Goal: Information Seeking & Learning: Learn about a topic

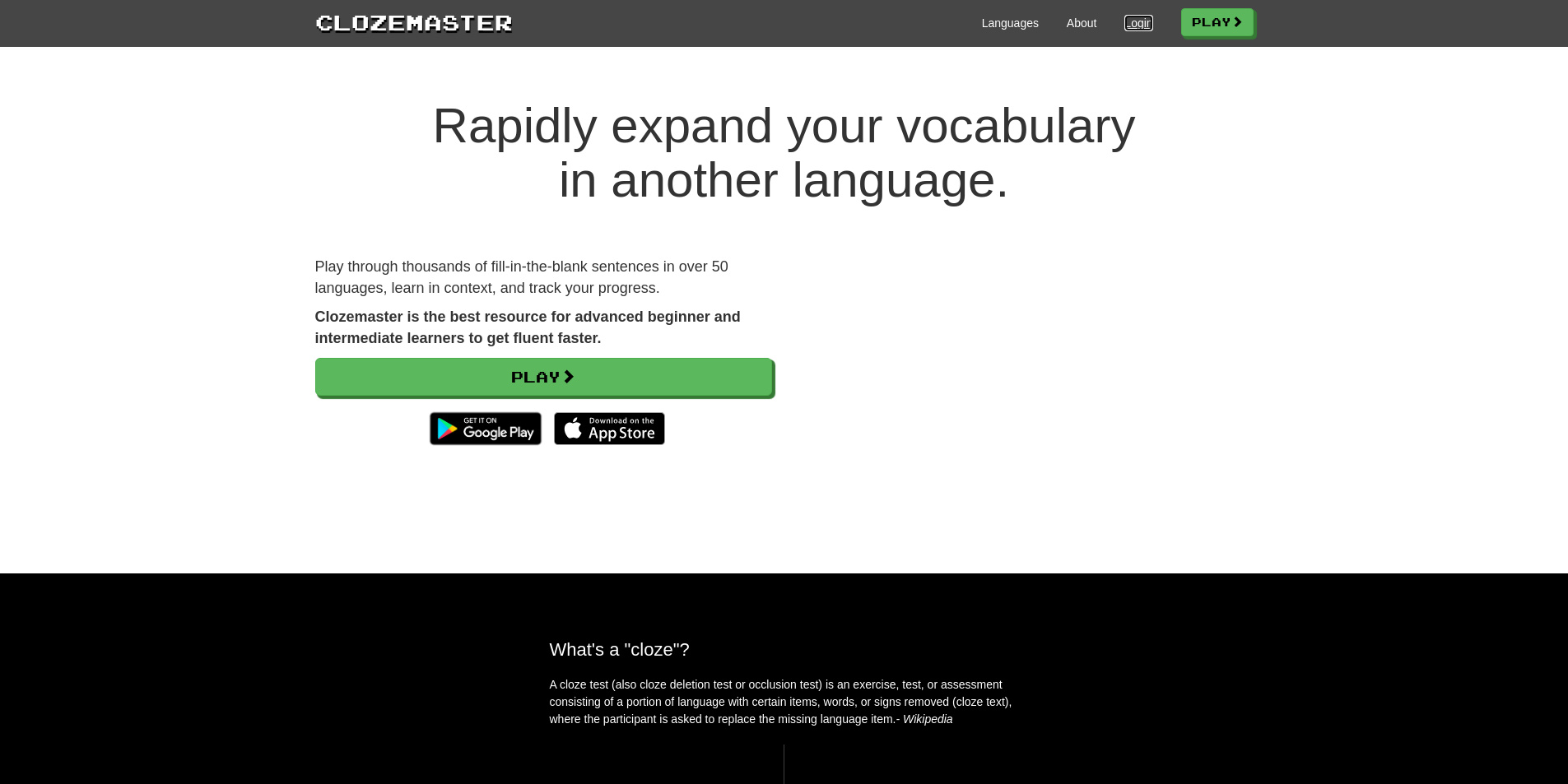
click at [1128, 24] on link "Login" at bounding box center [1138, 22] width 28 height 16
click at [1132, 21] on link "Login" at bounding box center [1138, 22] width 28 height 16
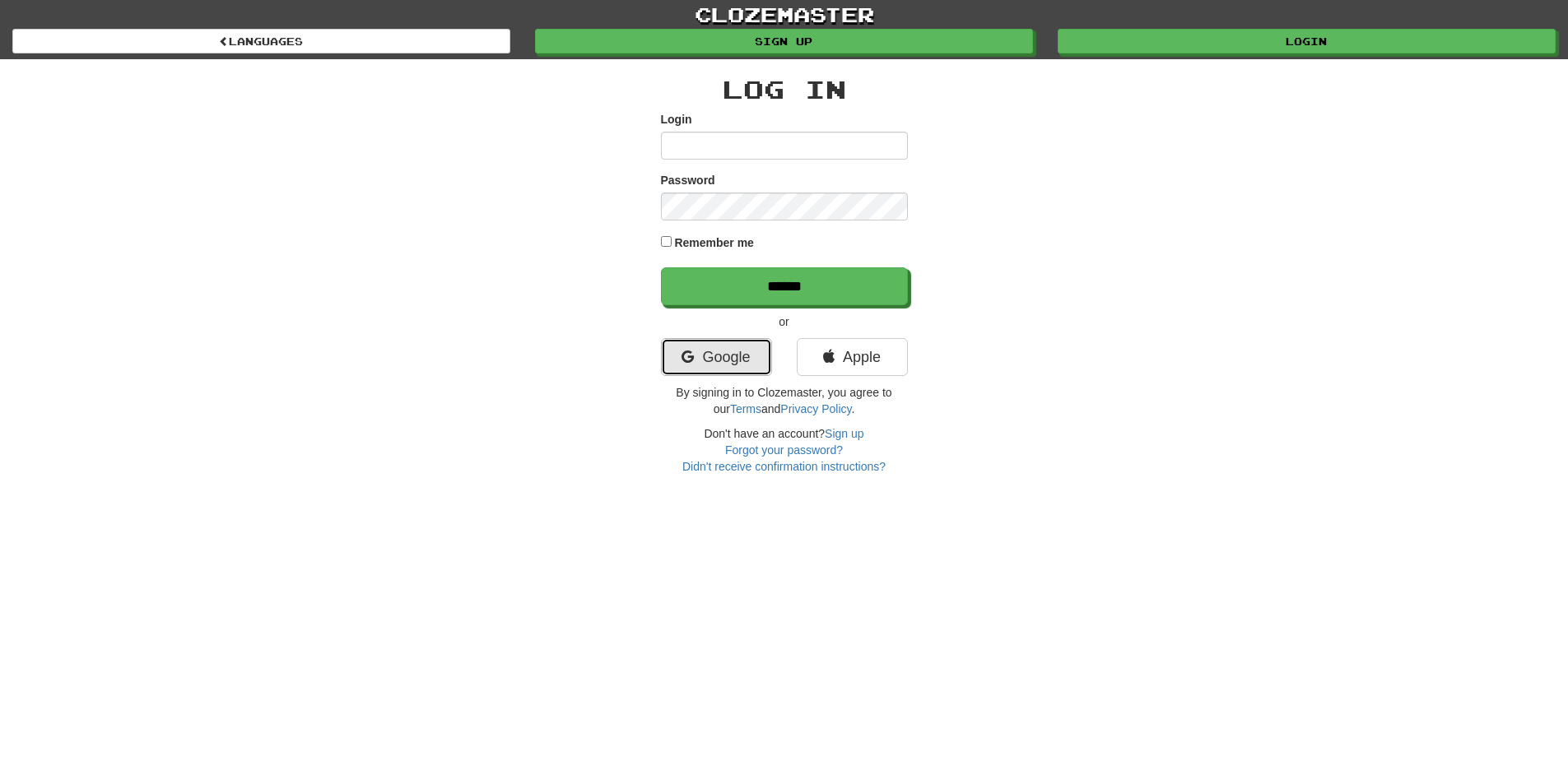
click at [694, 352] on link "Google" at bounding box center [716, 357] width 111 height 38
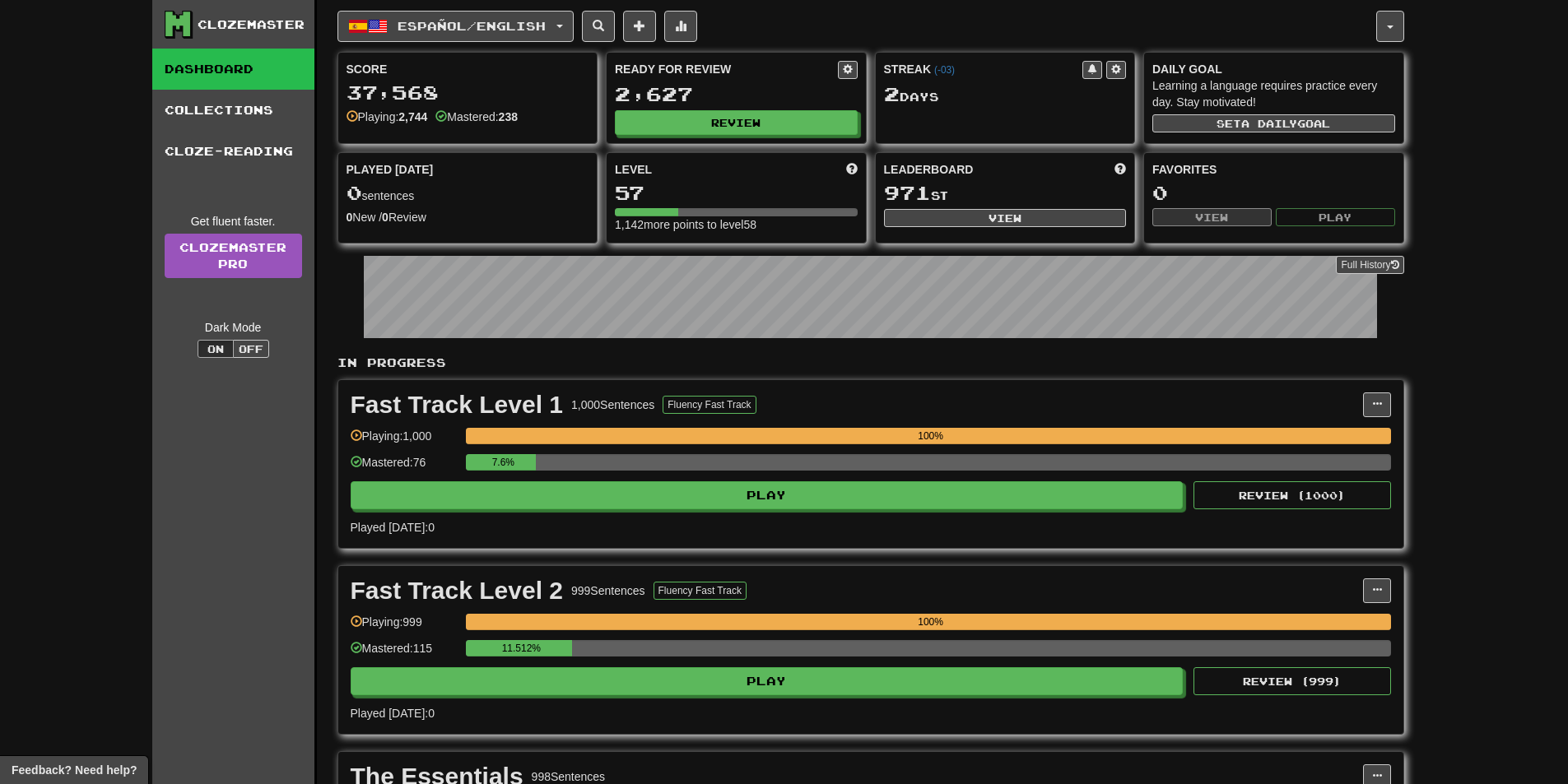
click at [361, 3] on div "Español / English English / Português Streak: 2 Review: 40 Points [DATE]: 0 Esp…" at bounding box center [871, 508] width 1067 height 1016
click at [391, 30] on button "Español / English" at bounding box center [455, 26] width 236 height 32
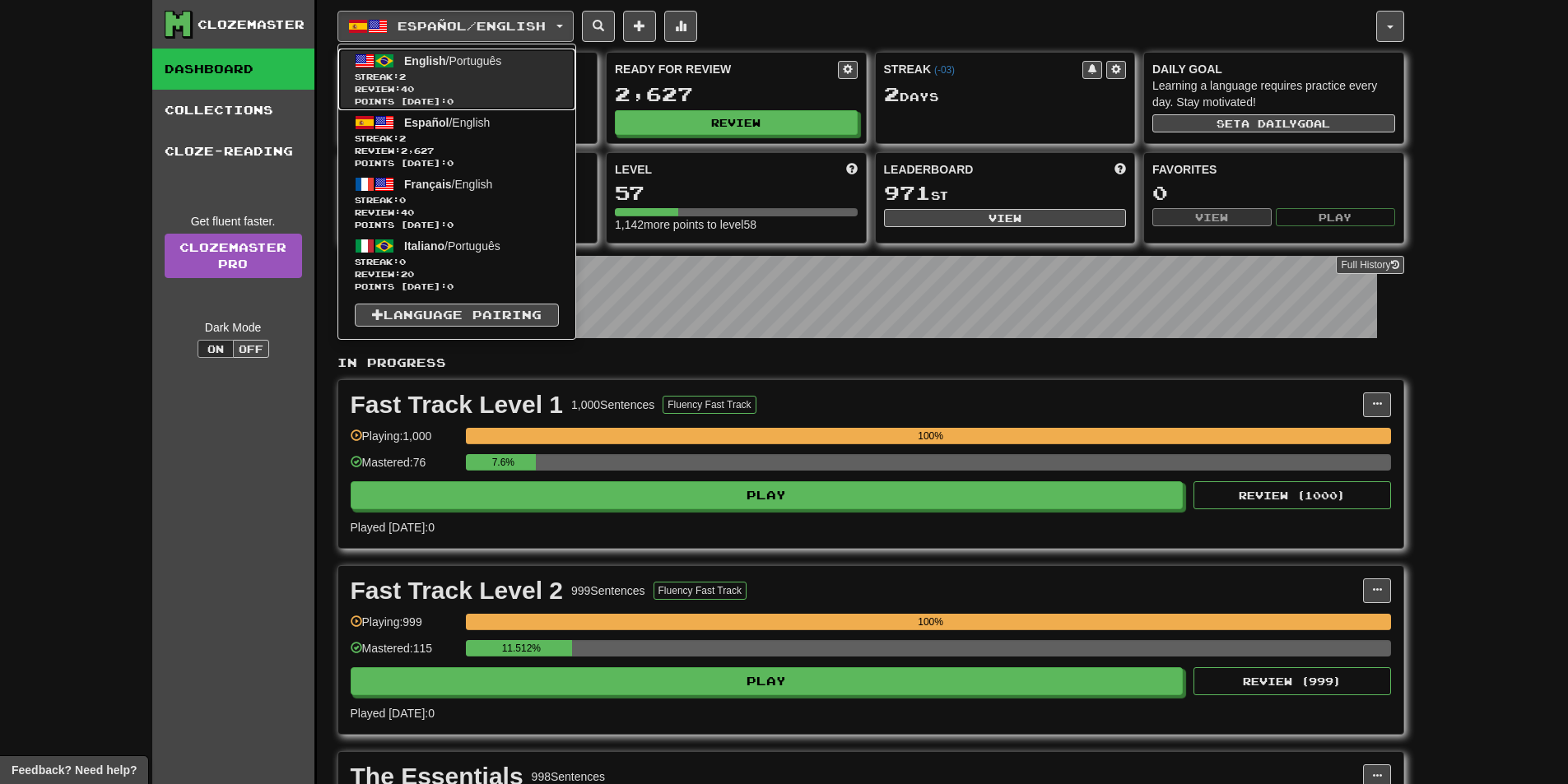
click at [428, 83] on span "Review: 40" at bounding box center [457, 89] width 204 height 12
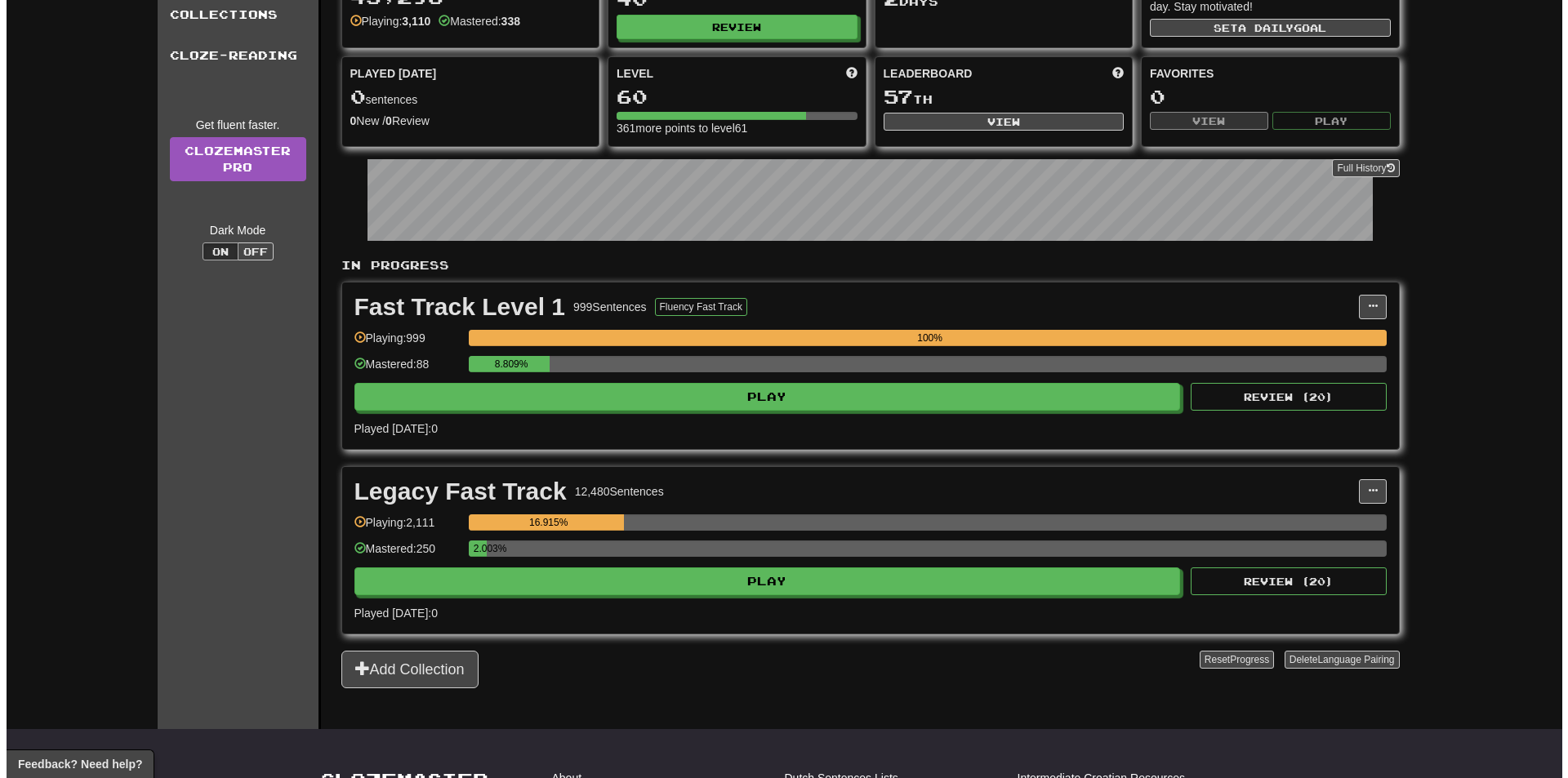
scroll to position [163, 0]
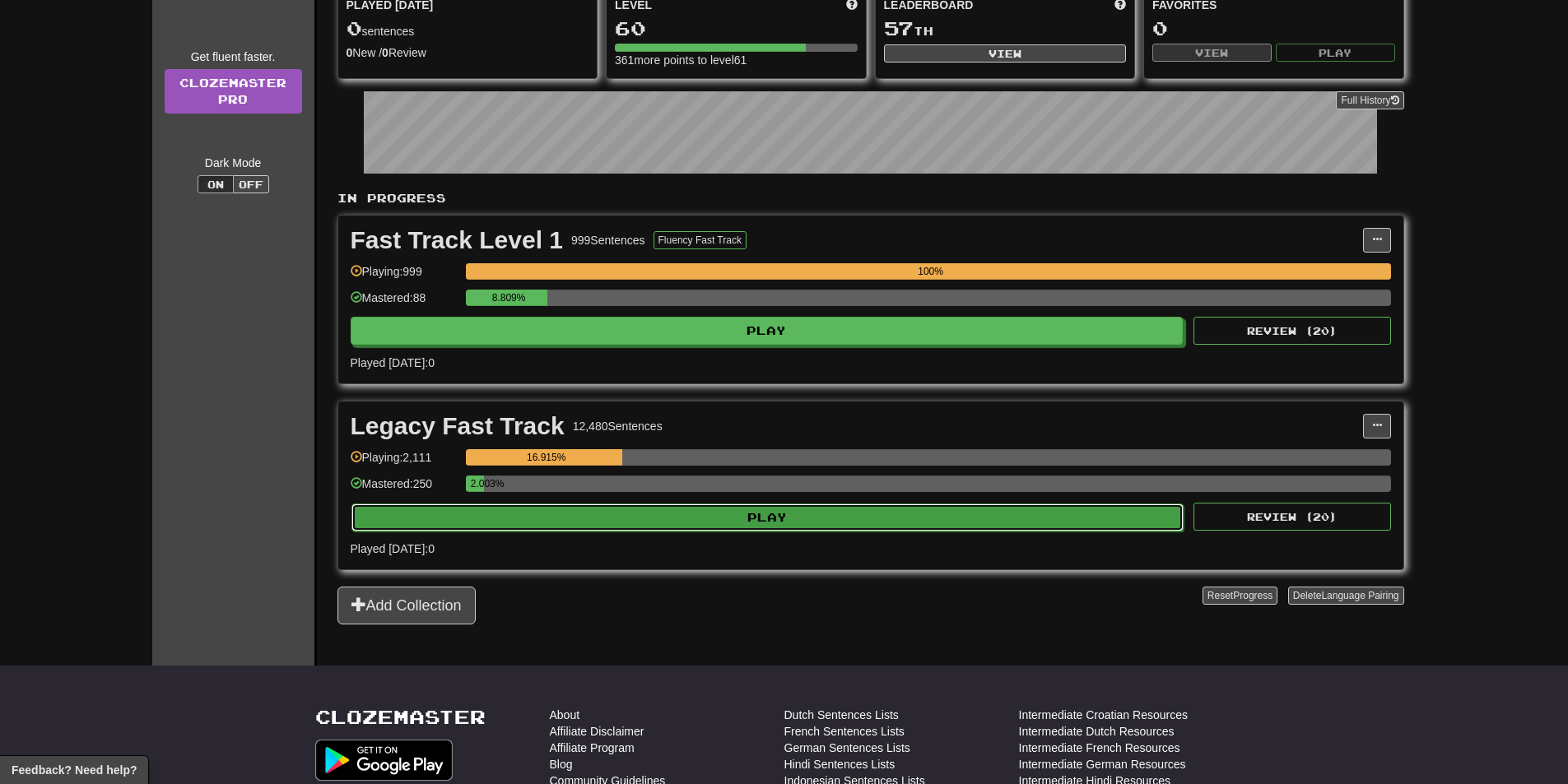
click at [763, 518] on button "Play" at bounding box center [768, 517] width 833 height 28
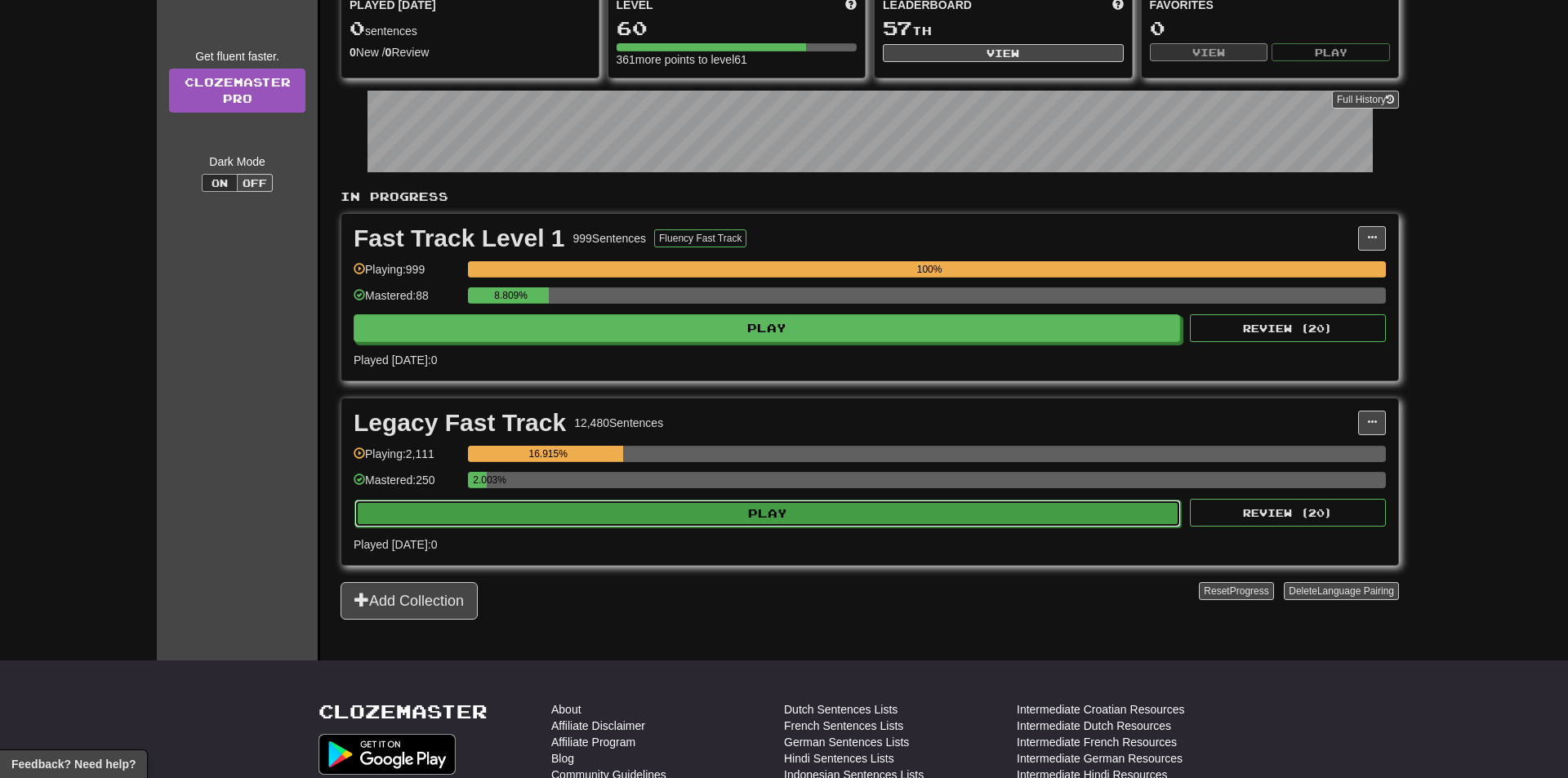
select select "**"
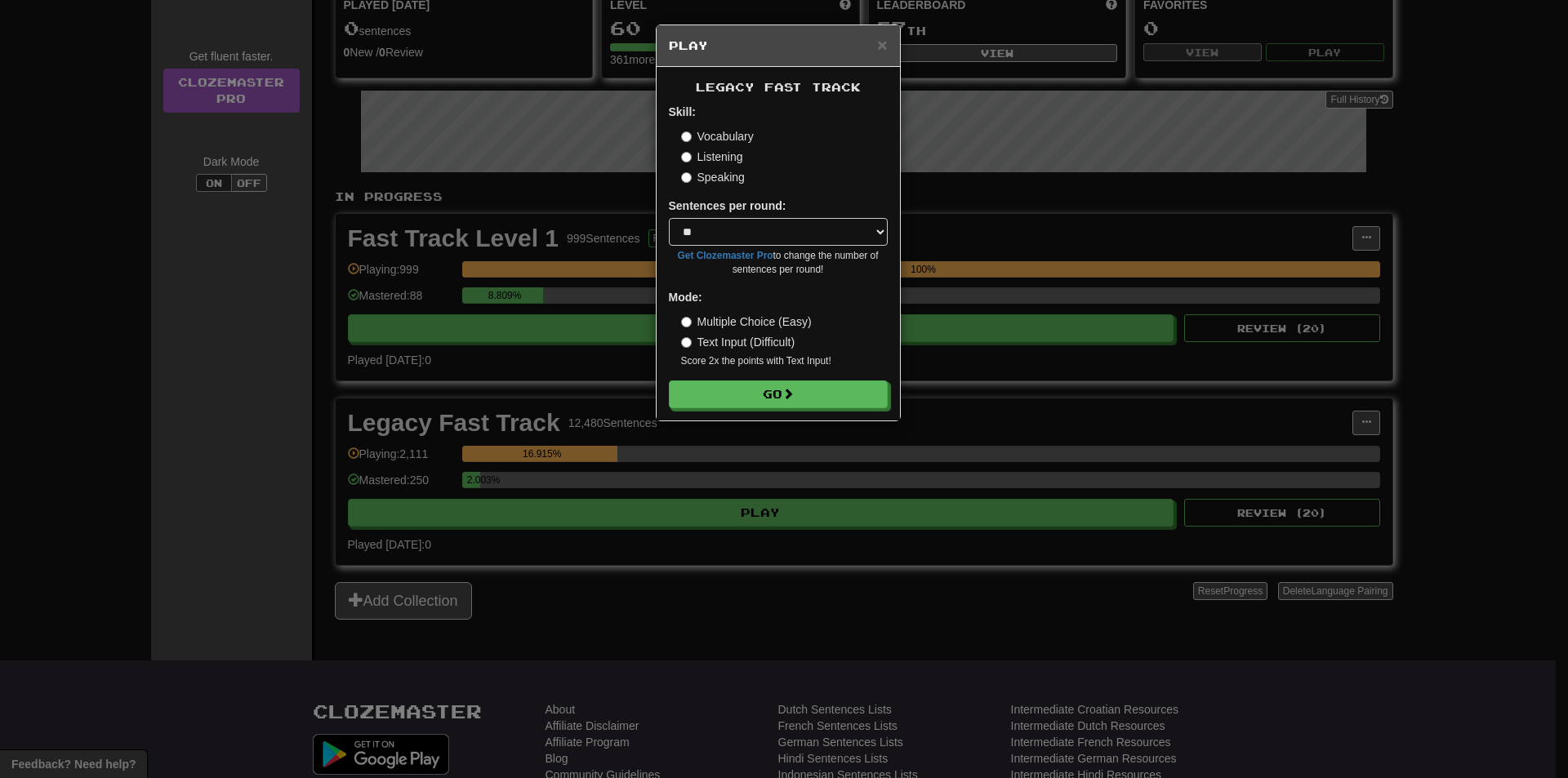
click at [765, 376] on form "Skill: Vocabulary Listening Speaking Sentences per round: * ** ** ** ** ** *** …" at bounding box center [778, 256] width 218 height 305
click at [759, 388] on button "Go" at bounding box center [779, 395] width 218 height 28
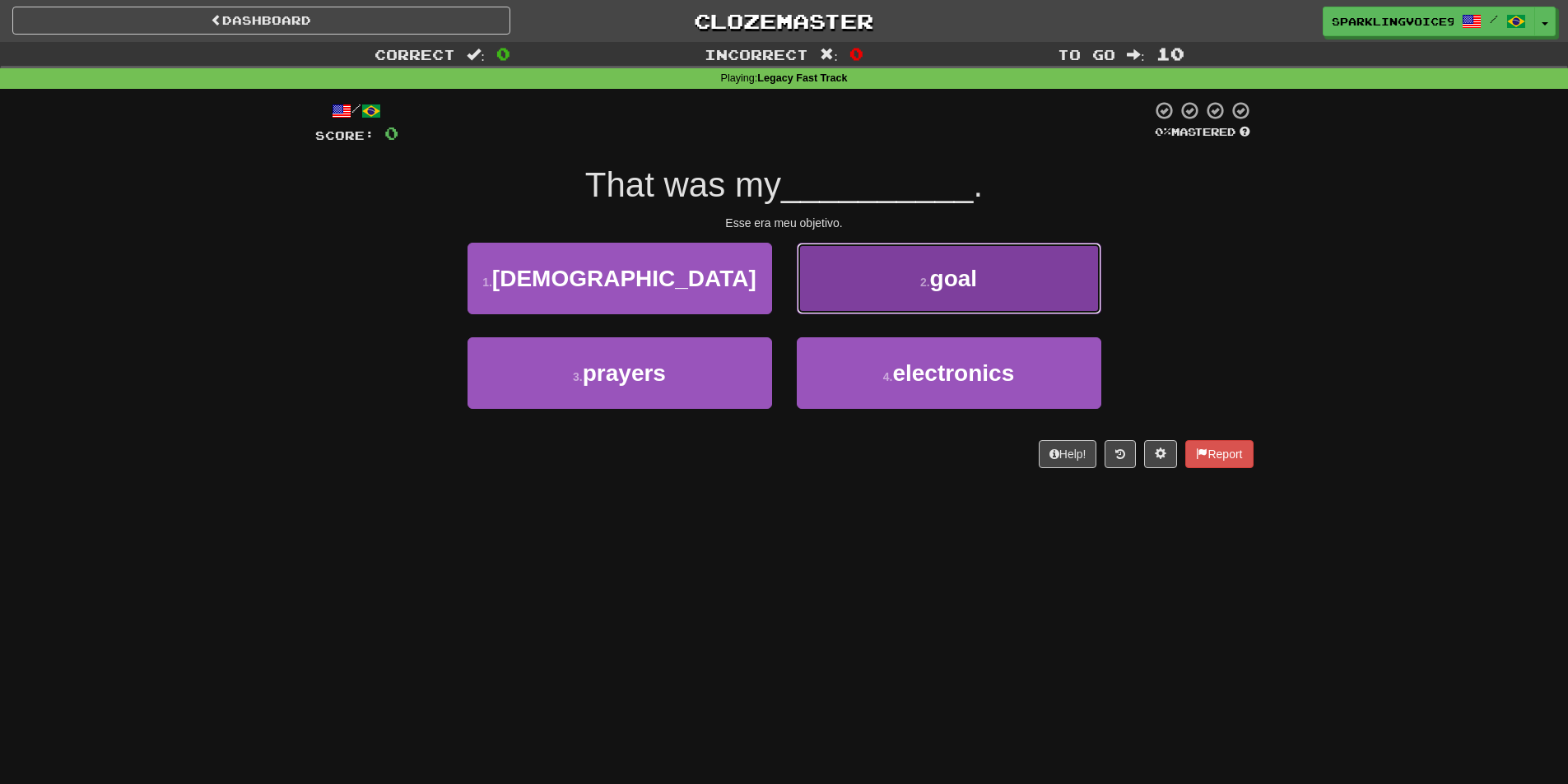
click at [933, 277] on span "goal" at bounding box center [954, 279] width 48 height 26
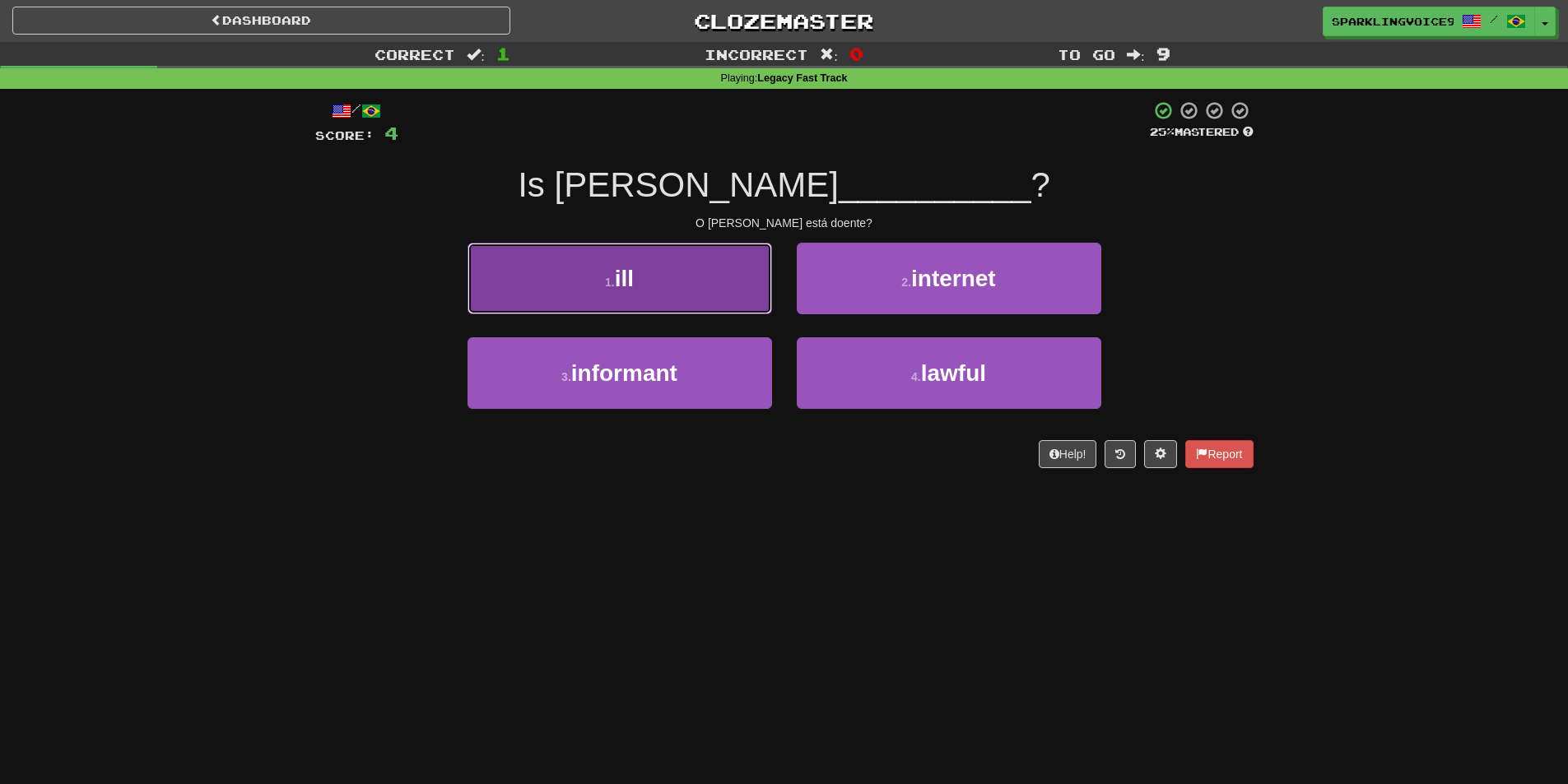
click at [679, 261] on button "1 . ill" at bounding box center [620, 279] width 305 height 72
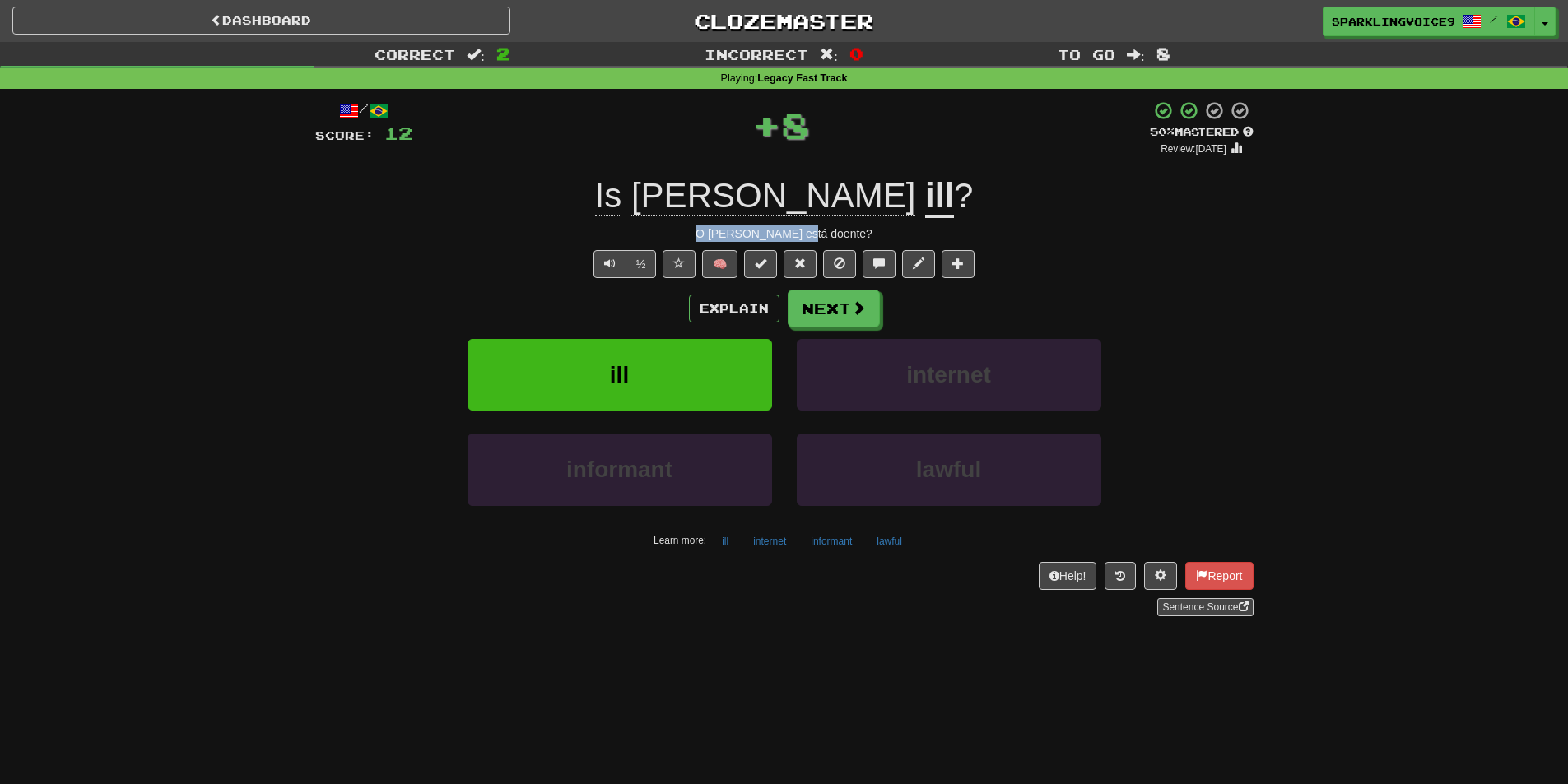
drag, startPoint x: 728, startPoint y: 230, endPoint x: 849, endPoint y: 230, distance: 121.0
click at [849, 230] on div "O Tom está doente?" at bounding box center [784, 233] width 938 height 16
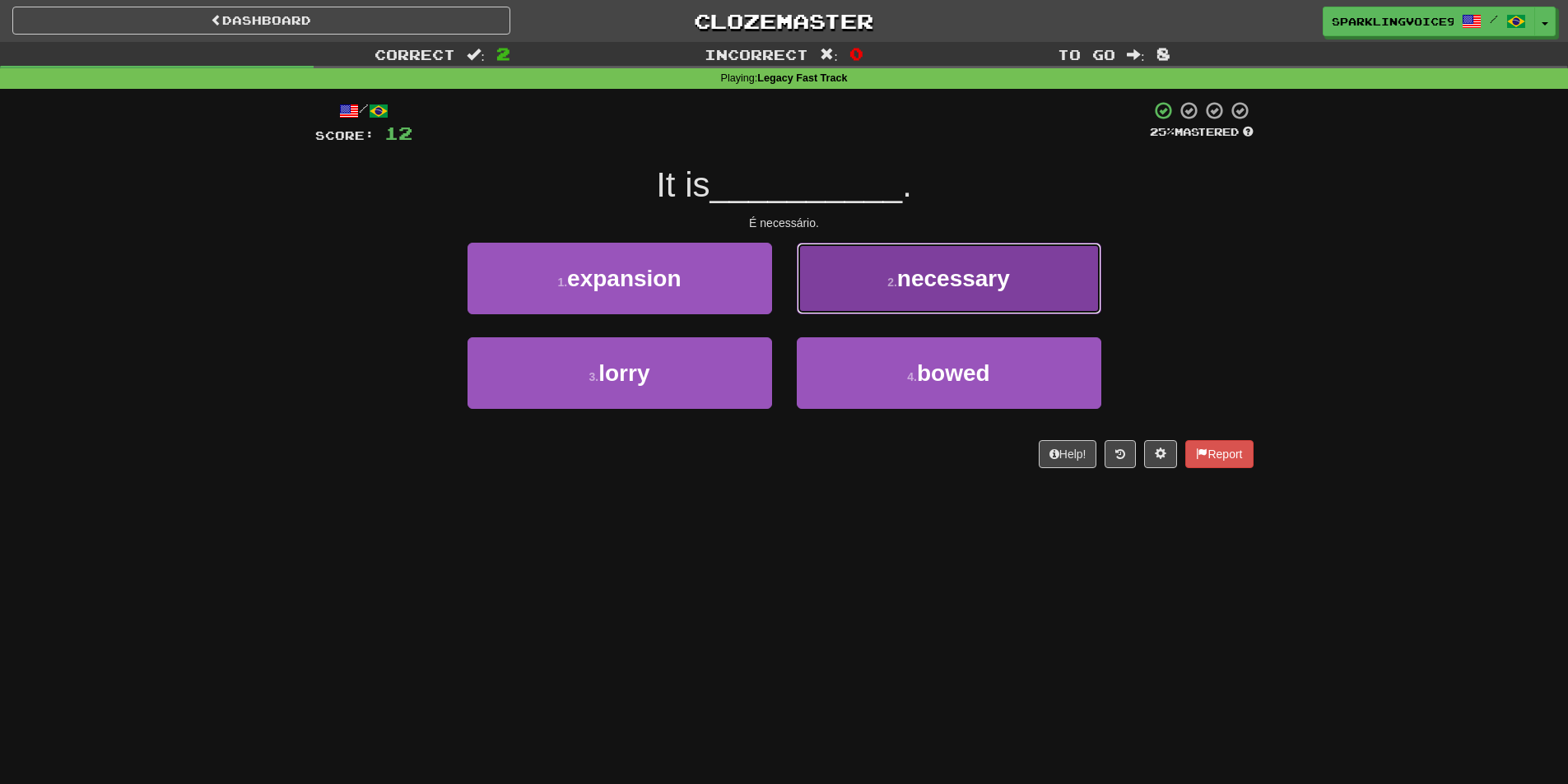
click at [910, 262] on button "2 . necessary" at bounding box center [949, 279] width 305 height 72
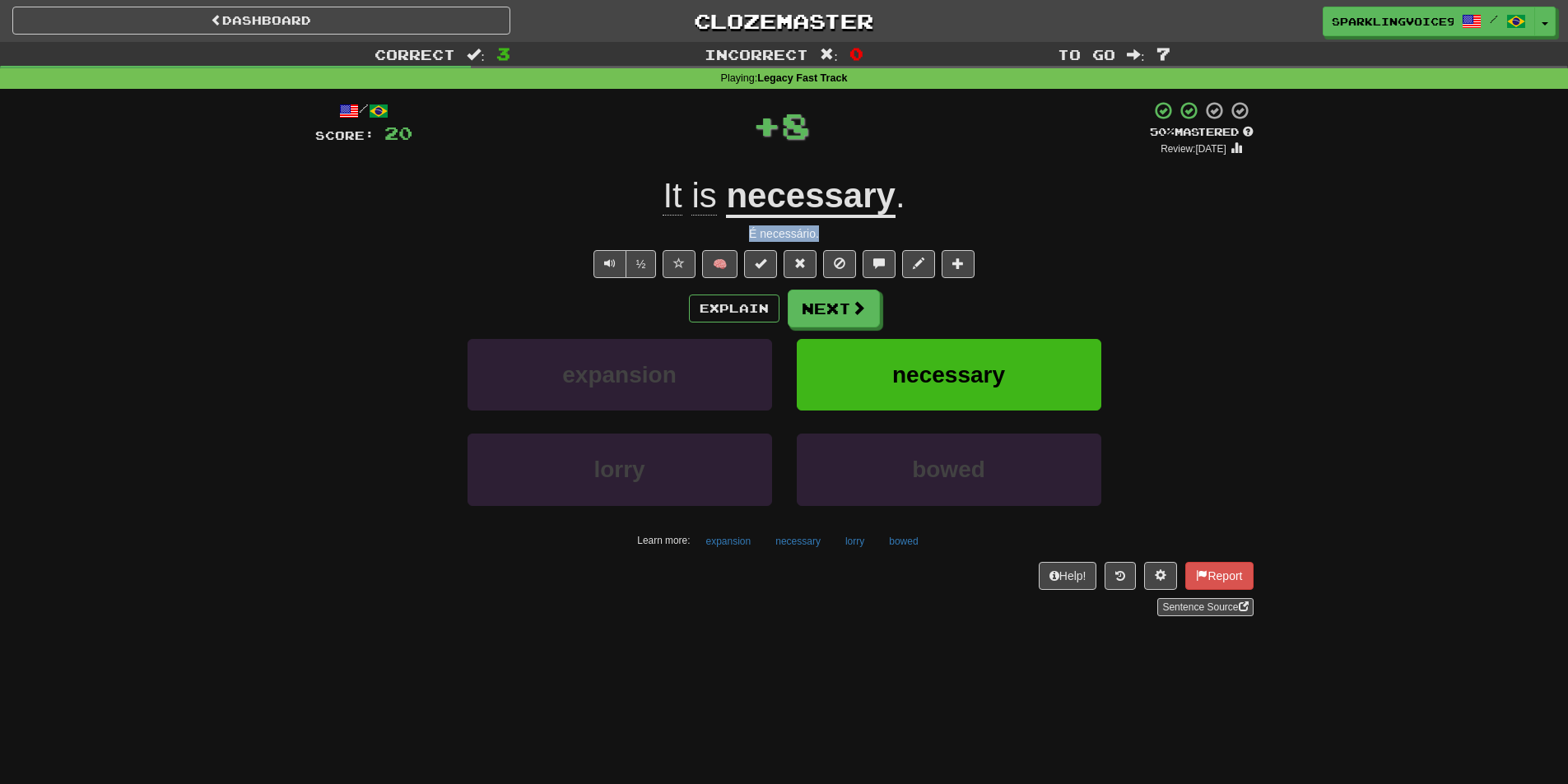
drag, startPoint x: 758, startPoint y: 234, endPoint x: 830, endPoint y: 227, distance: 72.3
click at [825, 227] on div "É necessário." at bounding box center [784, 233] width 938 height 16
click at [830, 227] on div "É necessário." at bounding box center [784, 233] width 938 height 16
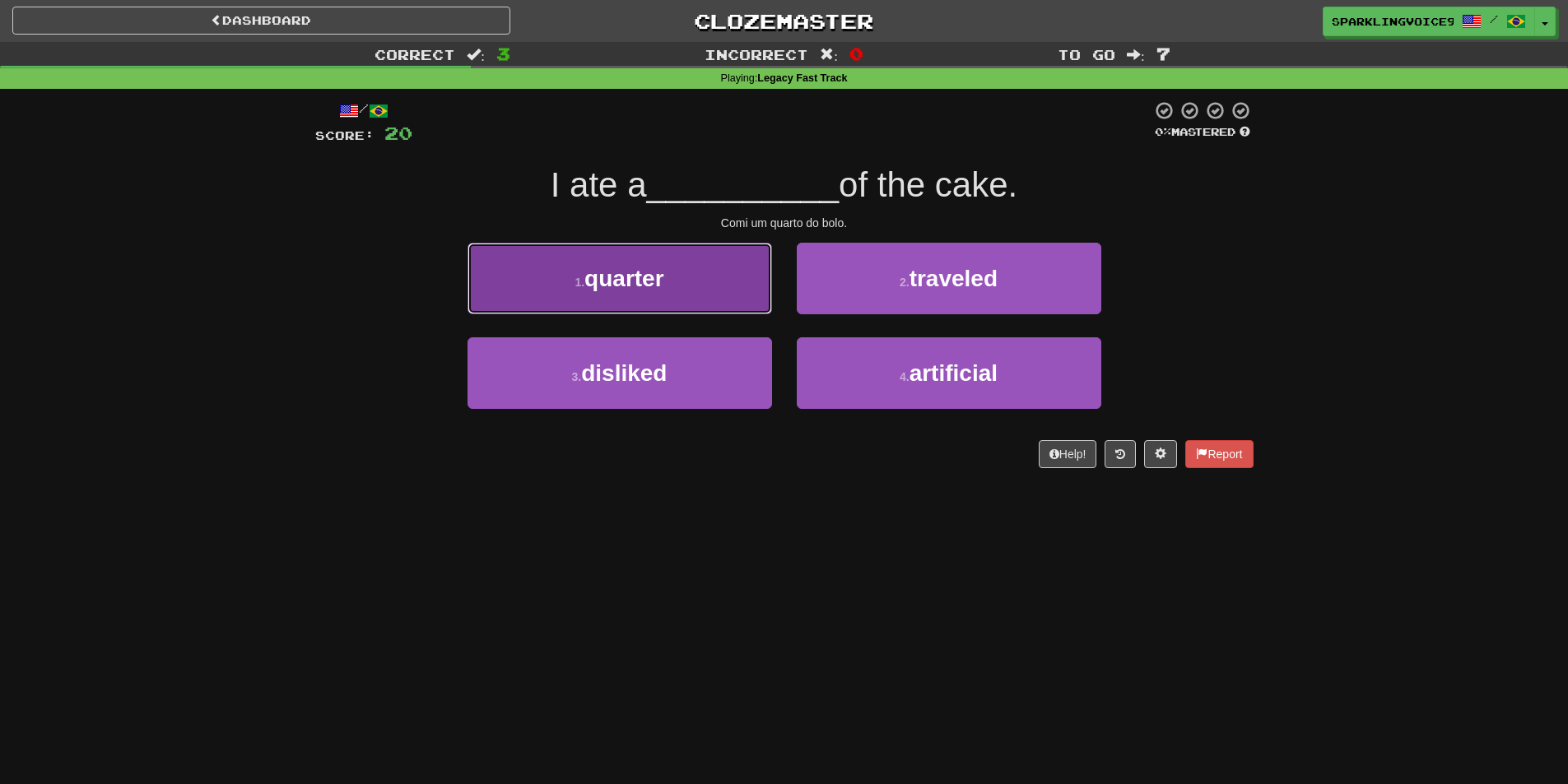
click at [663, 290] on span "quarter" at bounding box center [624, 279] width 79 height 26
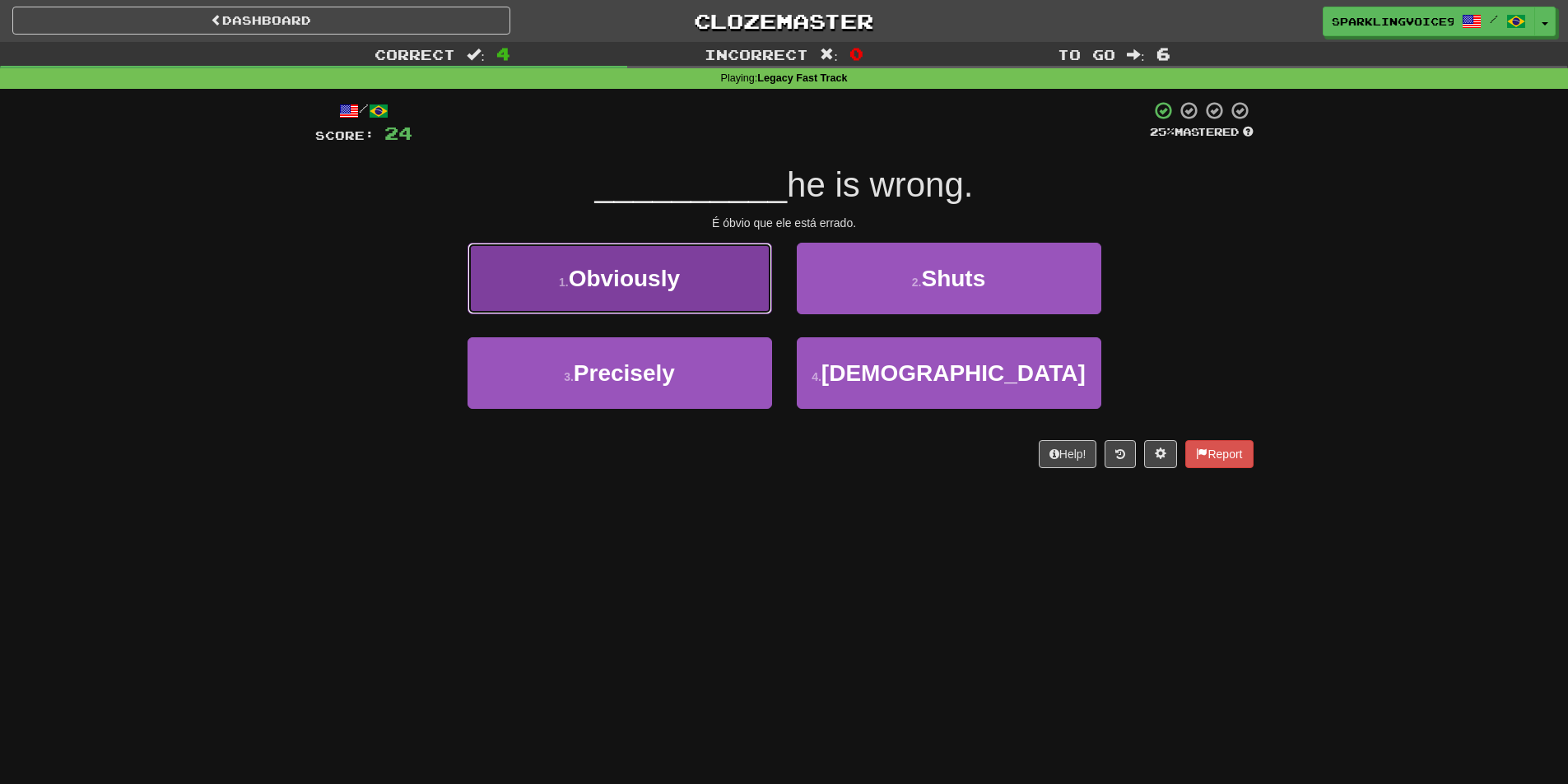
click at [744, 269] on button "1 . Obviously" at bounding box center [620, 279] width 305 height 72
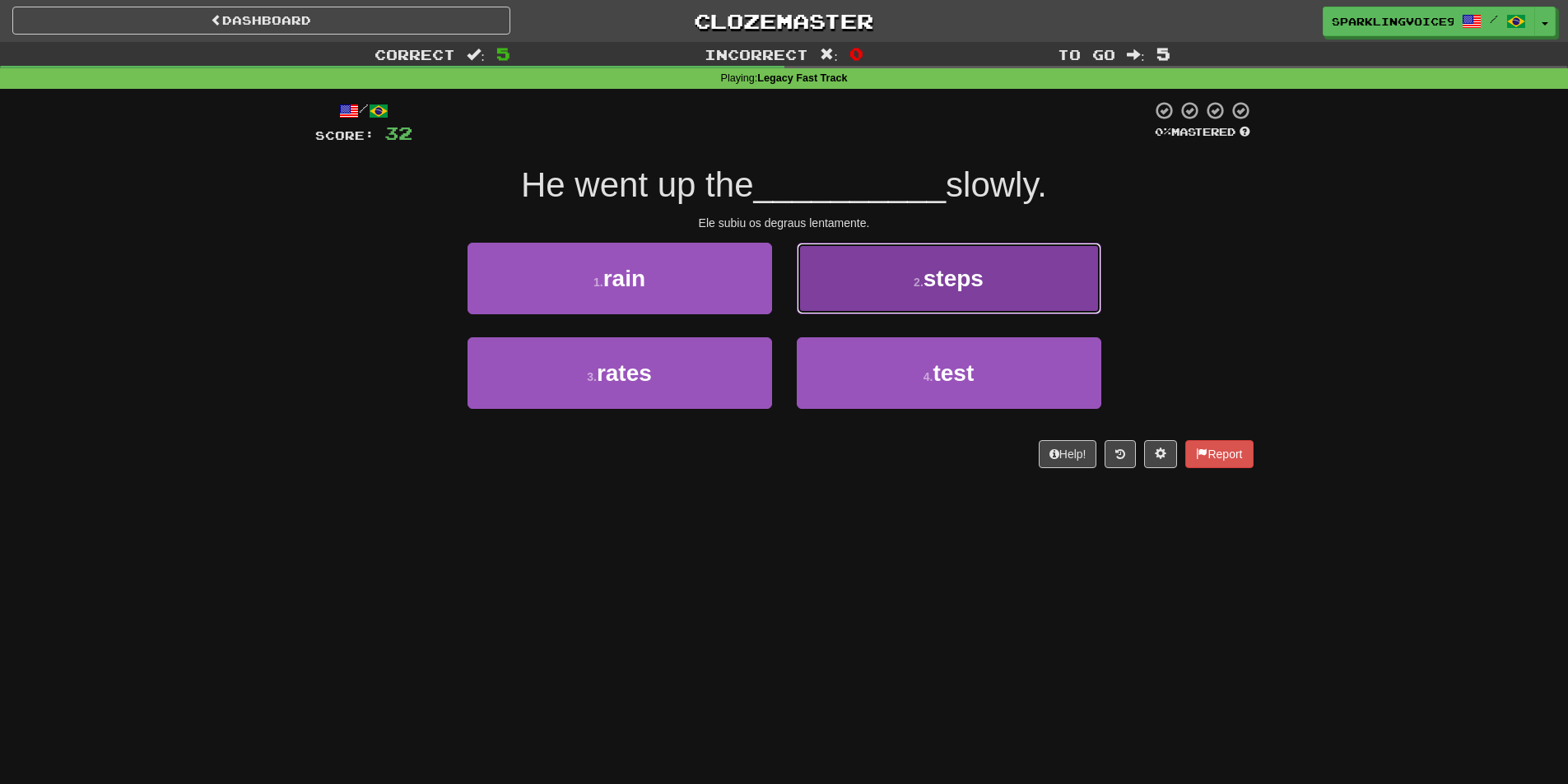
click at [948, 310] on button "2 . steps" at bounding box center [949, 279] width 305 height 72
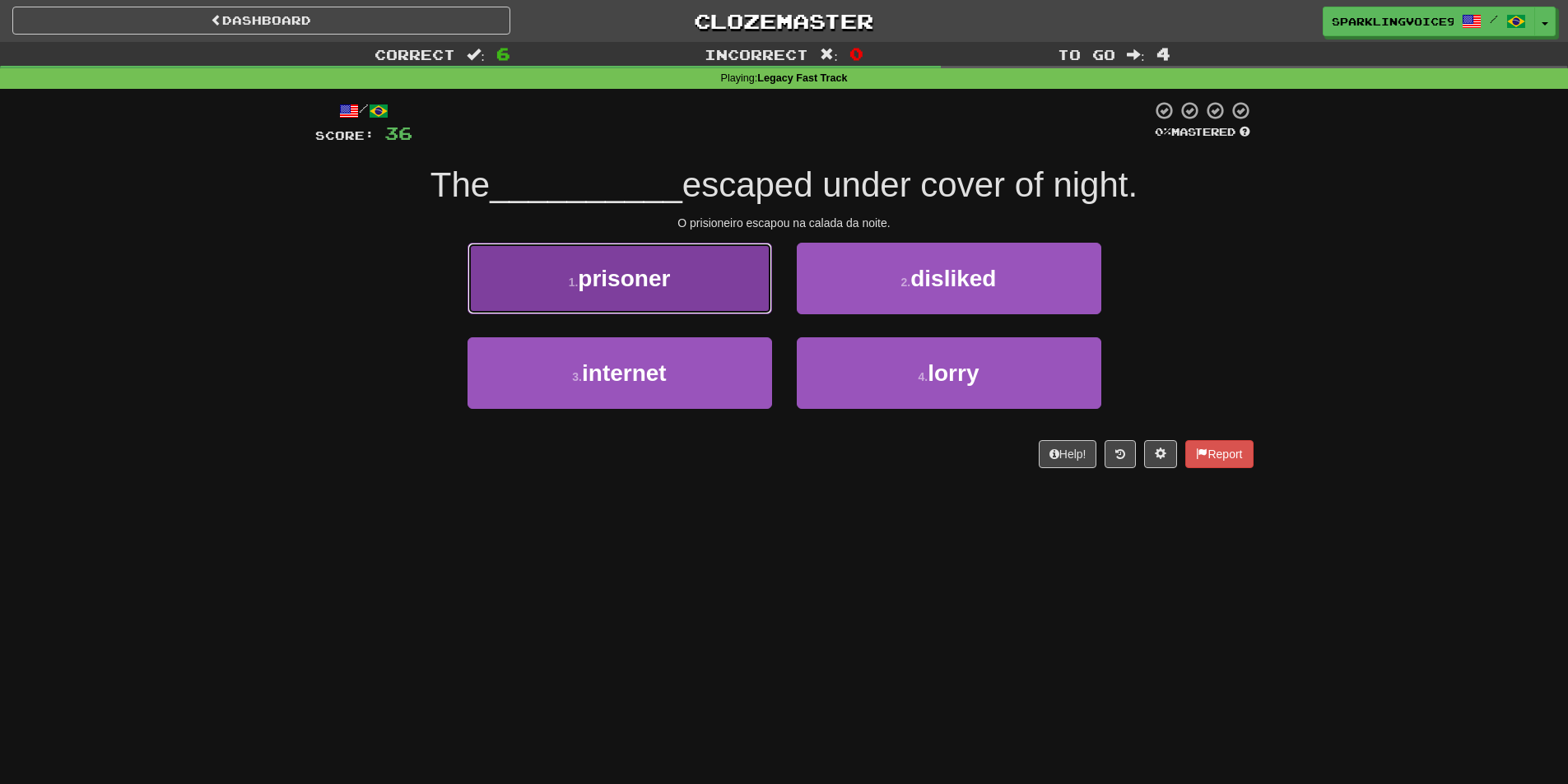
click at [676, 311] on button "1 . prisoner" at bounding box center [620, 279] width 305 height 72
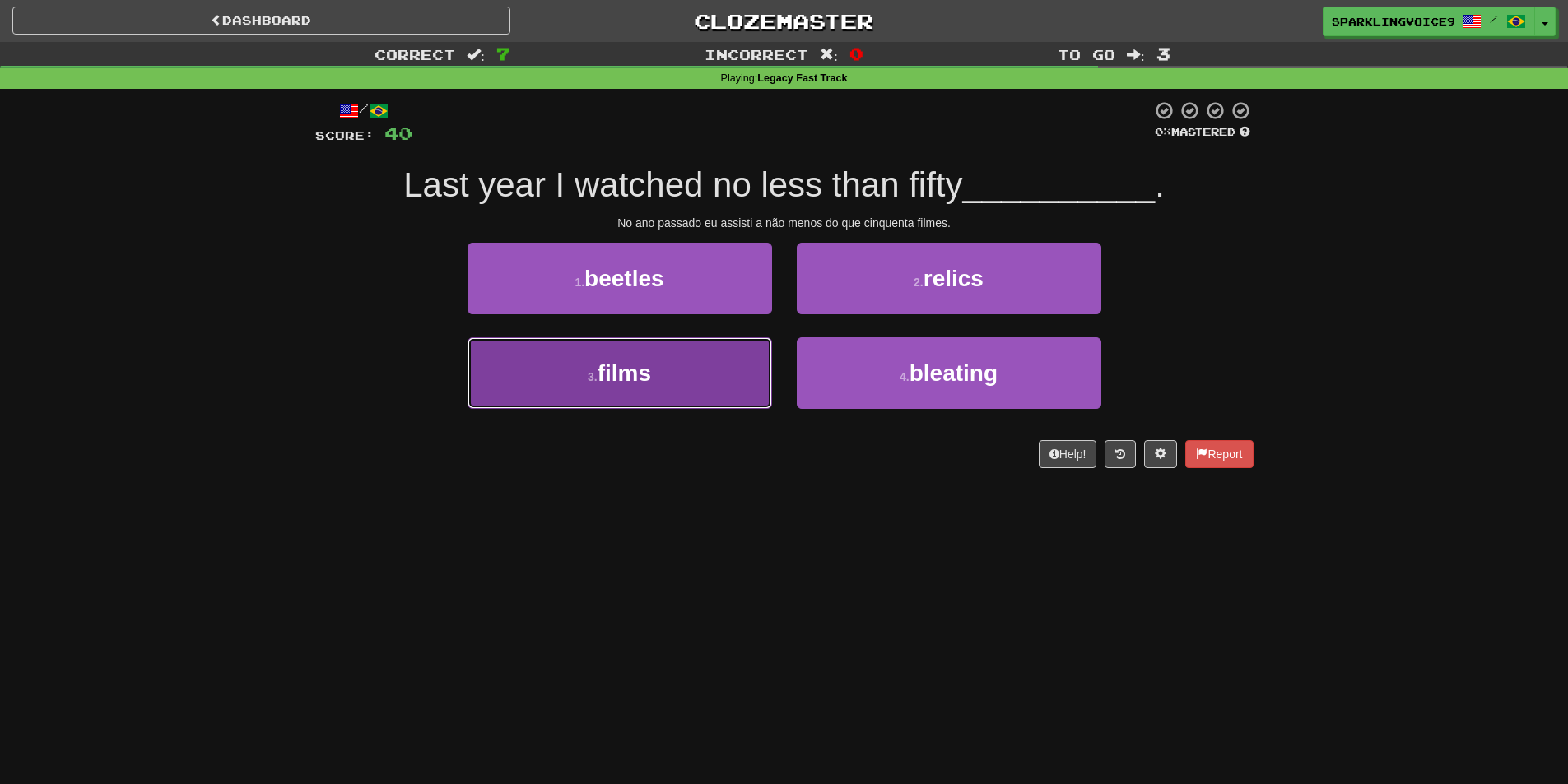
click at [715, 381] on button "3 . films" at bounding box center [620, 373] width 305 height 72
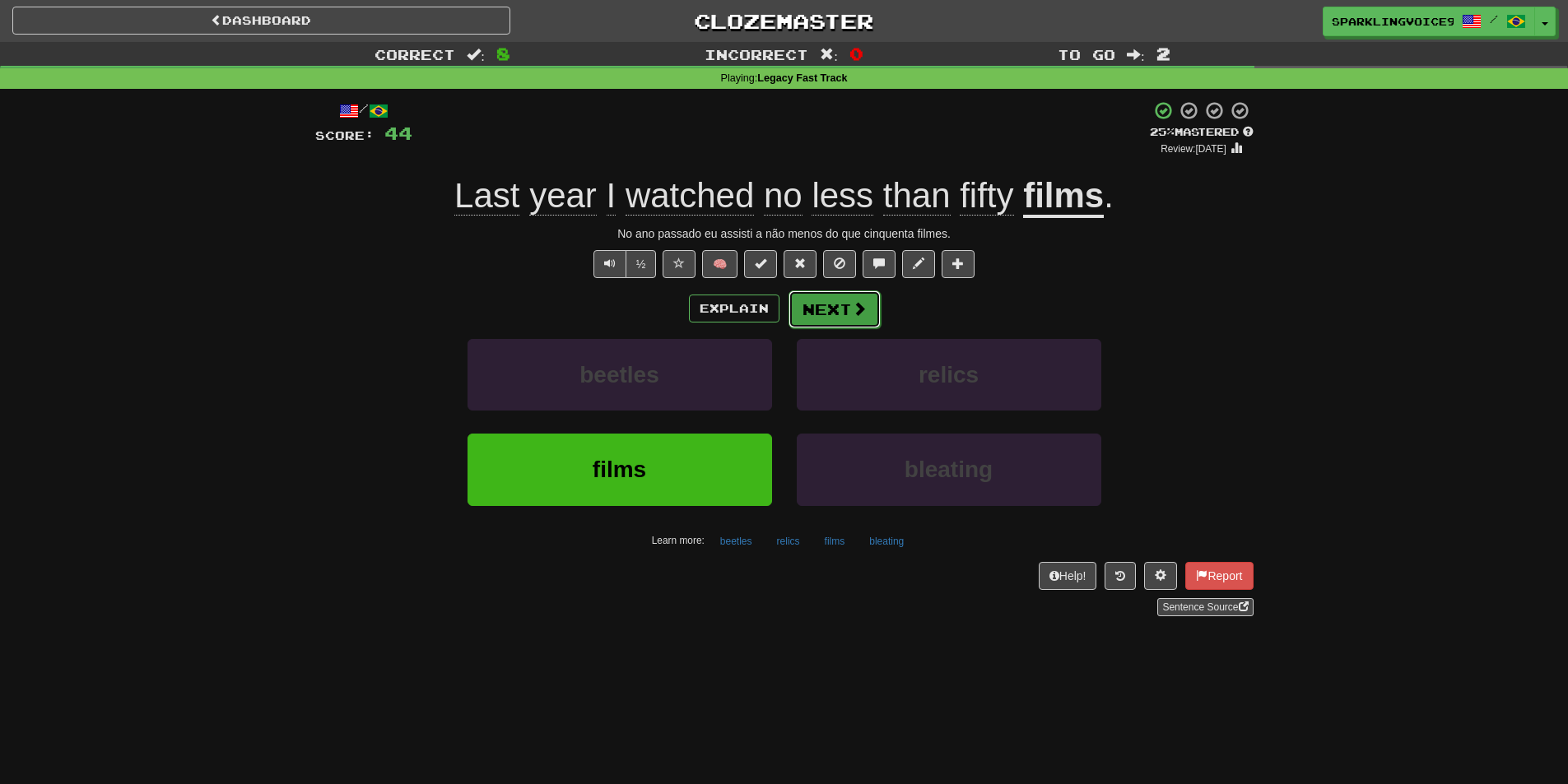
click at [825, 309] on button "Next" at bounding box center [835, 309] width 92 height 38
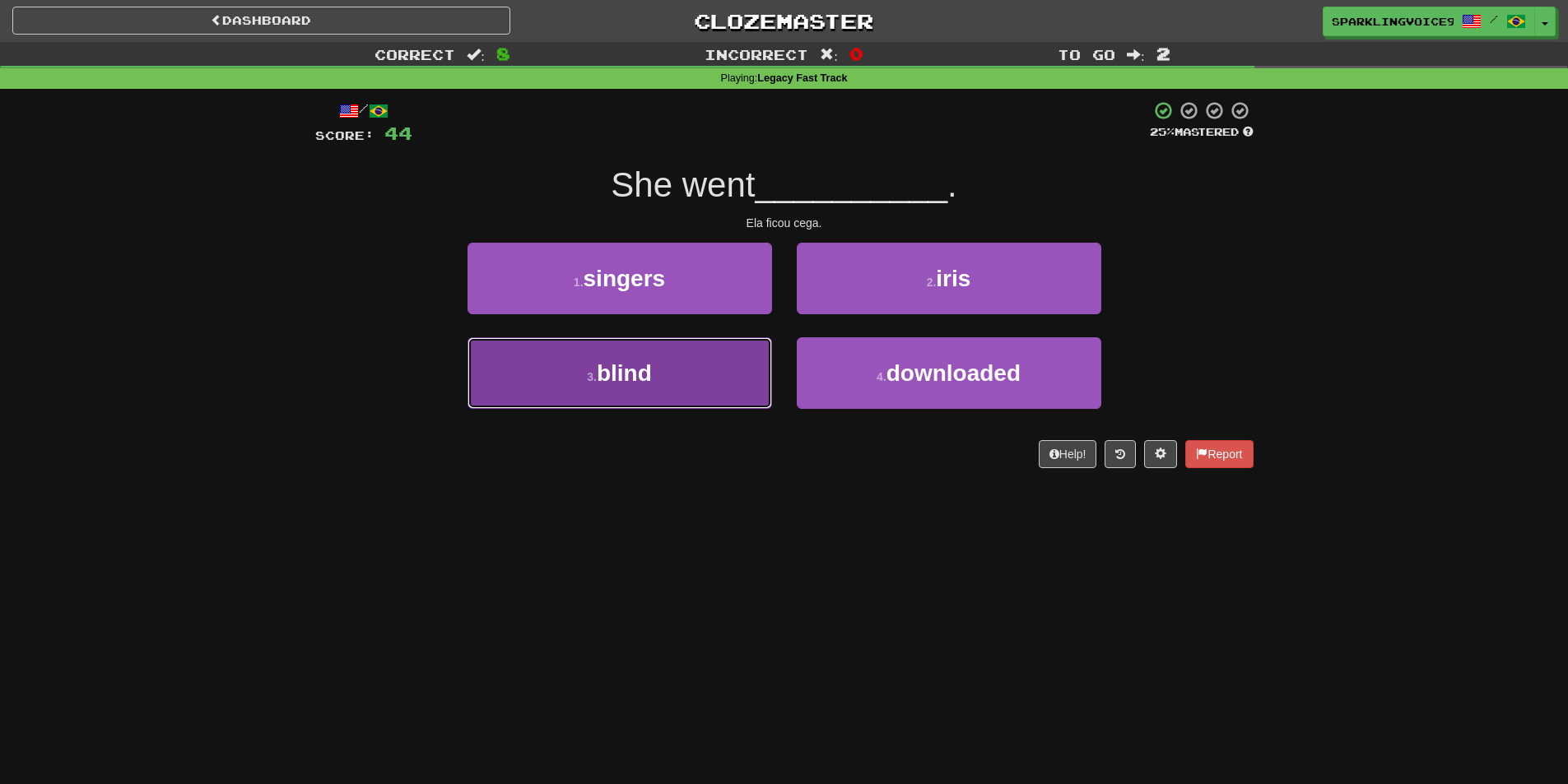
click at [700, 364] on button "3 . blind" at bounding box center [620, 373] width 305 height 72
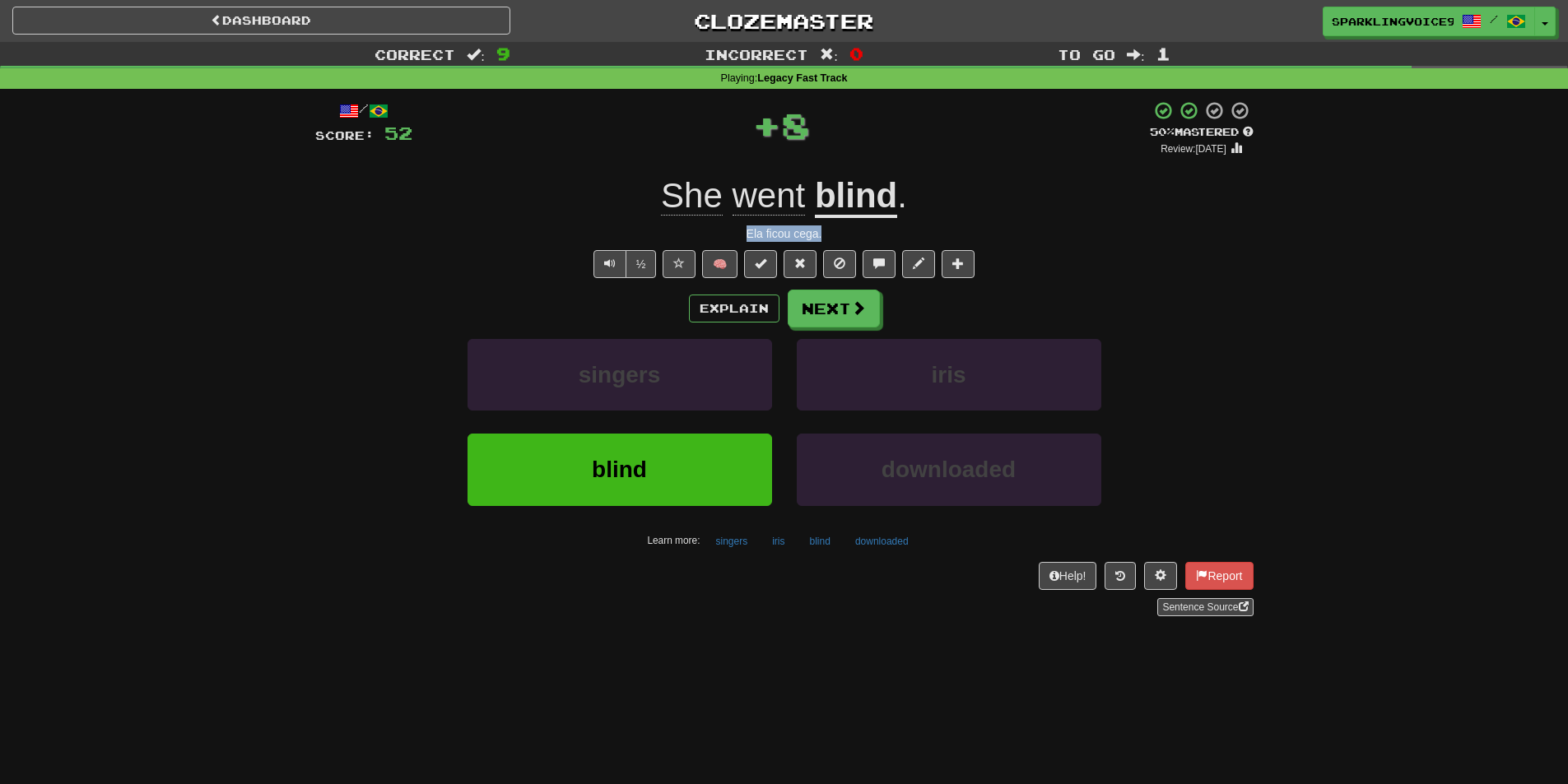
drag, startPoint x: 737, startPoint y: 231, endPoint x: 865, endPoint y: 237, distance: 128.1
click at [865, 237] on div "Ela ficou cega." at bounding box center [784, 233] width 938 height 16
click at [860, 310] on span at bounding box center [859, 308] width 15 height 15
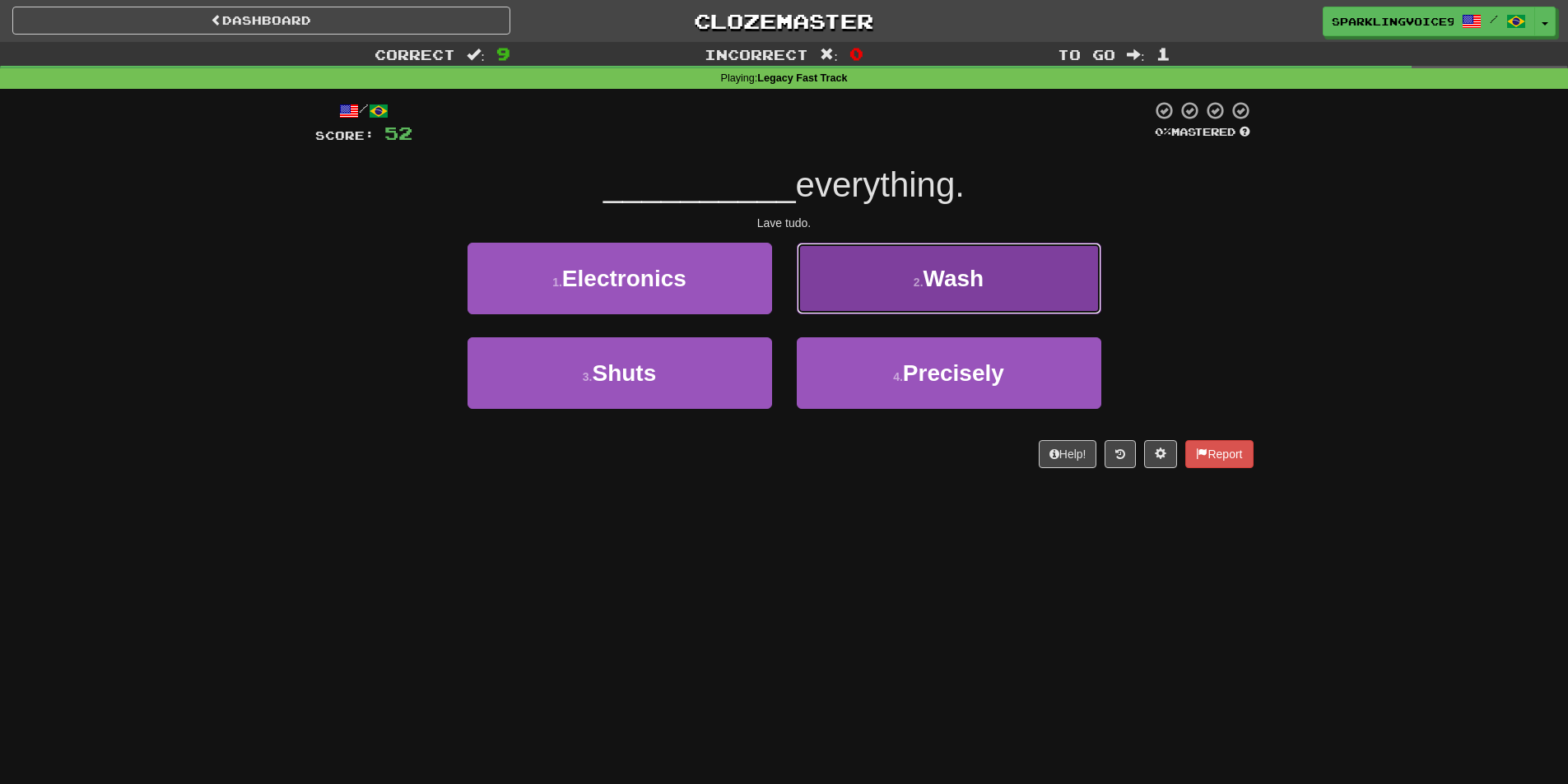
click at [881, 279] on button "2 . Wash" at bounding box center [949, 279] width 305 height 72
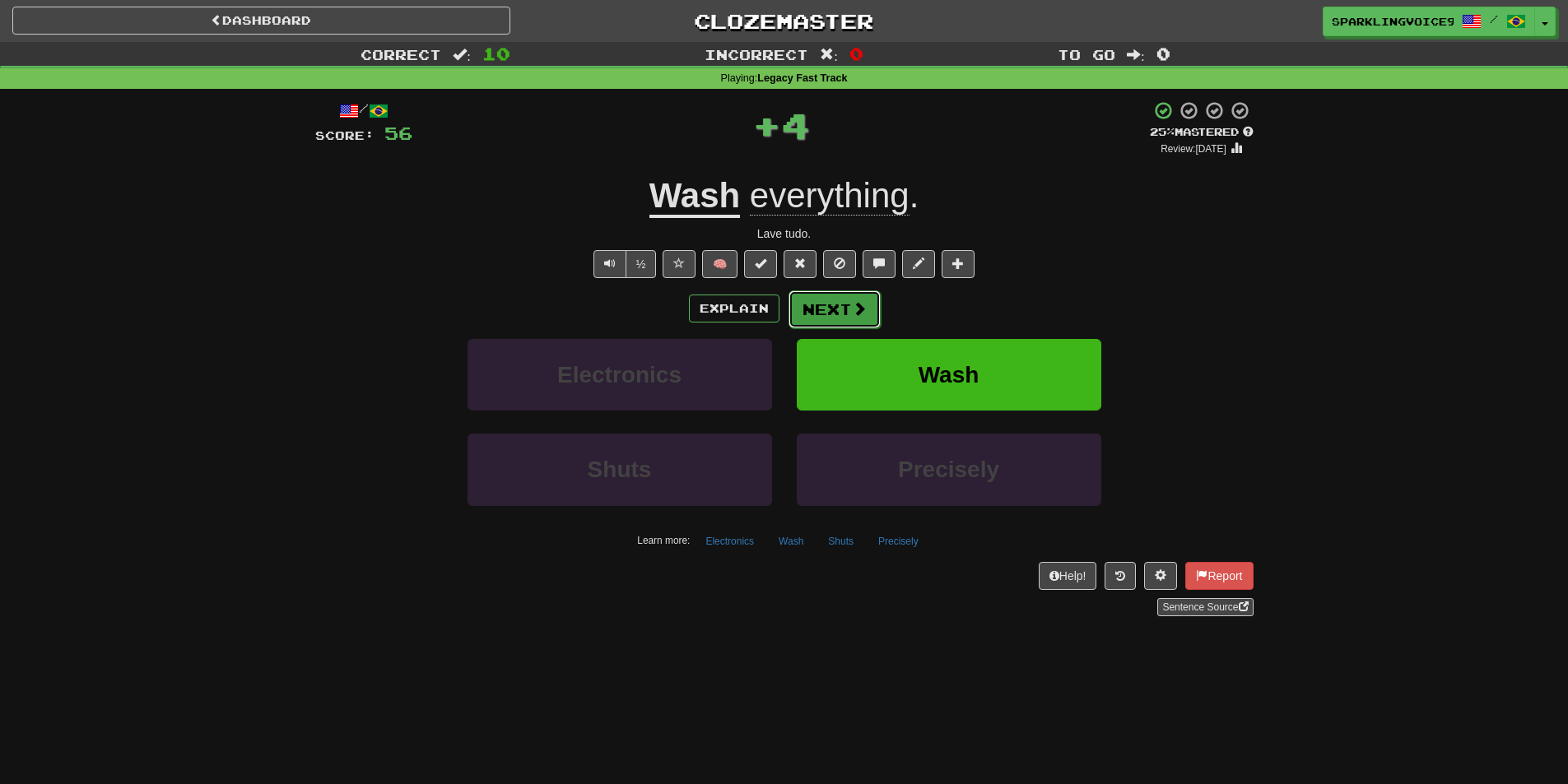
click at [831, 312] on button "Next" at bounding box center [835, 309] width 92 height 38
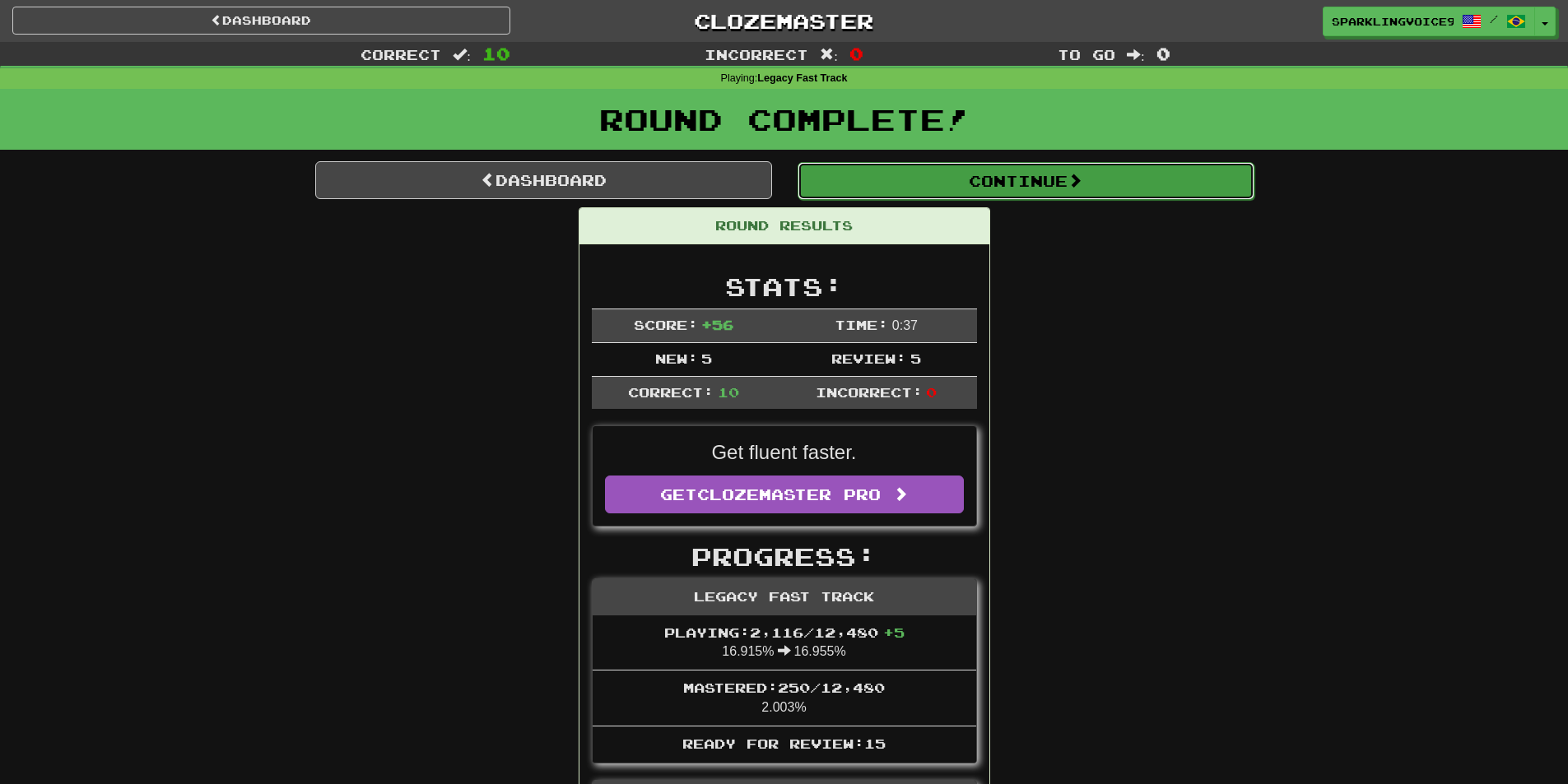
click at [953, 192] on button "Continue" at bounding box center [1026, 181] width 457 height 38
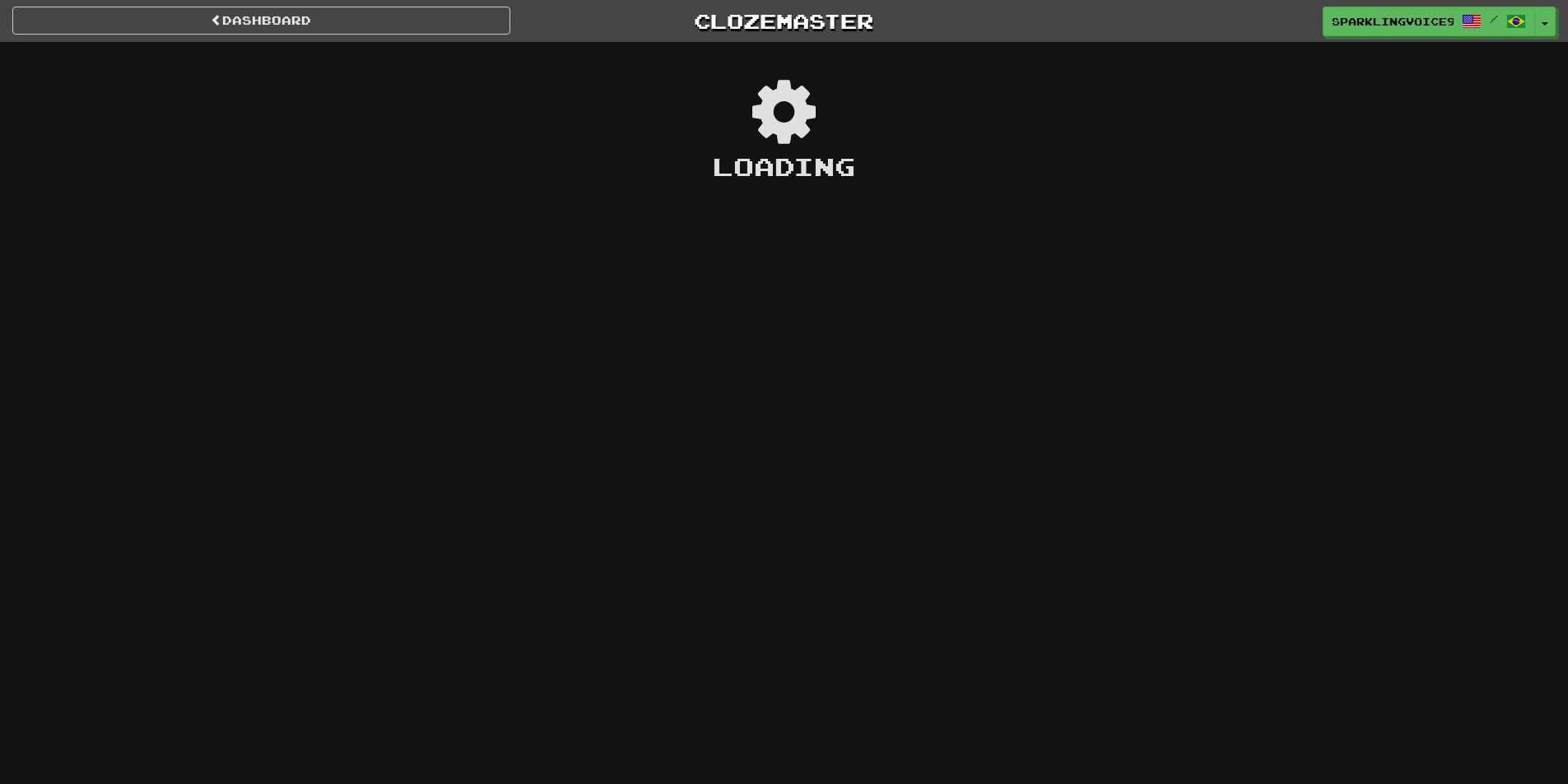
click at [722, 130] on div "Loading" at bounding box center [784, 130] width 1568 height 109
drag, startPoint x: 849, startPoint y: 210, endPoint x: 278, endPoint y: 63, distance: 589.6
click at [840, 207] on div "Dashboard Clozemaster SparklingVoice9875 / Toggle Dropdown Dashboard Leaderboar…" at bounding box center [784, 392] width 1568 height 784
drag, startPoint x: 734, startPoint y: 121, endPoint x: 402, endPoint y: 58, distance: 337.9
click at [731, 120] on icon at bounding box center [783, 112] width 105 height 88
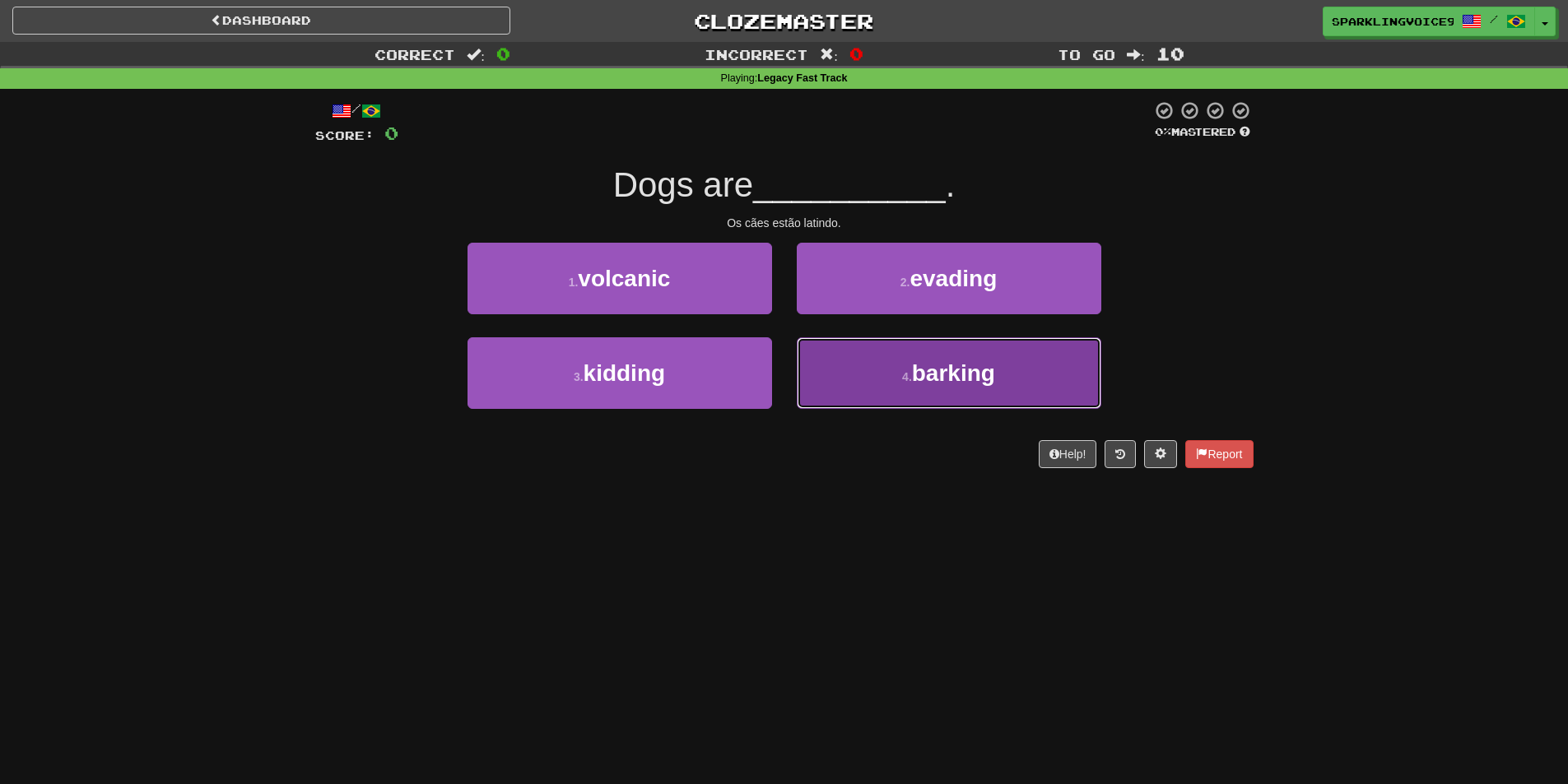
click at [909, 386] on button "4 . barking" at bounding box center [949, 373] width 305 height 72
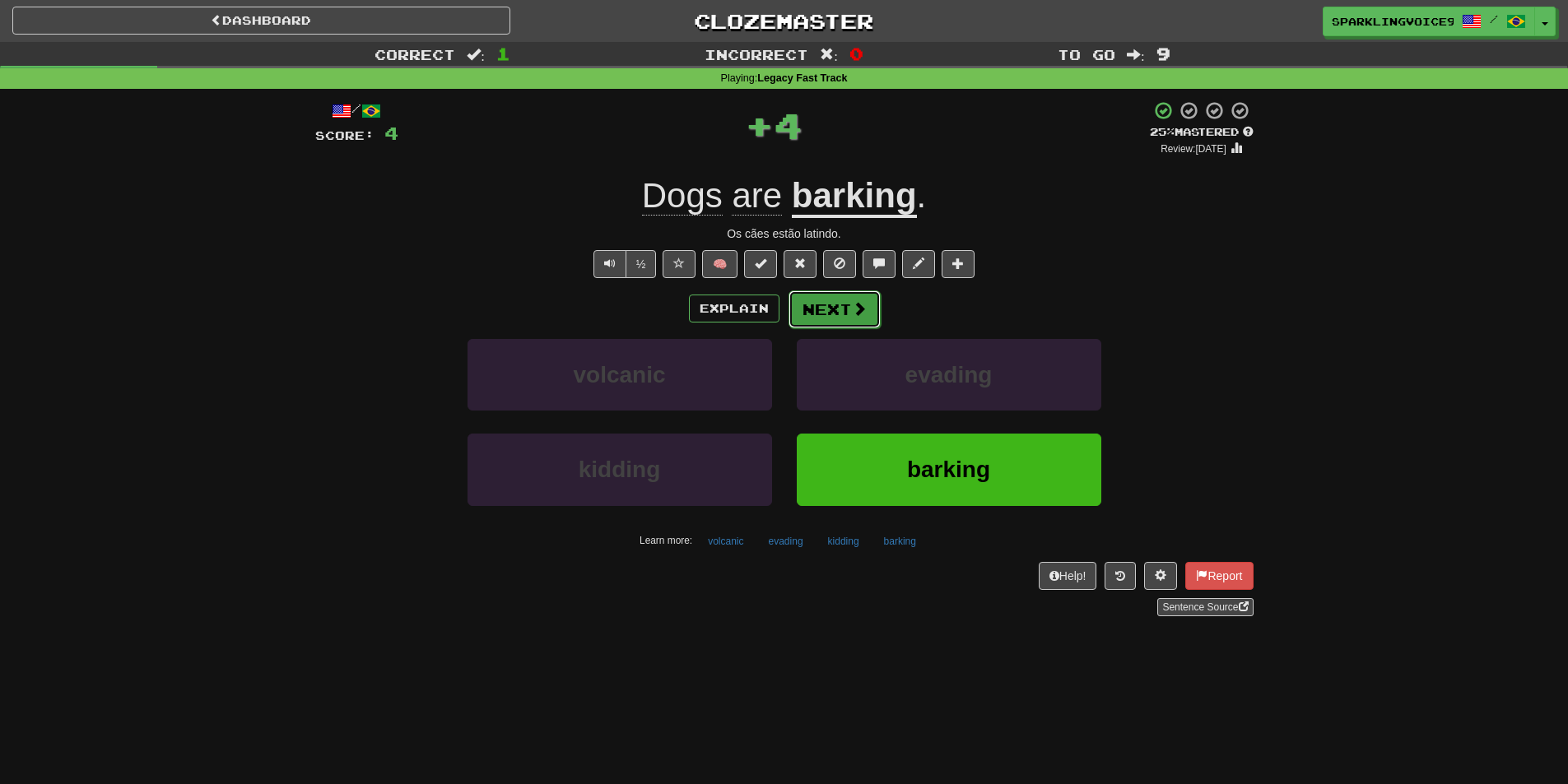
click at [824, 321] on button "Next" at bounding box center [835, 309] width 92 height 38
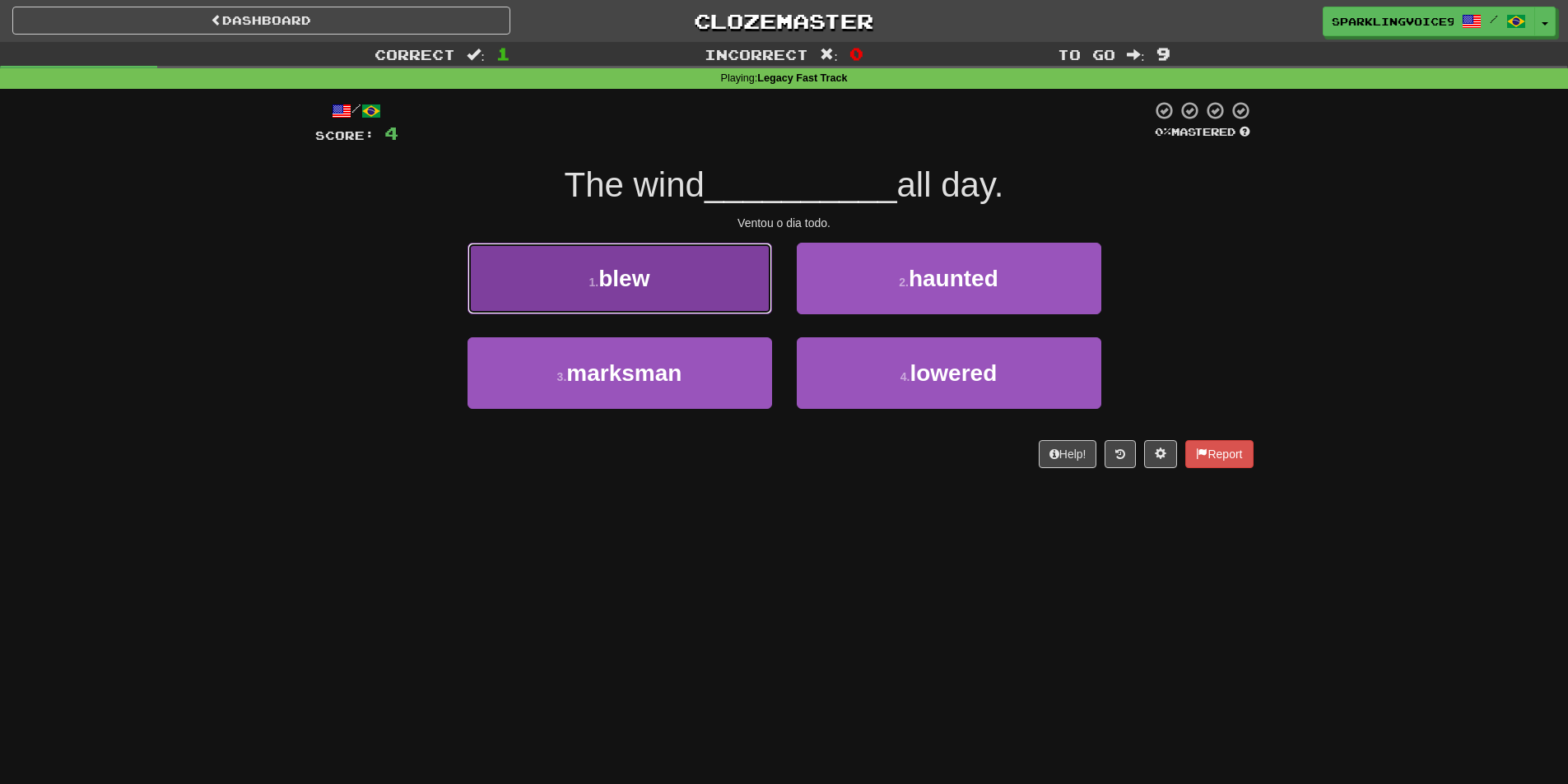
click at [710, 278] on button "1 . blew" at bounding box center [620, 279] width 305 height 72
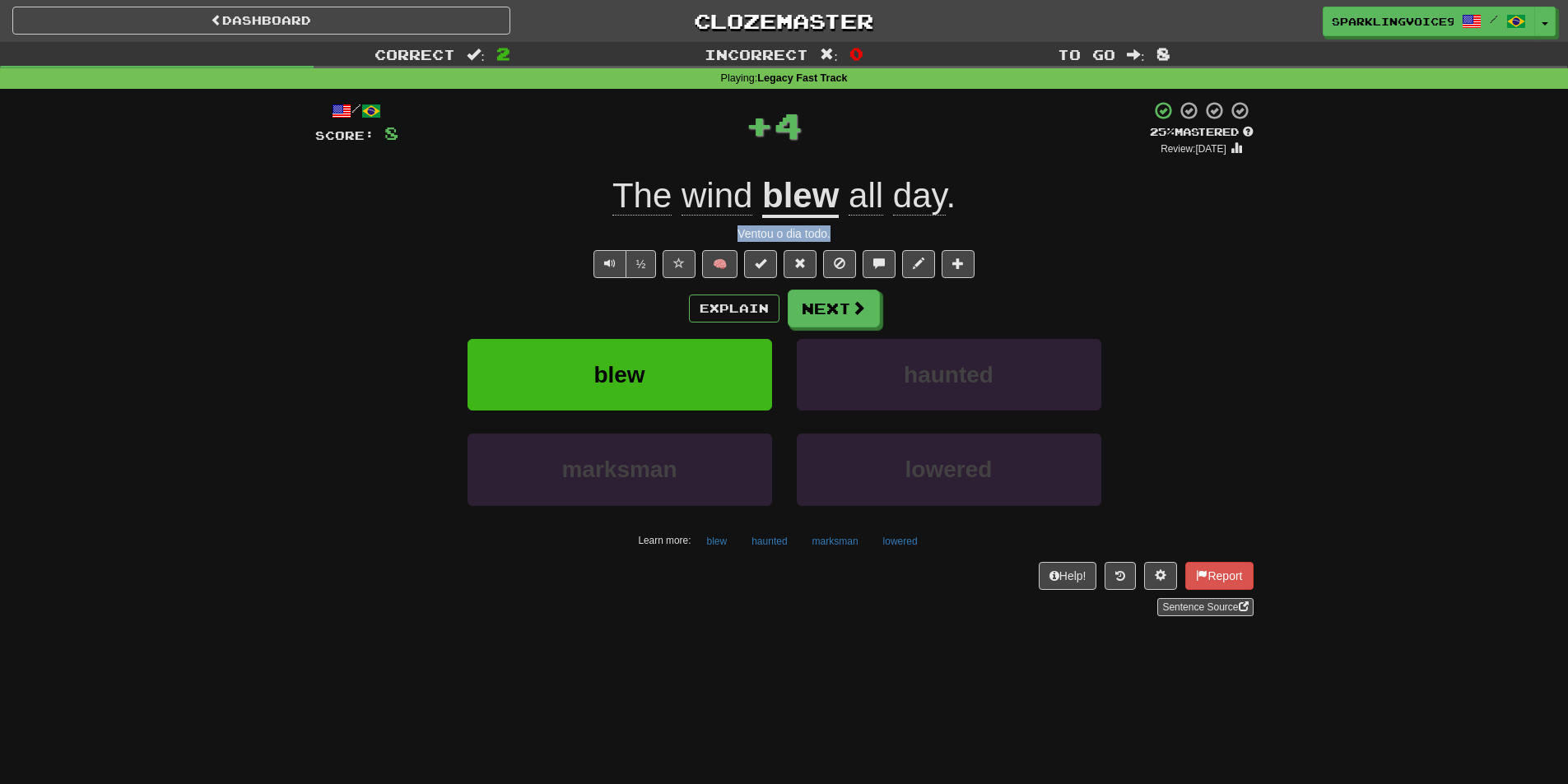
drag, startPoint x: 735, startPoint y: 236, endPoint x: 885, endPoint y: 234, distance: 150.0
click at [885, 234] on div "Ventou o dia todo." at bounding box center [784, 233] width 938 height 16
click at [813, 318] on button "Next" at bounding box center [835, 309] width 92 height 38
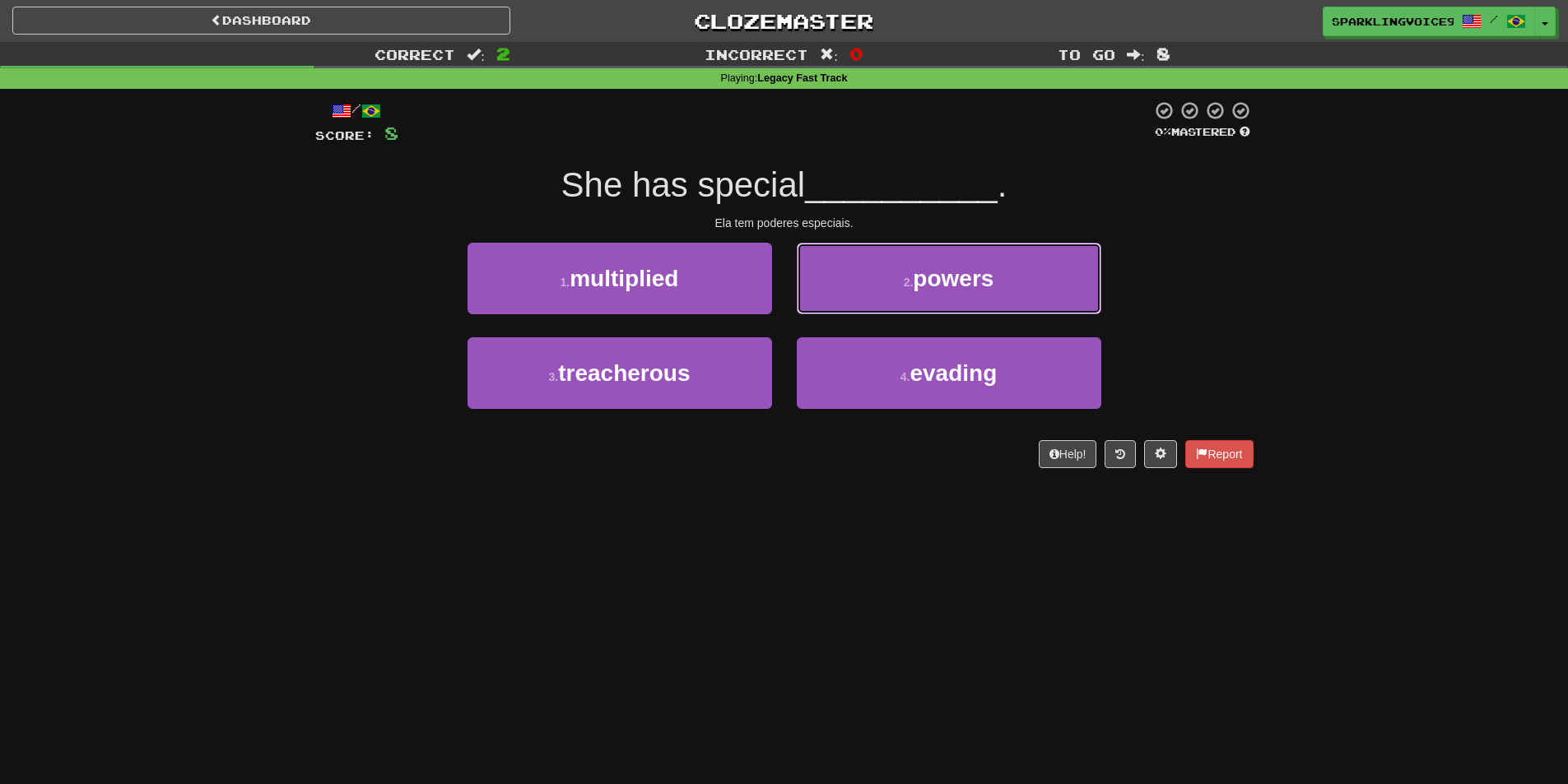
click at [1044, 278] on button "2 . powers" at bounding box center [949, 279] width 305 height 72
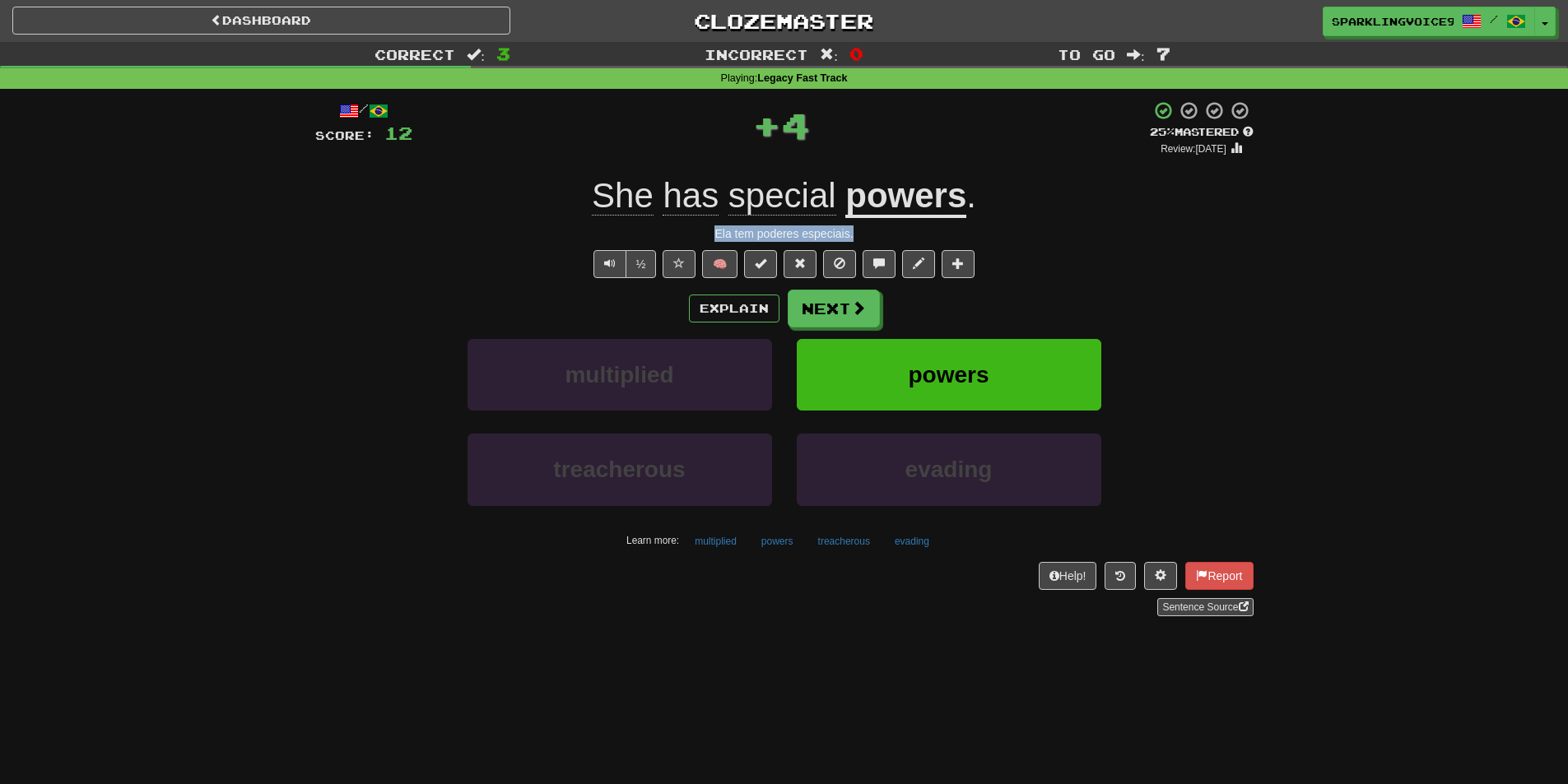
drag, startPoint x: 763, startPoint y: 229, endPoint x: 878, endPoint y: 229, distance: 115.0
click at [878, 229] on div "Ela tem poderes especiais." at bounding box center [784, 233] width 938 height 16
click at [847, 299] on button "Next" at bounding box center [835, 309] width 92 height 38
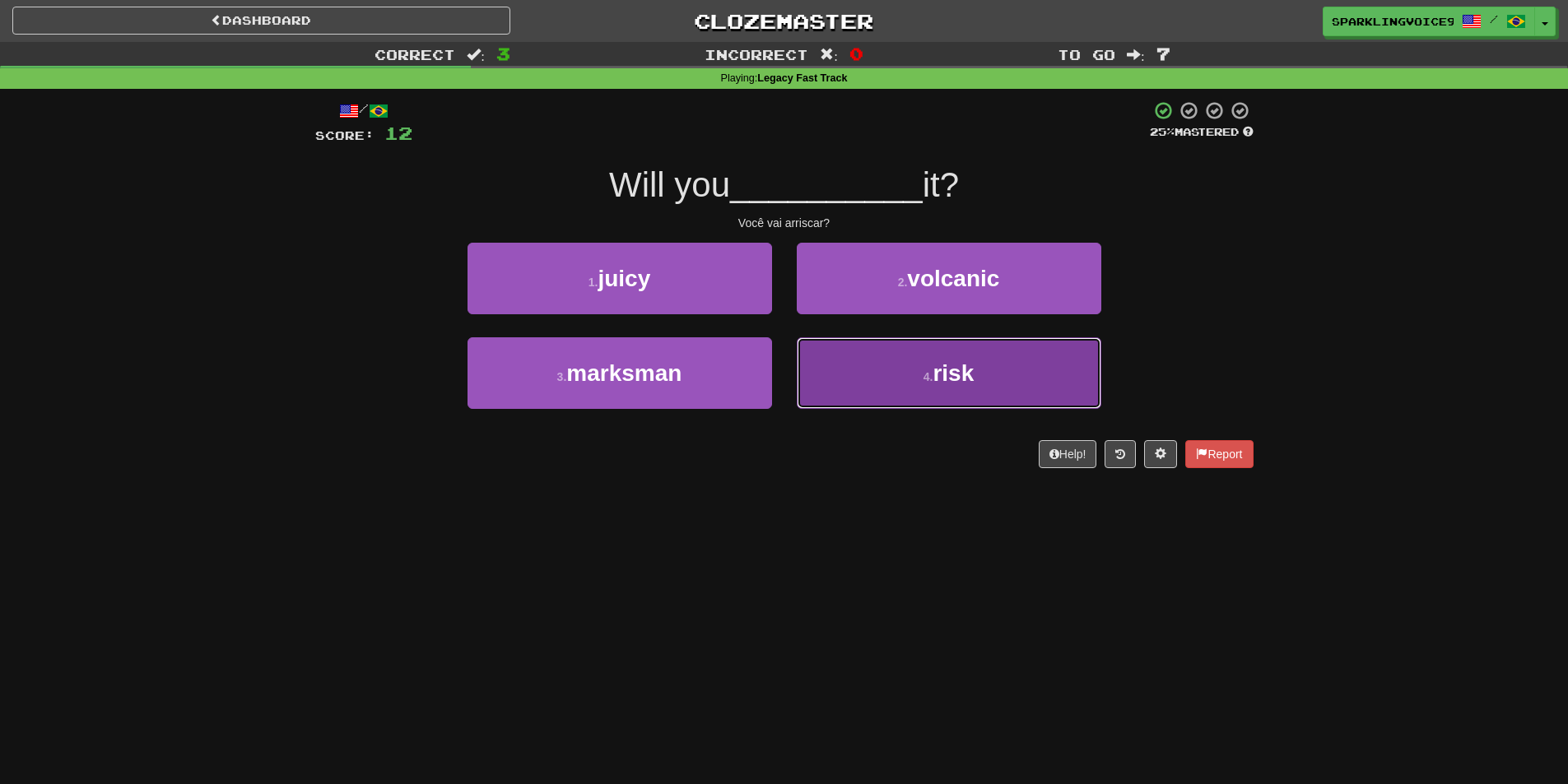
click at [887, 376] on button "4 . risk" at bounding box center [949, 373] width 305 height 72
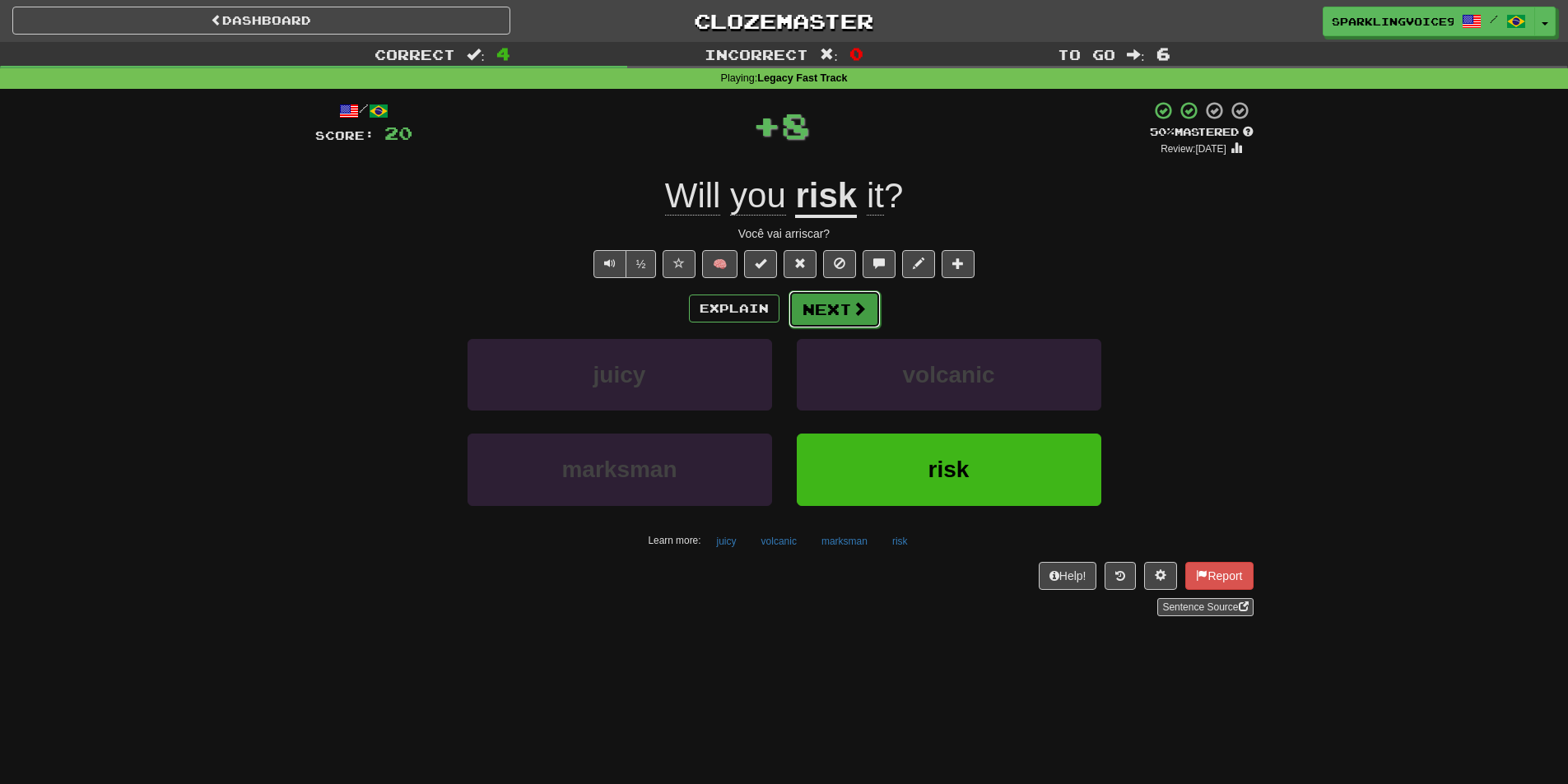
click at [842, 307] on button "Next" at bounding box center [835, 309] width 92 height 38
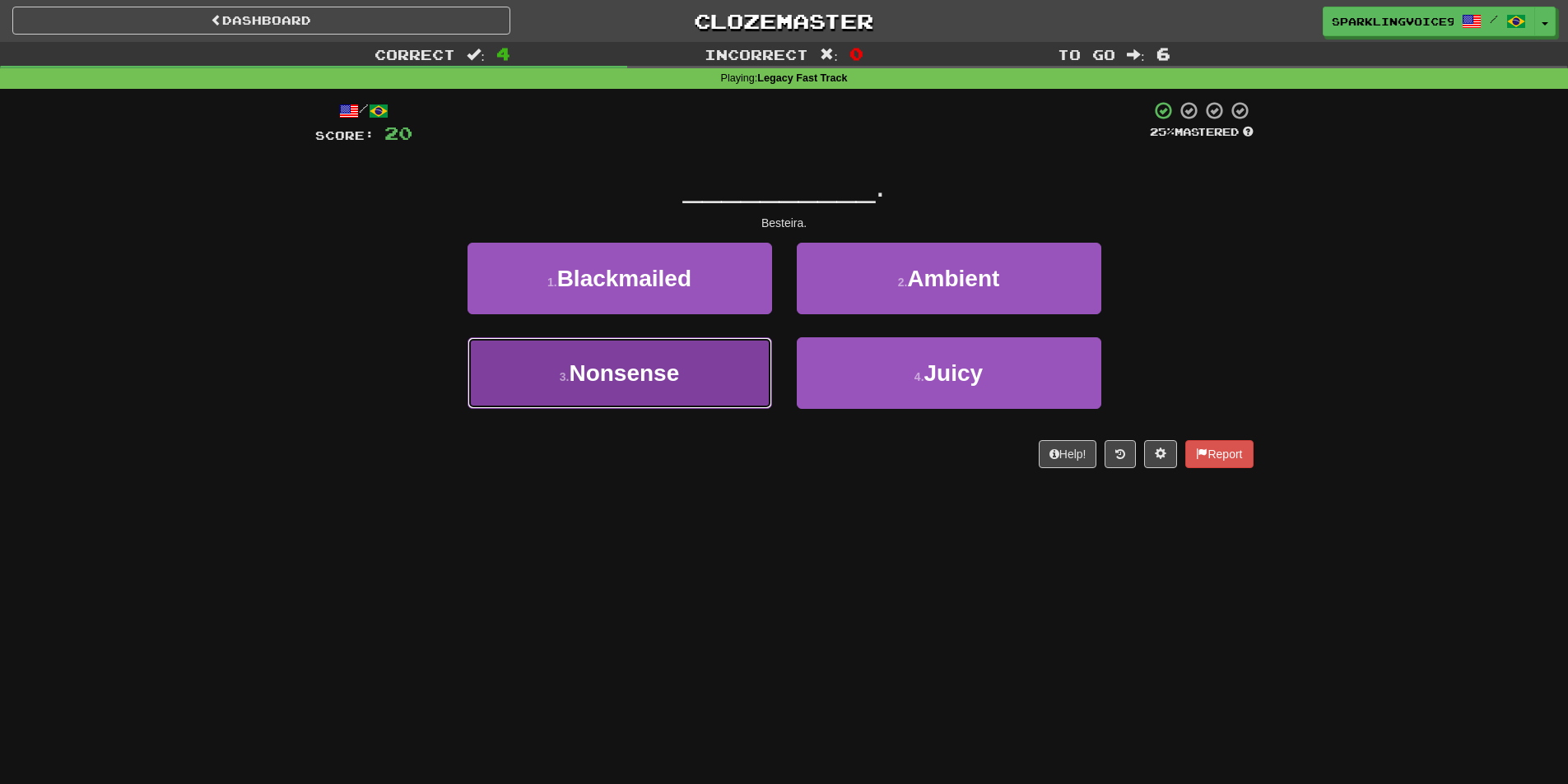
click at [726, 380] on button "3 . Nonsense" at bounding box center [620, 373] width 305 height 72
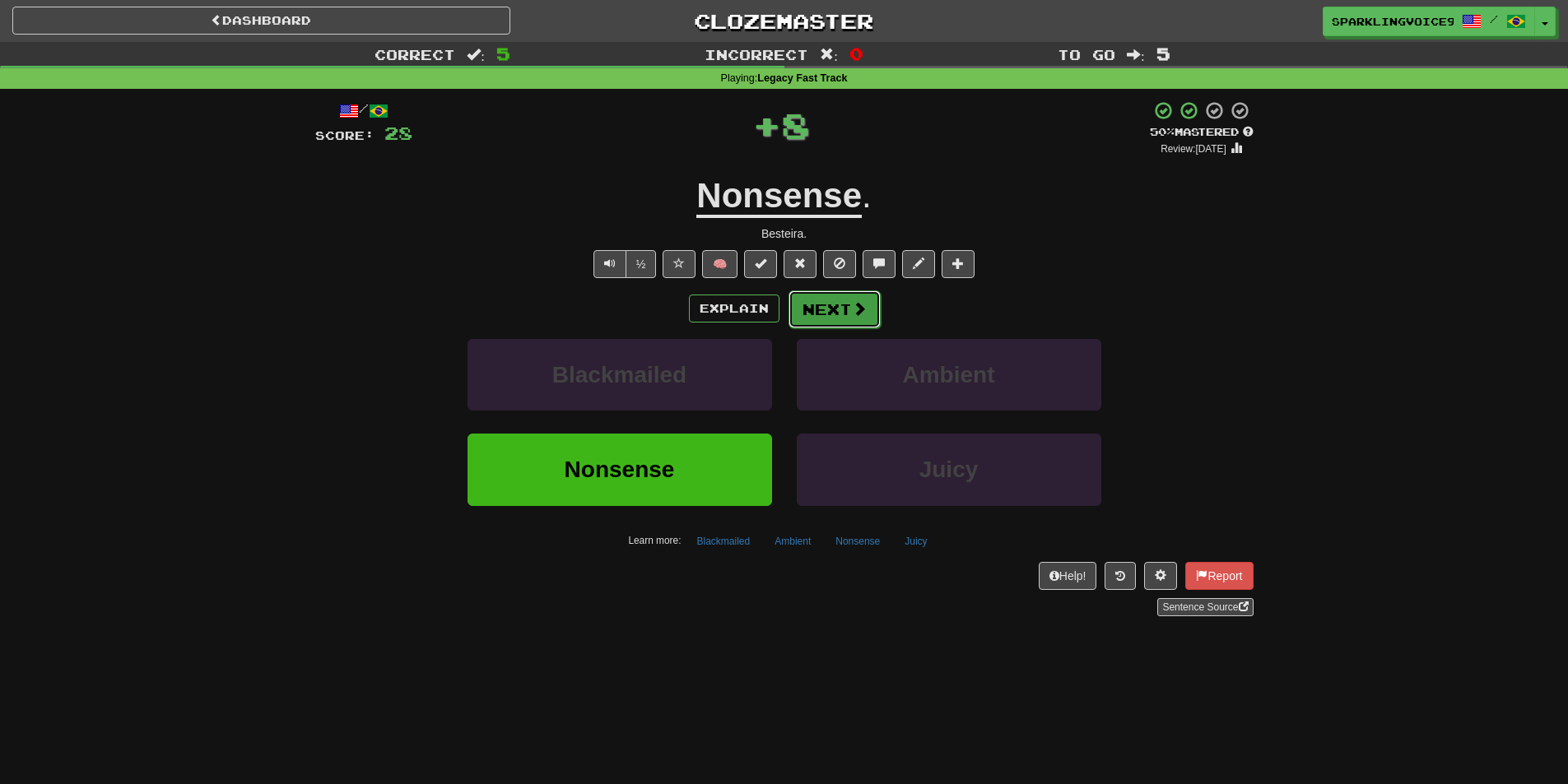
click at [836, 311] on button "Next" at bounding box center [835, 309] width 92 height 38
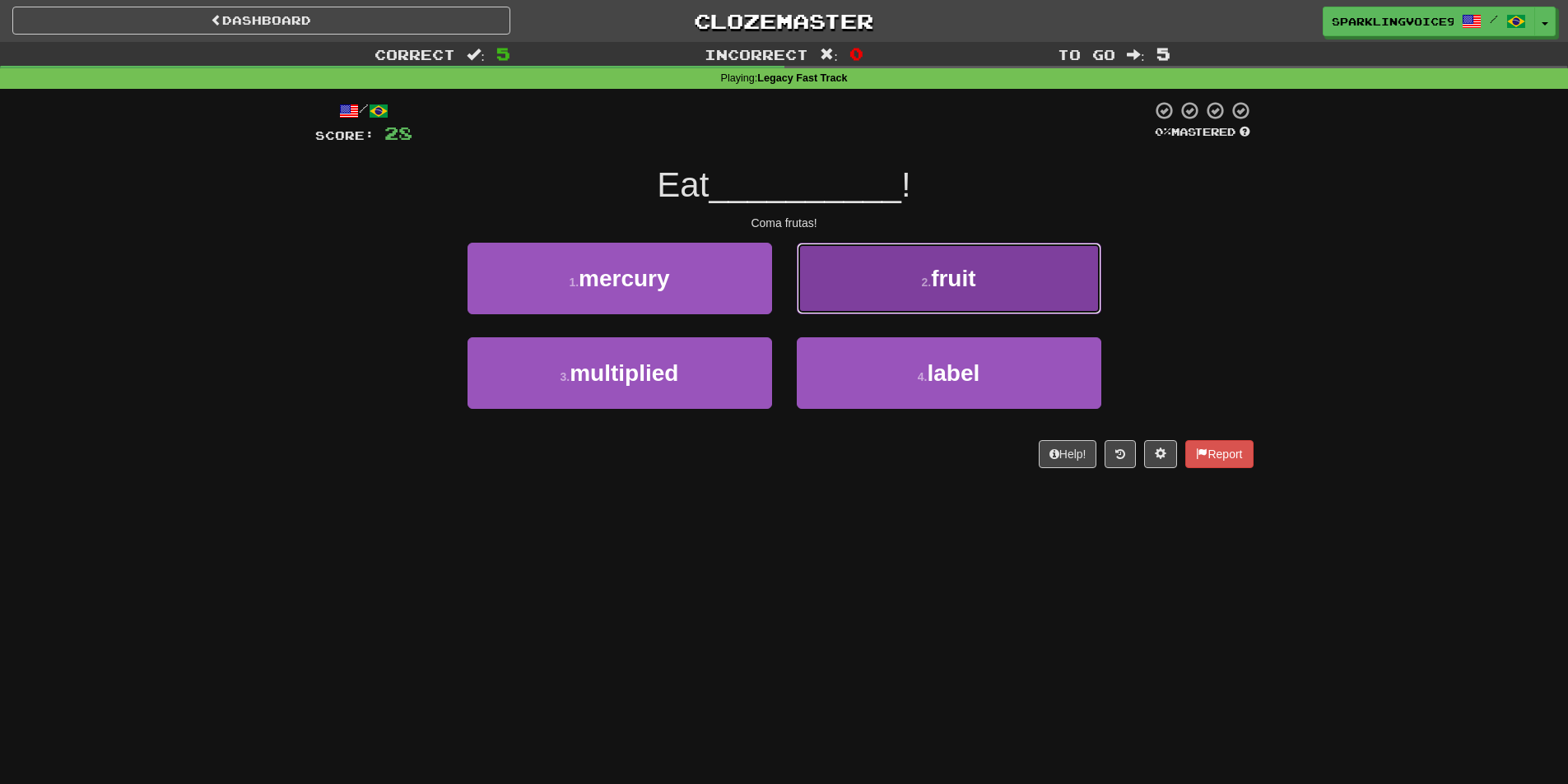
click at [959, 291] on button "2 . fruit" at bounding box center [949, 279] width 305 height 72
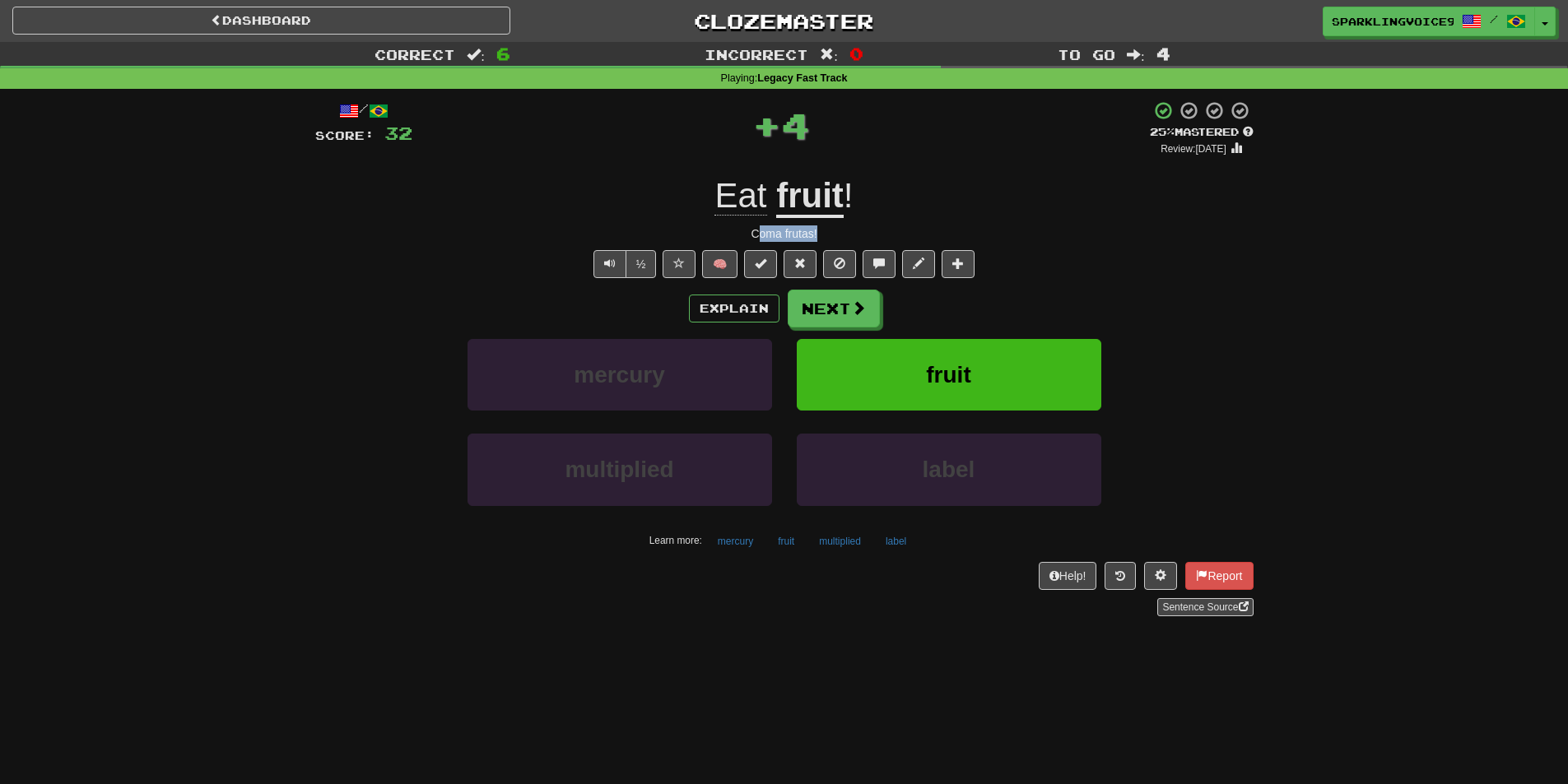
drag, startPoint x: 755, startPoint y: 235, endPoint x: 877, endPoint y: 235, distance: 122.0
click at [877, 235] on div "Coma frutas!" at bounding box center [784, 233] width 938 height 16
click at [853, 318] on button "Next" at bounding box center [835, 309] width 92 height 38
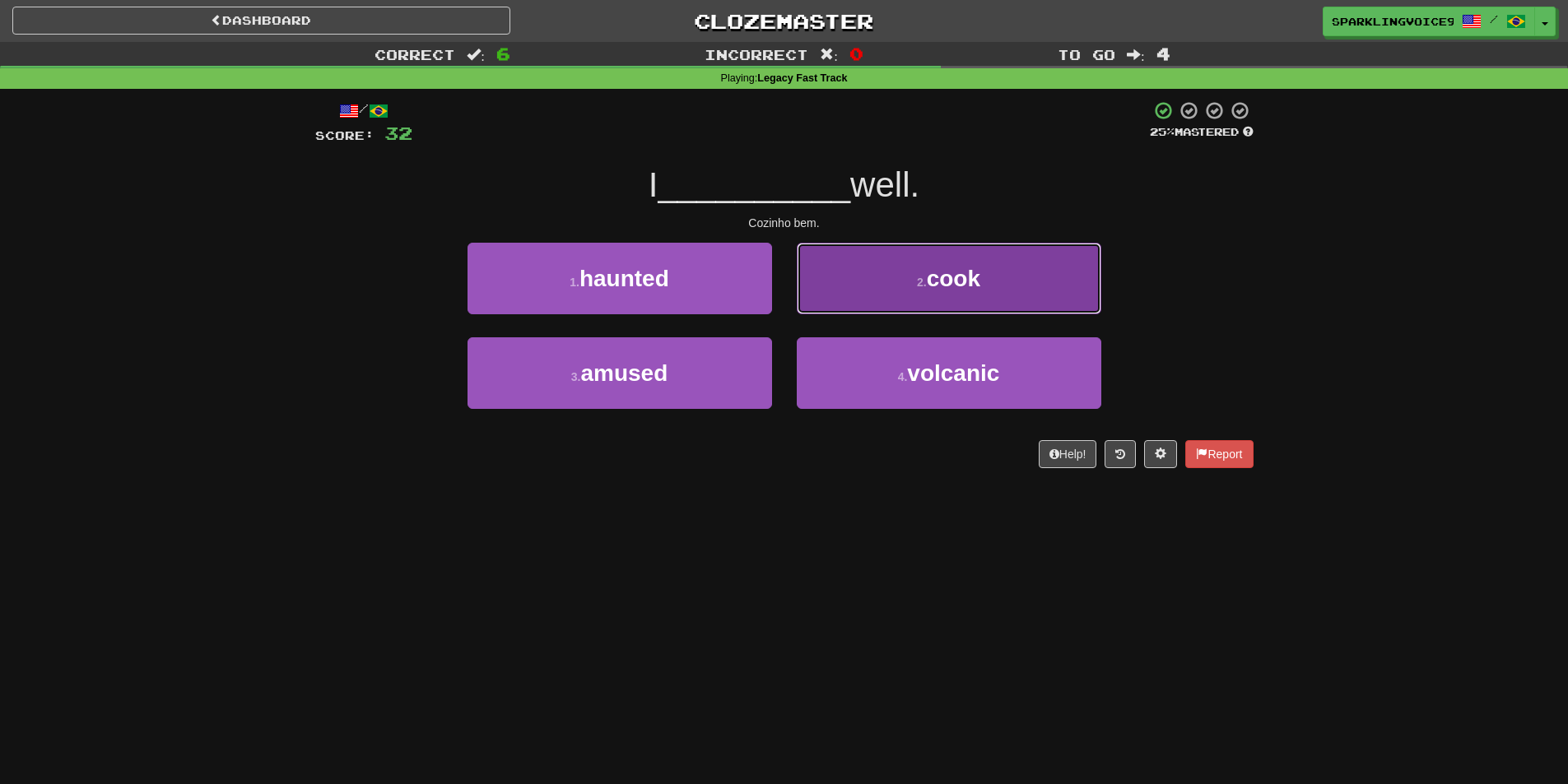
click at [1007, 282] on button "2 . cook" at bounding box center [949, 279] width 305 height 72
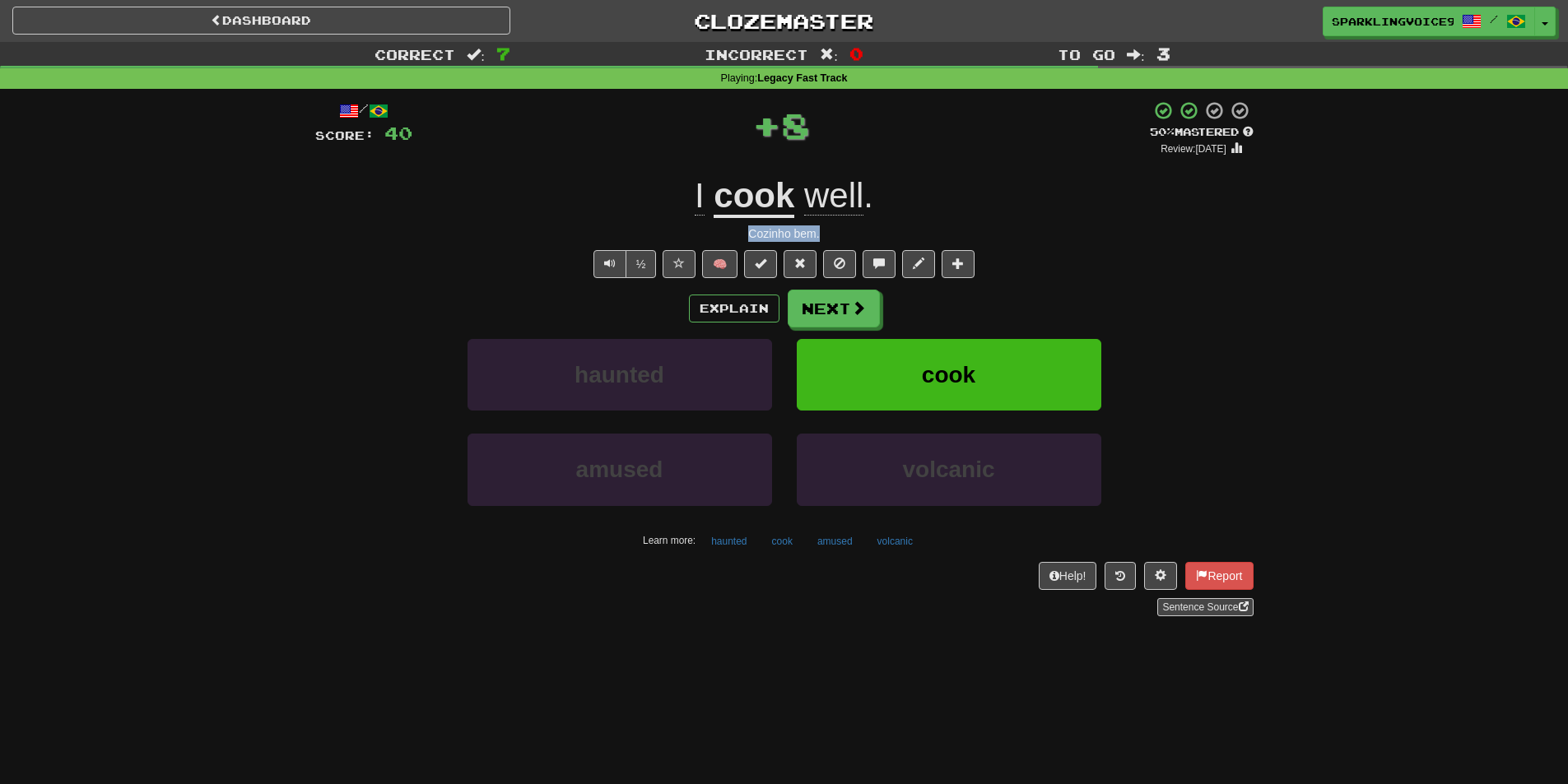
drag, startPoint x: 745, startPoint y: 229, endPoint x: 871, endPoint y: 230, distance: 126.0
click at [871, 230] on div "Cozinho bem." at bounding box center [784, 233] width 938 height 16
click at [854, 306] on span at bounding box center [859, 308] width 15 height 15
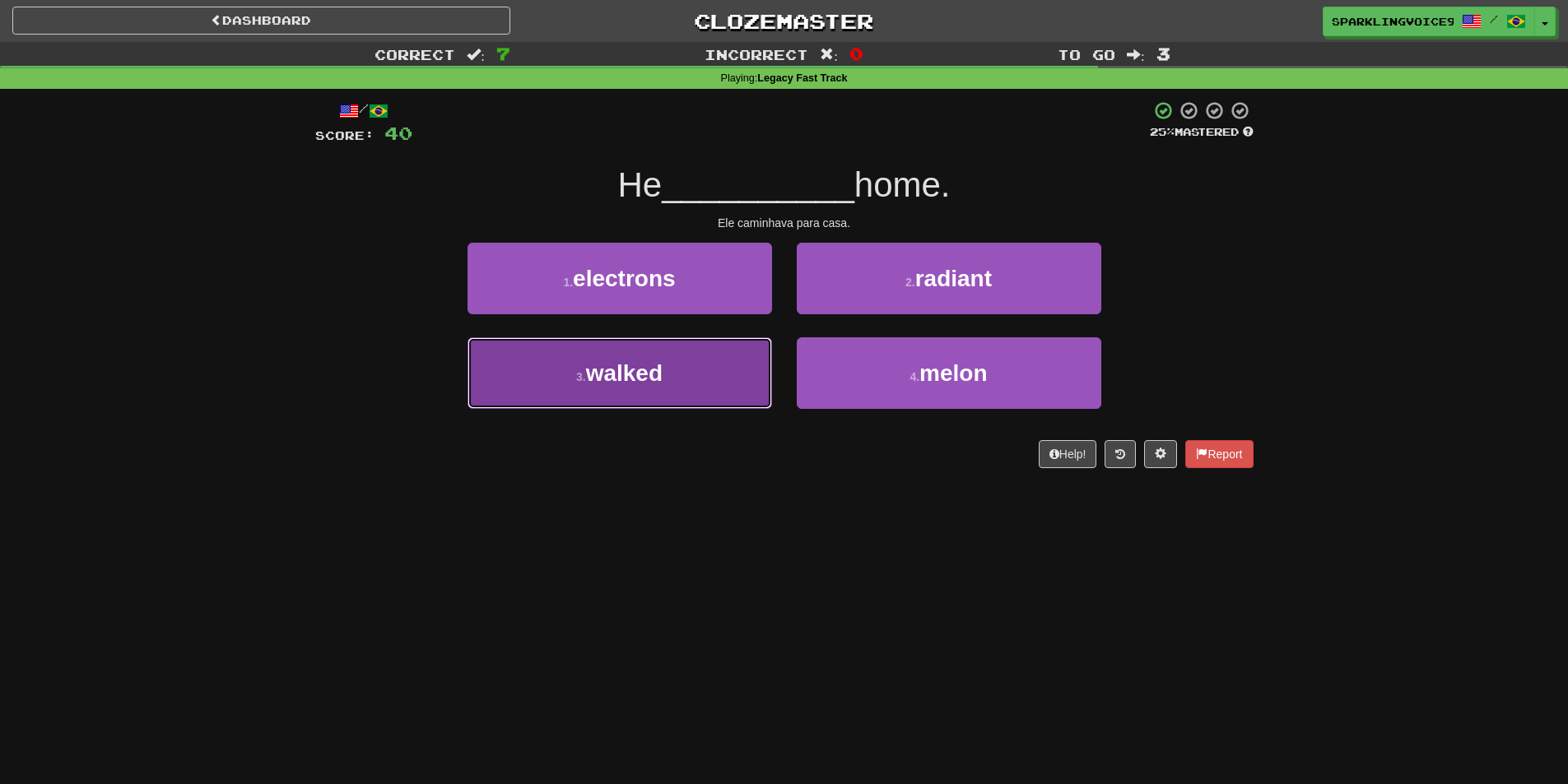
click at [703, 369] on button "3 . walked" at bounding box center [620, 373] width 305 height 72
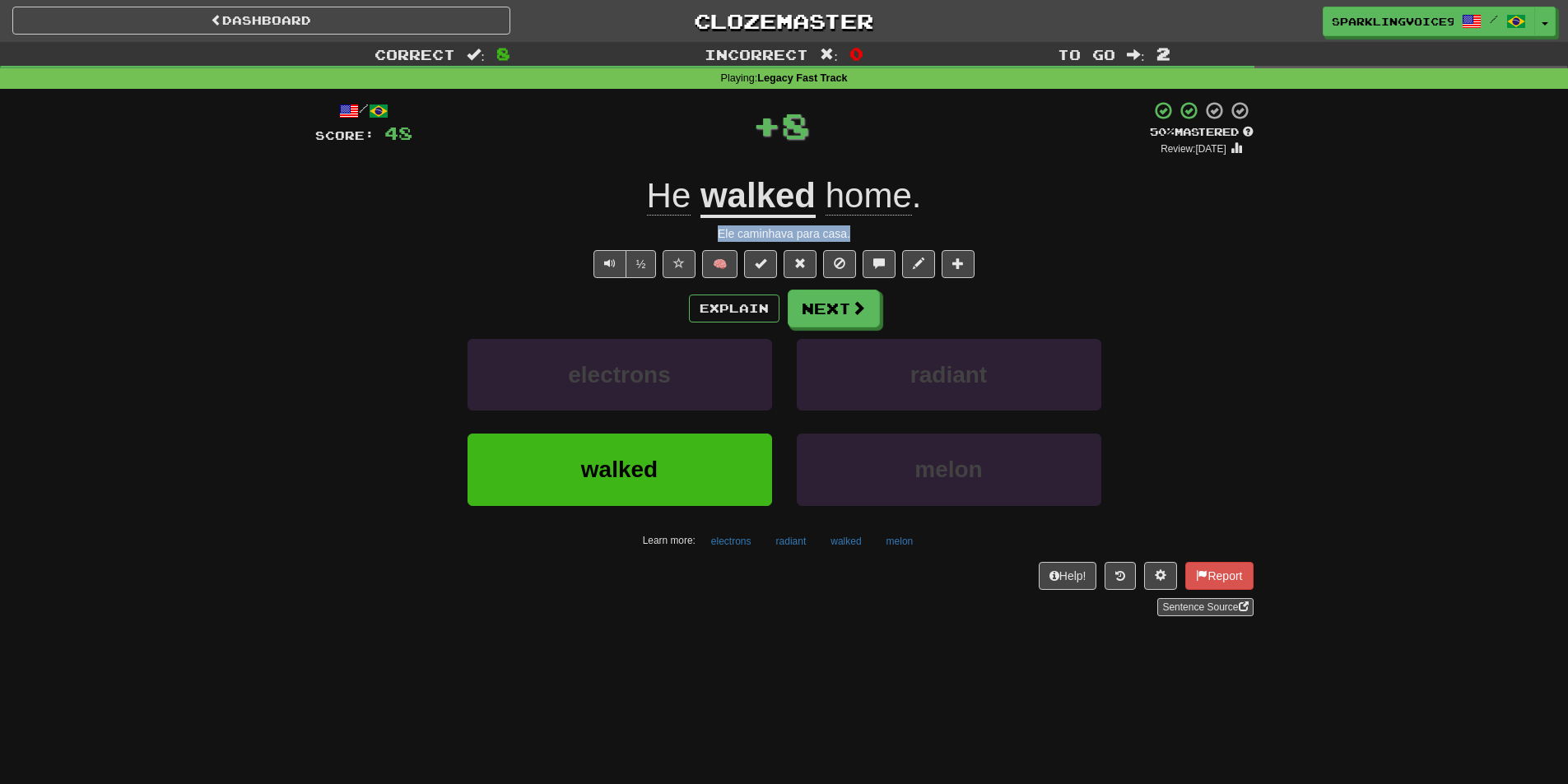
drag, startPoint x: 720, startPoint y: 229, endPoint x: 877, endPoint y: 230, distance: 157.0
click at [877, 230] on div "Ele caminhava para casa." at bounding box center [784, 233] width 938 height 16
click at [823, 312] on button "Next" at bounding box center [835, 309] width 92 height 38
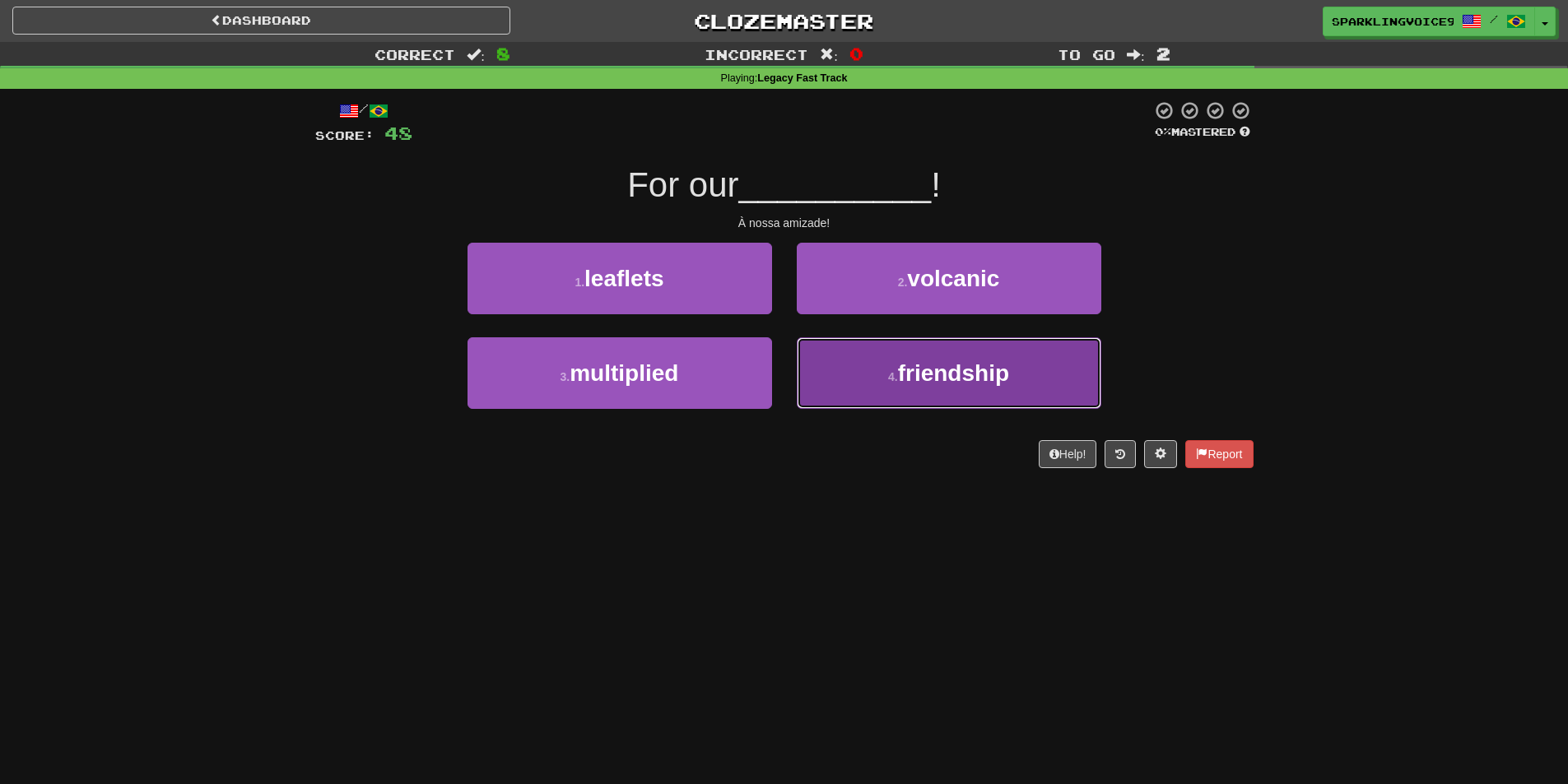
click at [914, 398] on button "4 . friendship" at bounding box center [949, 373] width 305 height 72
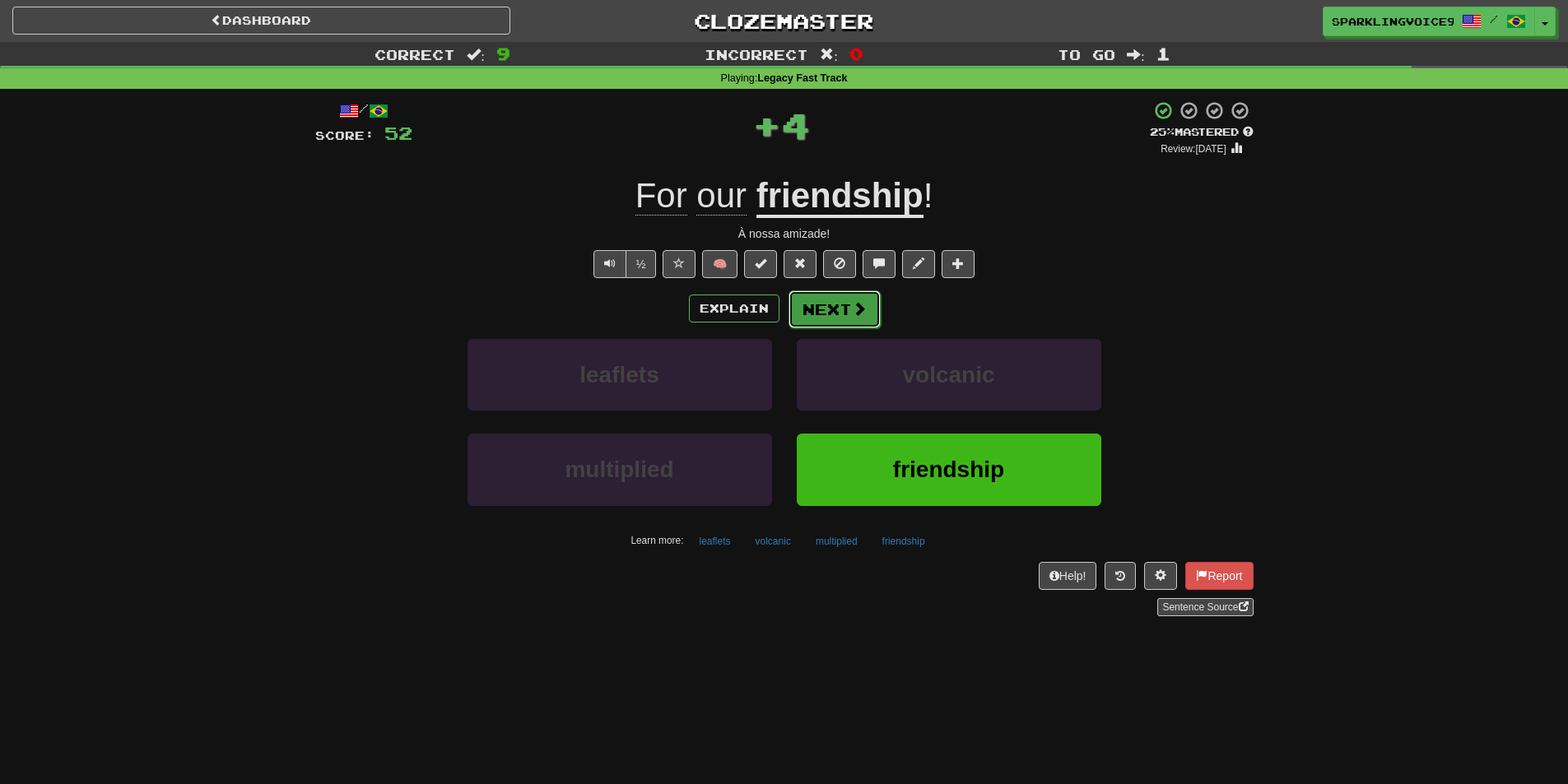
click at [832, 311] on button "Next" at bounding box center [835, 309] width 92 height 38
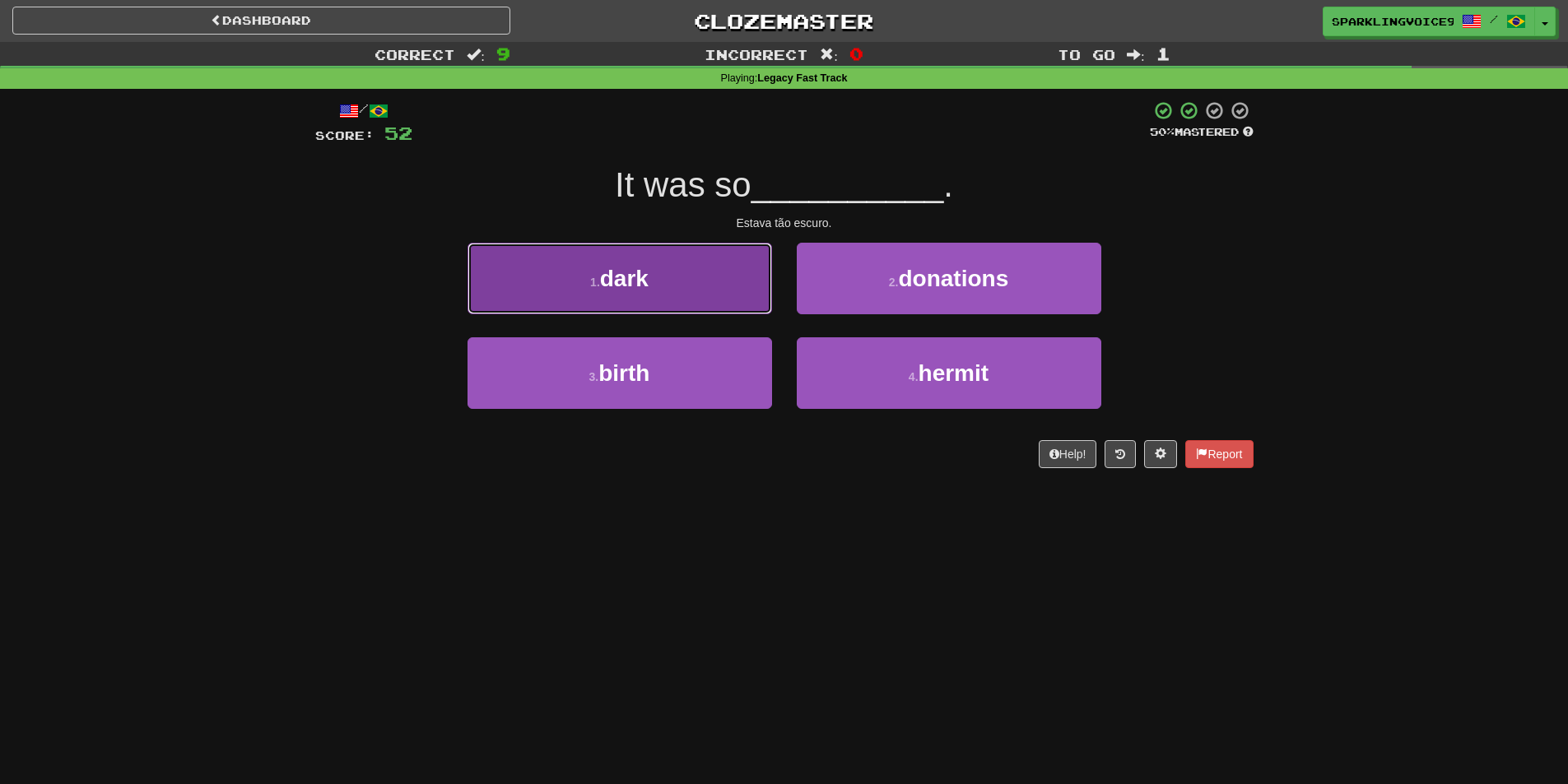
click at [694, 296] on button "1 . dark" at bounding box center [620, 279] width 305 height 72
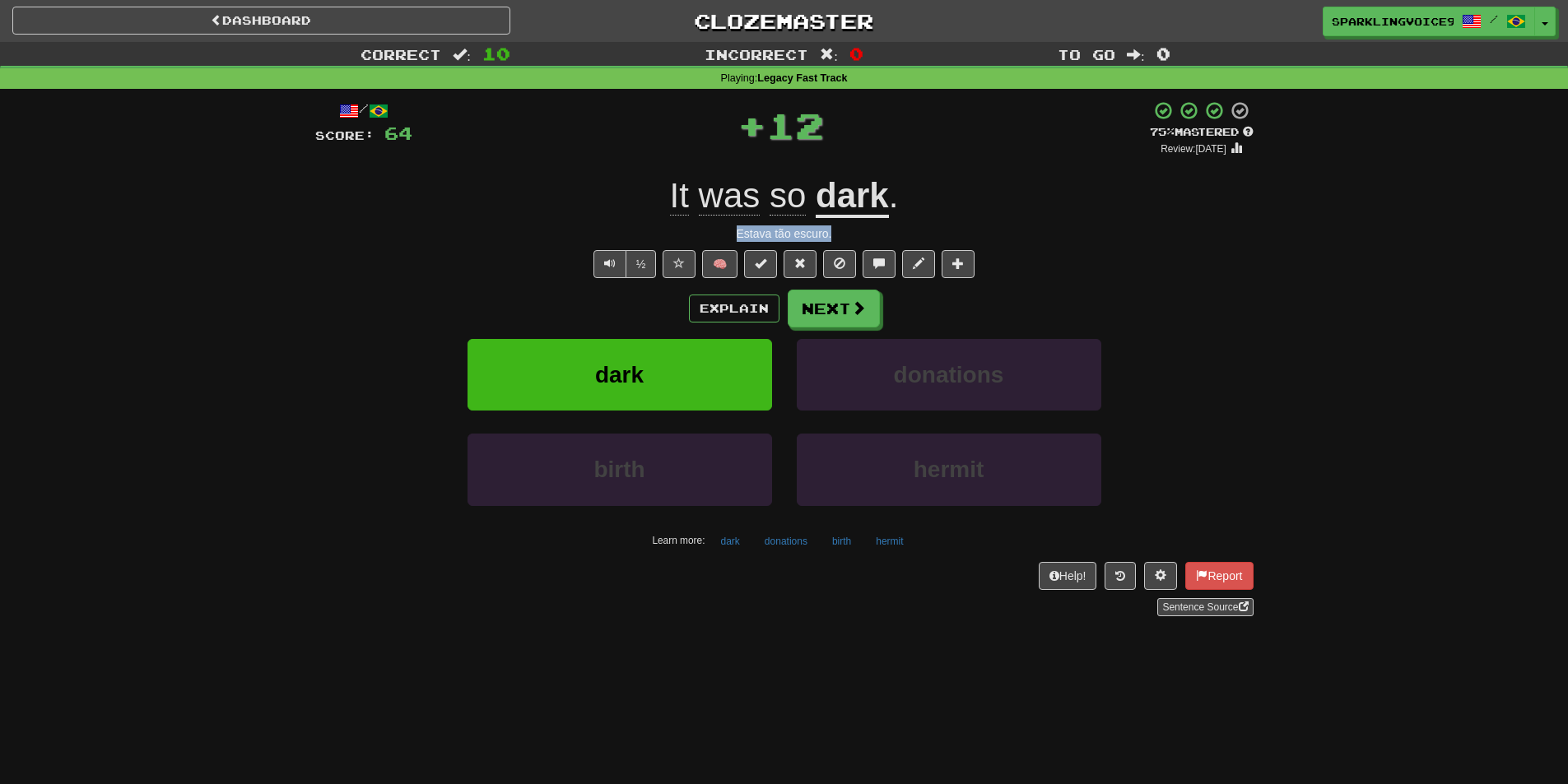
drag, startPoint x: 749, startPoint y: 234, endPoint x: 854, endPoint y: 233, distance: 105.0
click at [854, 233] on div "Estava tão escuro." at bounding box center [784, 233] width 938 height 16
click at [820, 305] on button "Next" at bounding box center [835, 309] width 92 height 38
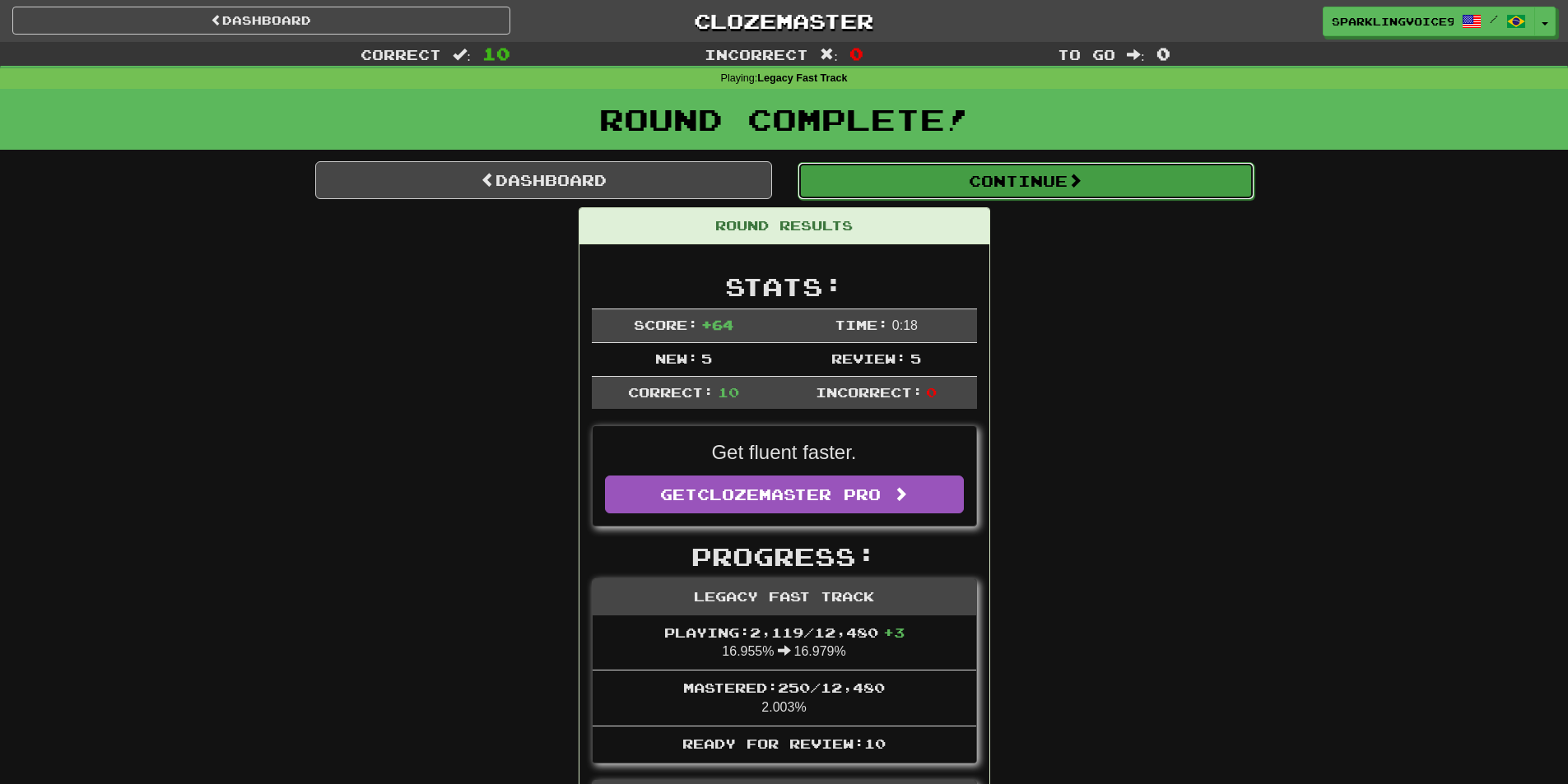
click at [935, 183] on button "Continue" at bounding box center [1026, 181] width 457 height 38
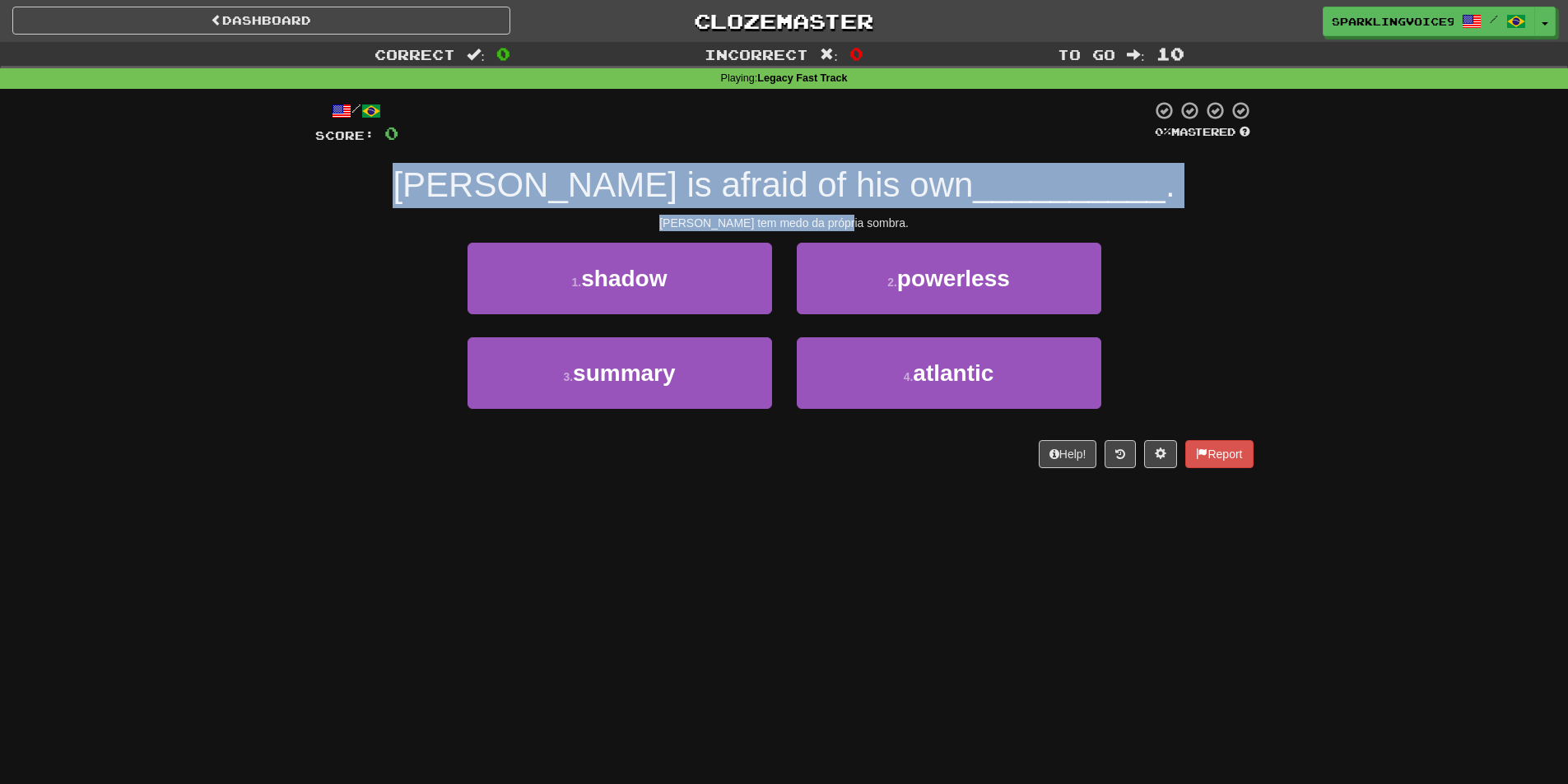
drag, startPoint x: 502, startPoint y: 179, endPoint x: 905, endPoint y: 225, distance: 405.6
click at [905, 225] on div "/ Score: 0 0 % Mastered Tom is afraid of his own __________ . Tom tem medo da p…" at bounding box center [784, 284] width 938 height 368
click at [905, 225] on div "Tom tem medo da própria sombra." at bounding box center [784, 223] width 938 height 16
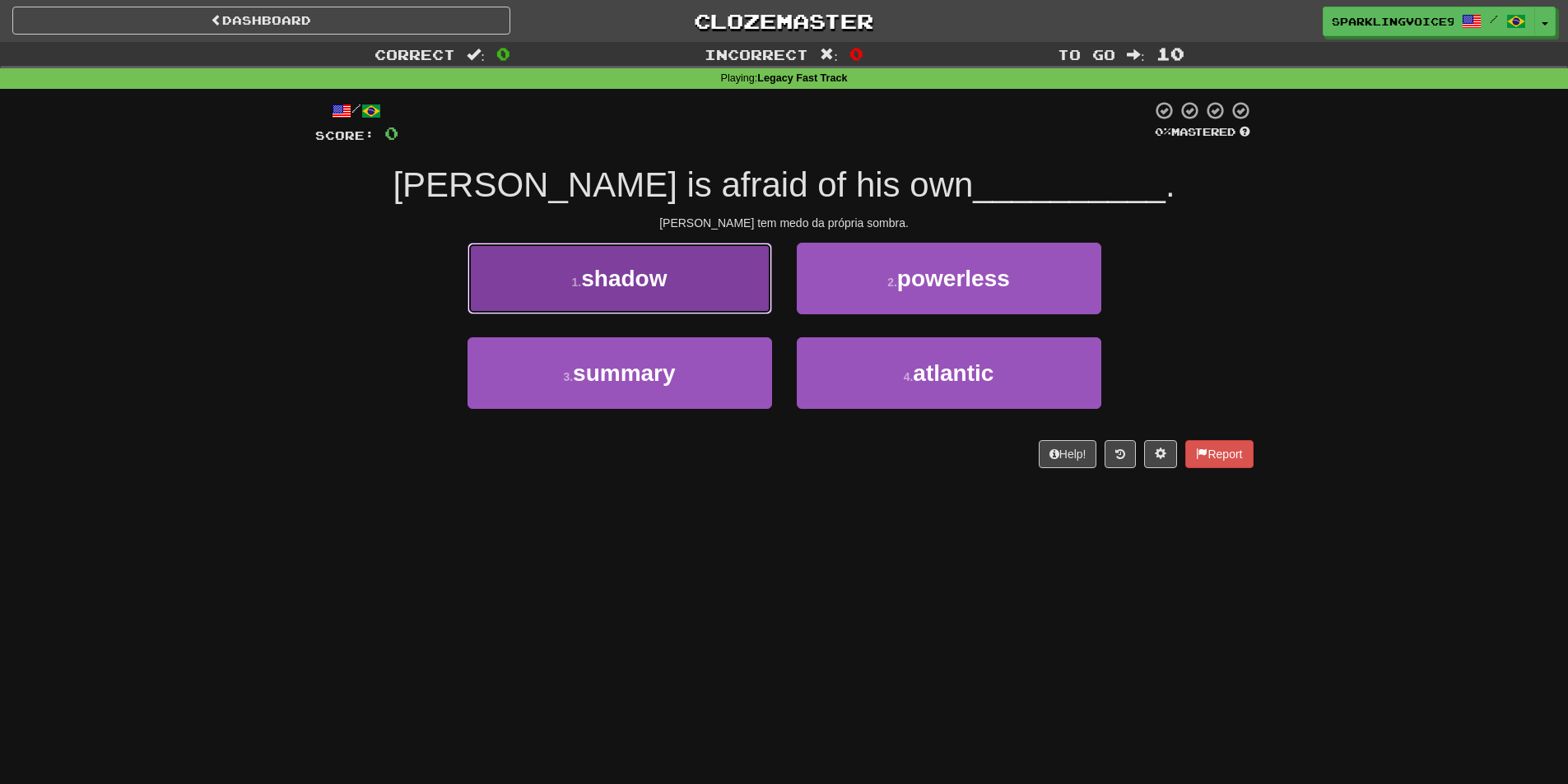
click at [697, 293] on button "1 . shadow" at bounding box center [620, 279] width 305 height 72
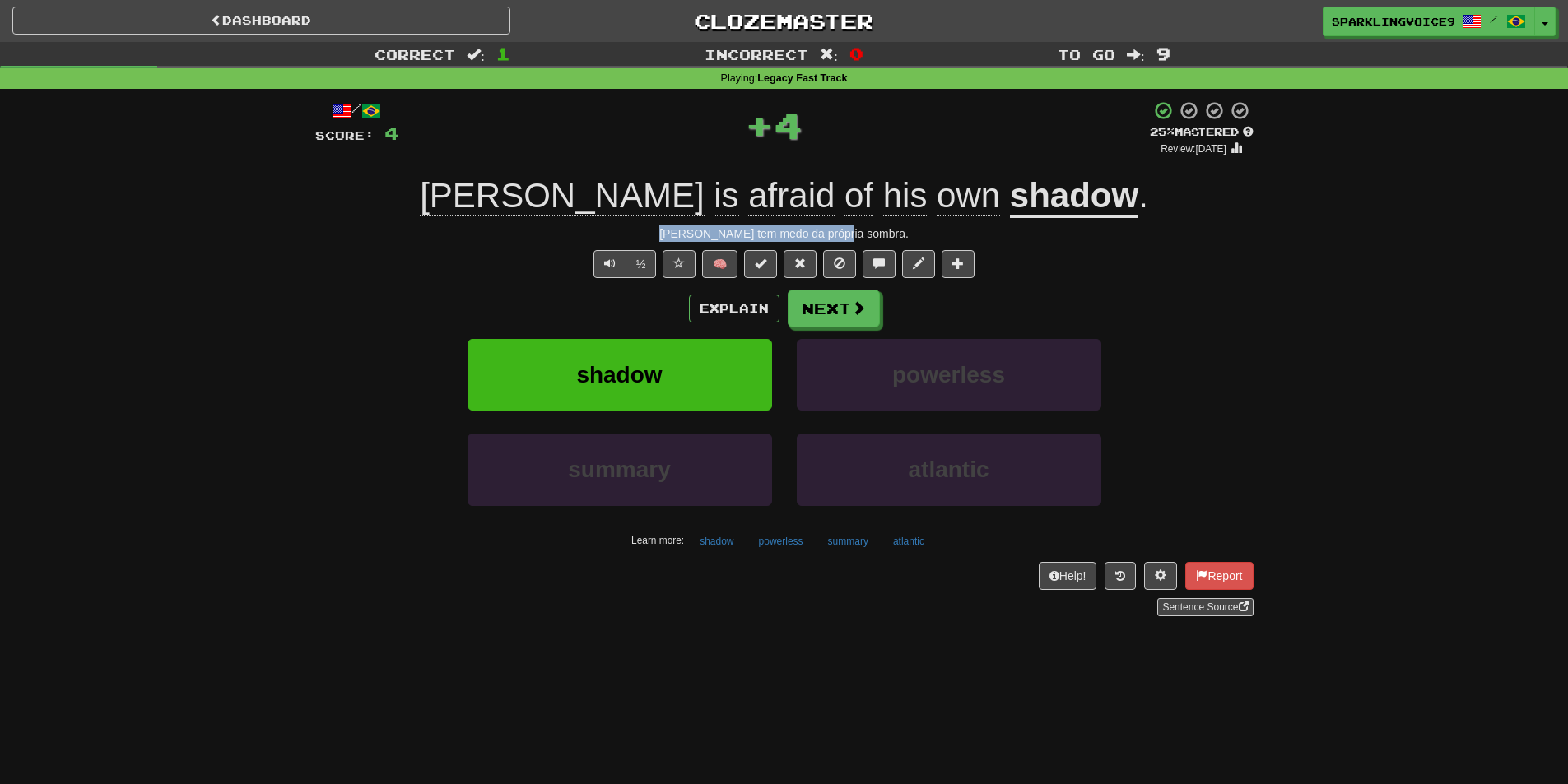
drag, startPoint x: 670, startPoint y: 233, endPoint x: 961, endPoint y: 235, distance: 291.0
click at [961, 235] on div "Tom tem medo da própria sombra." at bounding box center [784, 233] width 938 height 16
drag, startPoint x: 801, startPoint y: 125, endPoint x: 831, endPoint y: 129, distance: 30.3
click at [831, 129] on div "+ 4" at bounding box center [774, 125] width 752 height 49
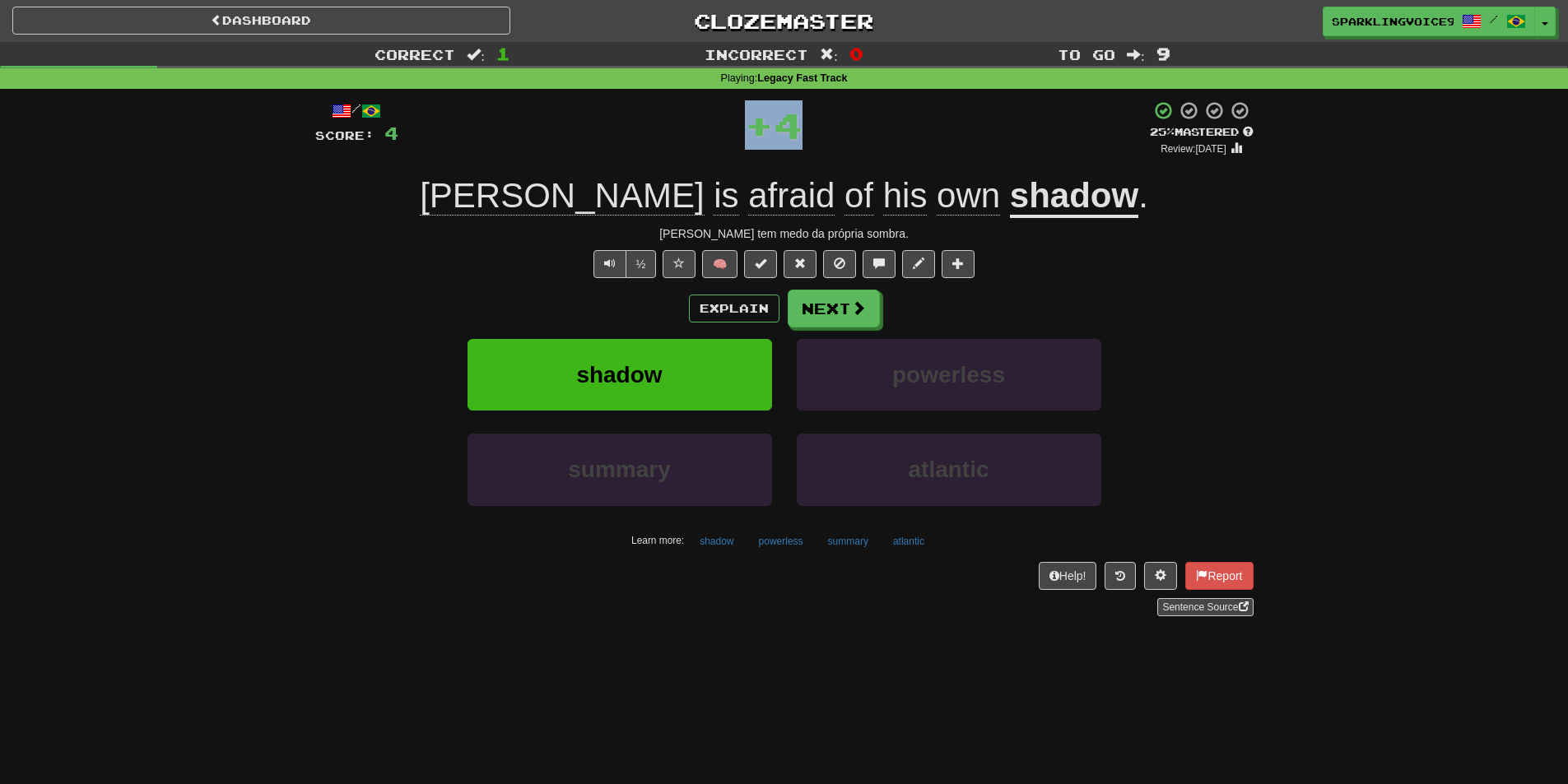
click at [831, 129] on div "+ 4" at bounding box center [774, 125] width 752 height 49
click at [809, 308] on button "Next" at bounding box center [835, 309] width 92 height 38
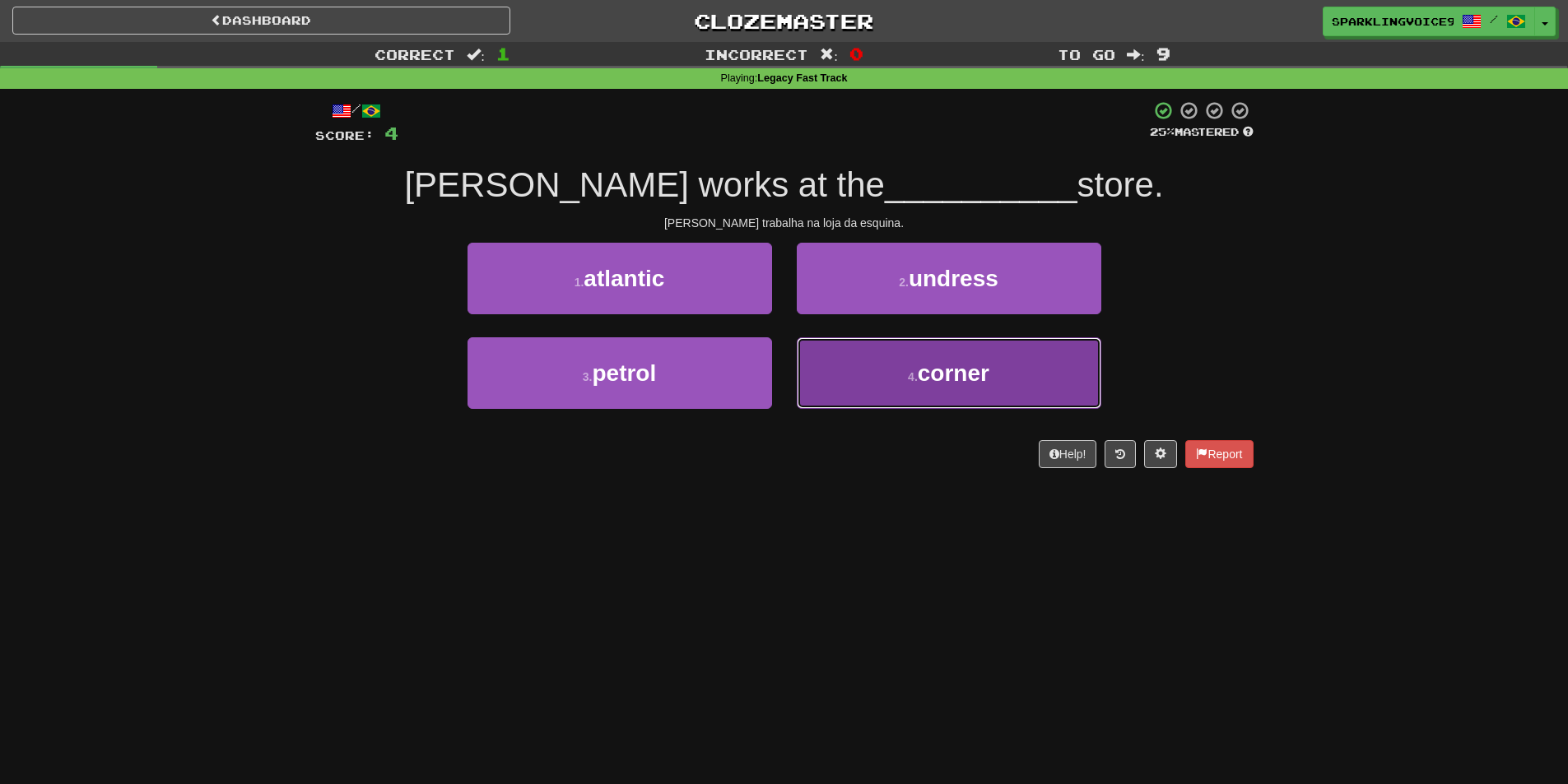
click at [921, 367] on span "corner" at bounding box center [953, 373] width 72 height 26
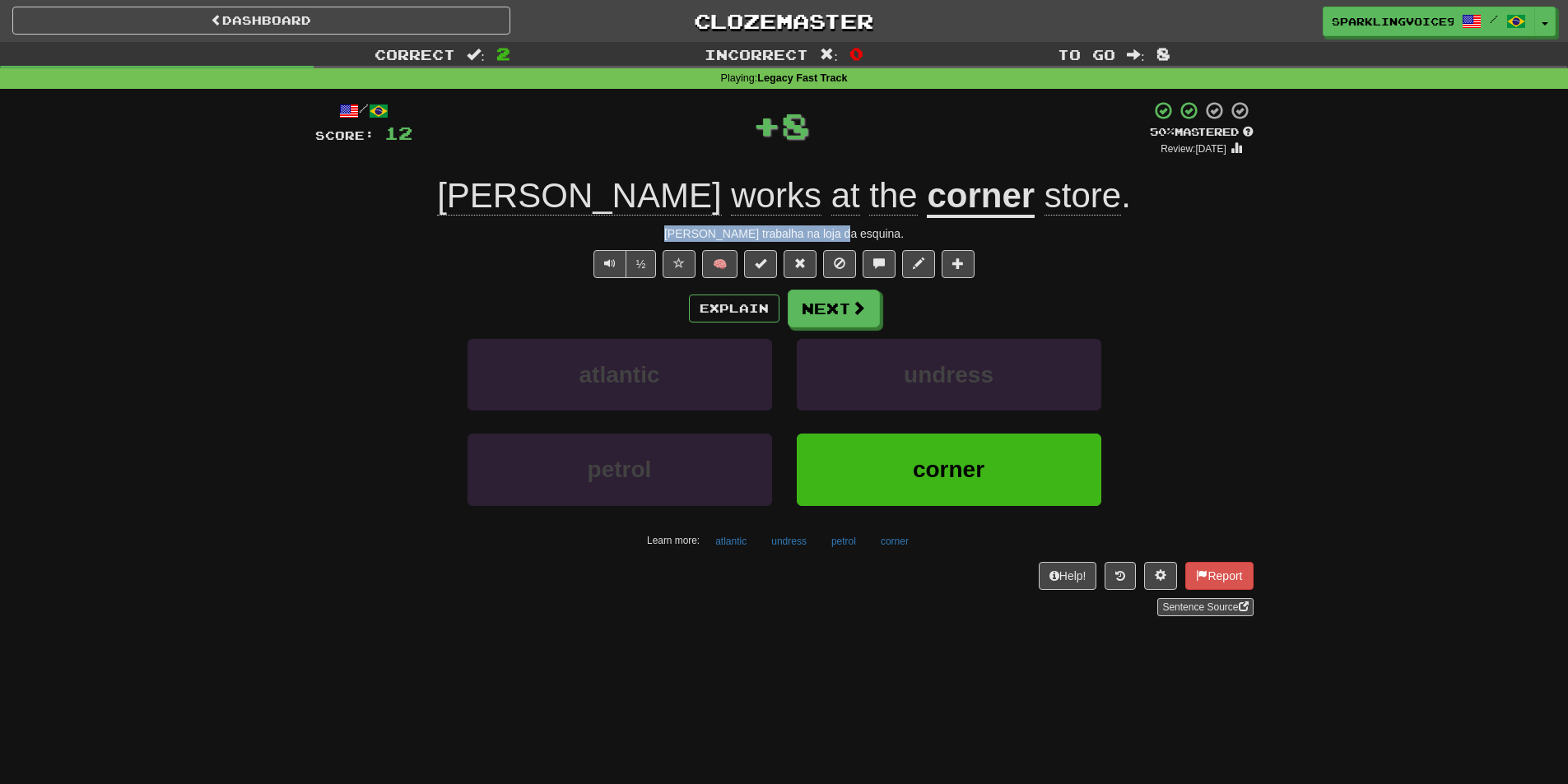
drag, startPoint x: 685, startPoint y: 232, endPoint x: 931, endPoint y: 233, distance: 246.0
click at [931, 233] on div "Tom trabalha na loja da esquina." at bounding box center [784, 233] width 938 height 16
drag, startPoint x: 758, startPoint y: 135, endPoint x: 901, endPoint y: 146, distance: 143.4
click at [901, 146] on div "+ 8" at bounding box center [781, 125] width 737 height 49
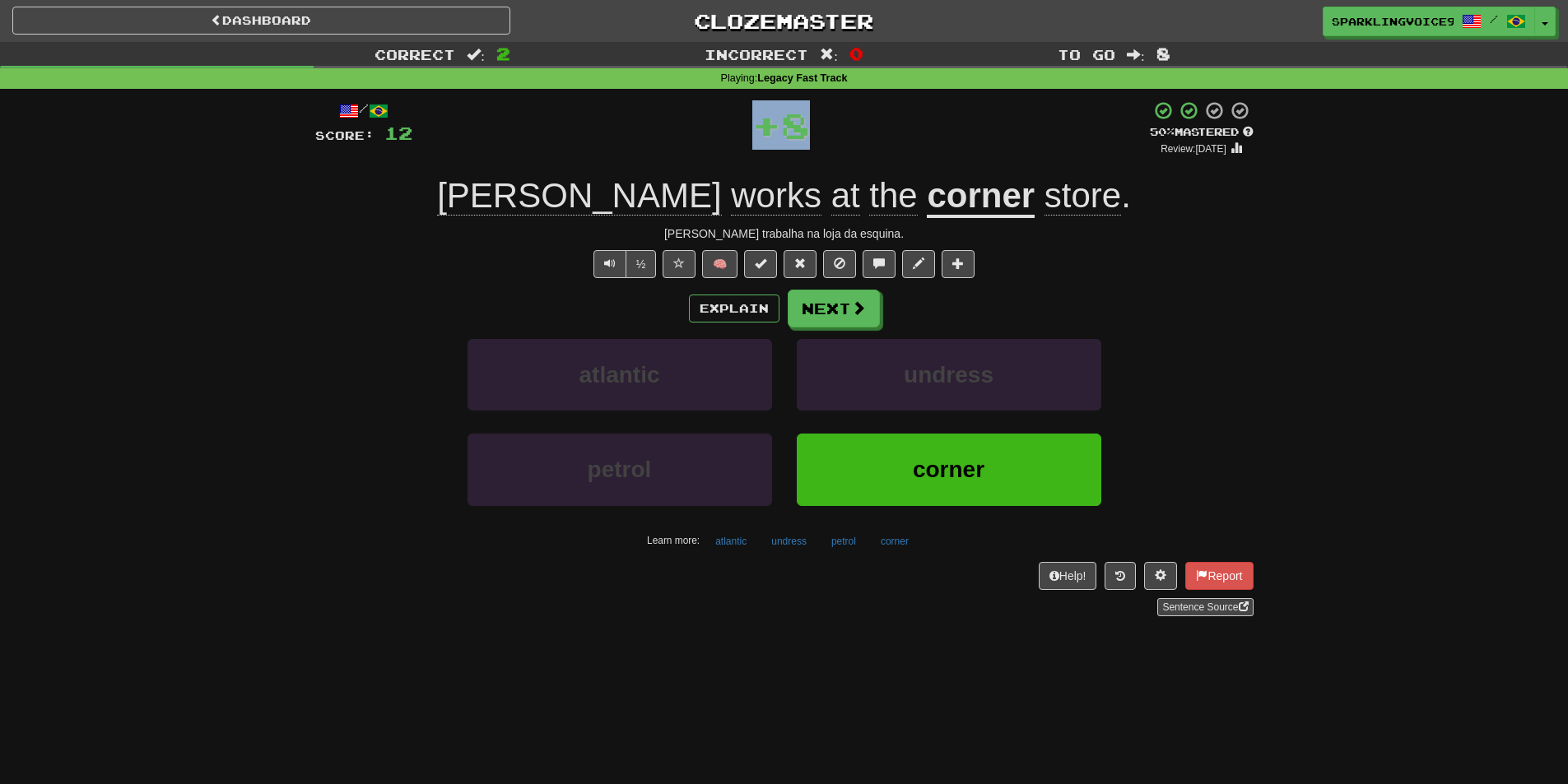
click at [901, 146] on div "+ 8" at bounding box center [781, 125] width 737 height 49
click at [833, 312] on button "Next" at bounding box center [835, 309] width 92 height 38
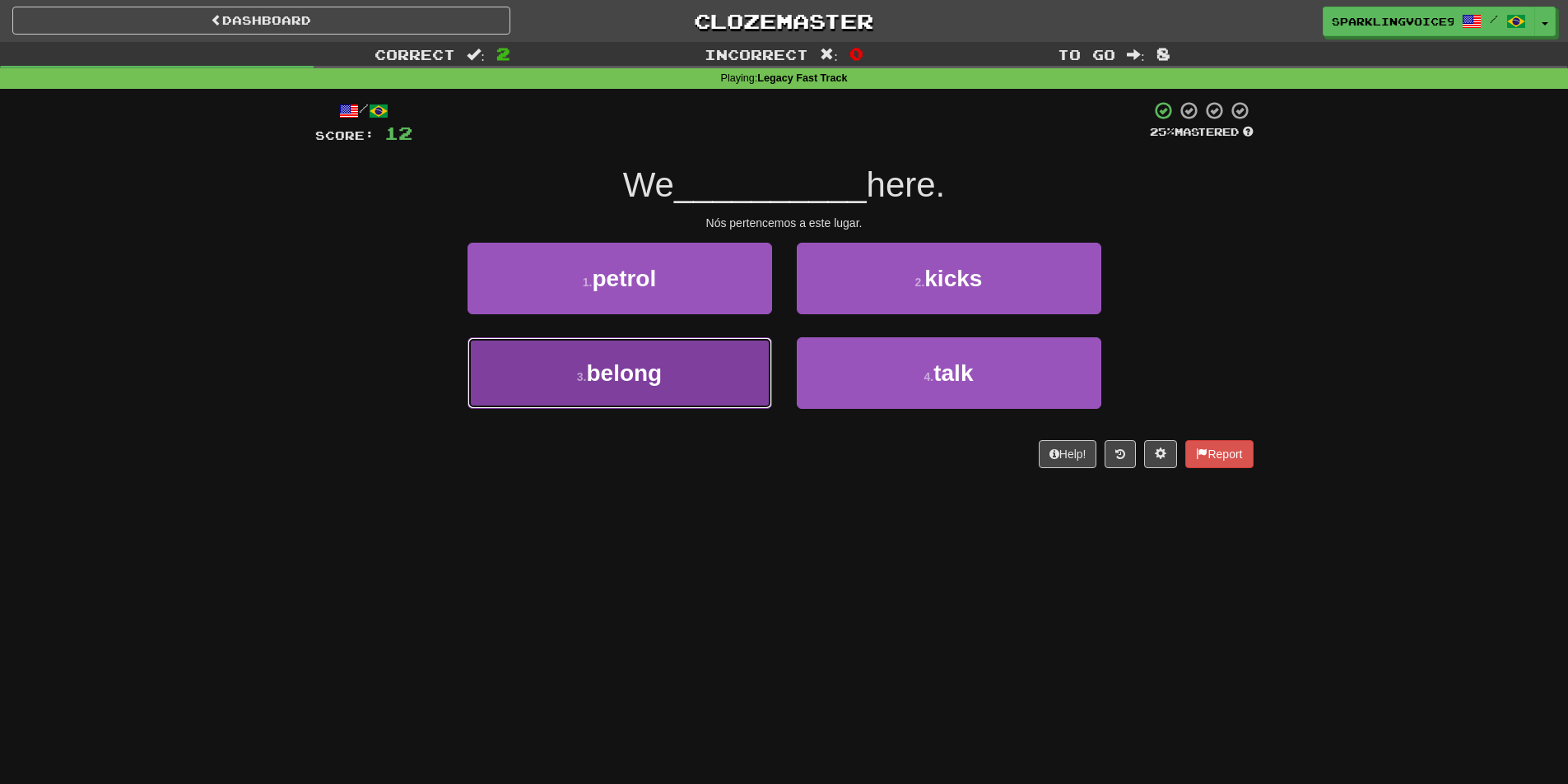
click at [663, 396] on button "3 . belong" at bounding box center [620, 373] width 305 height 72
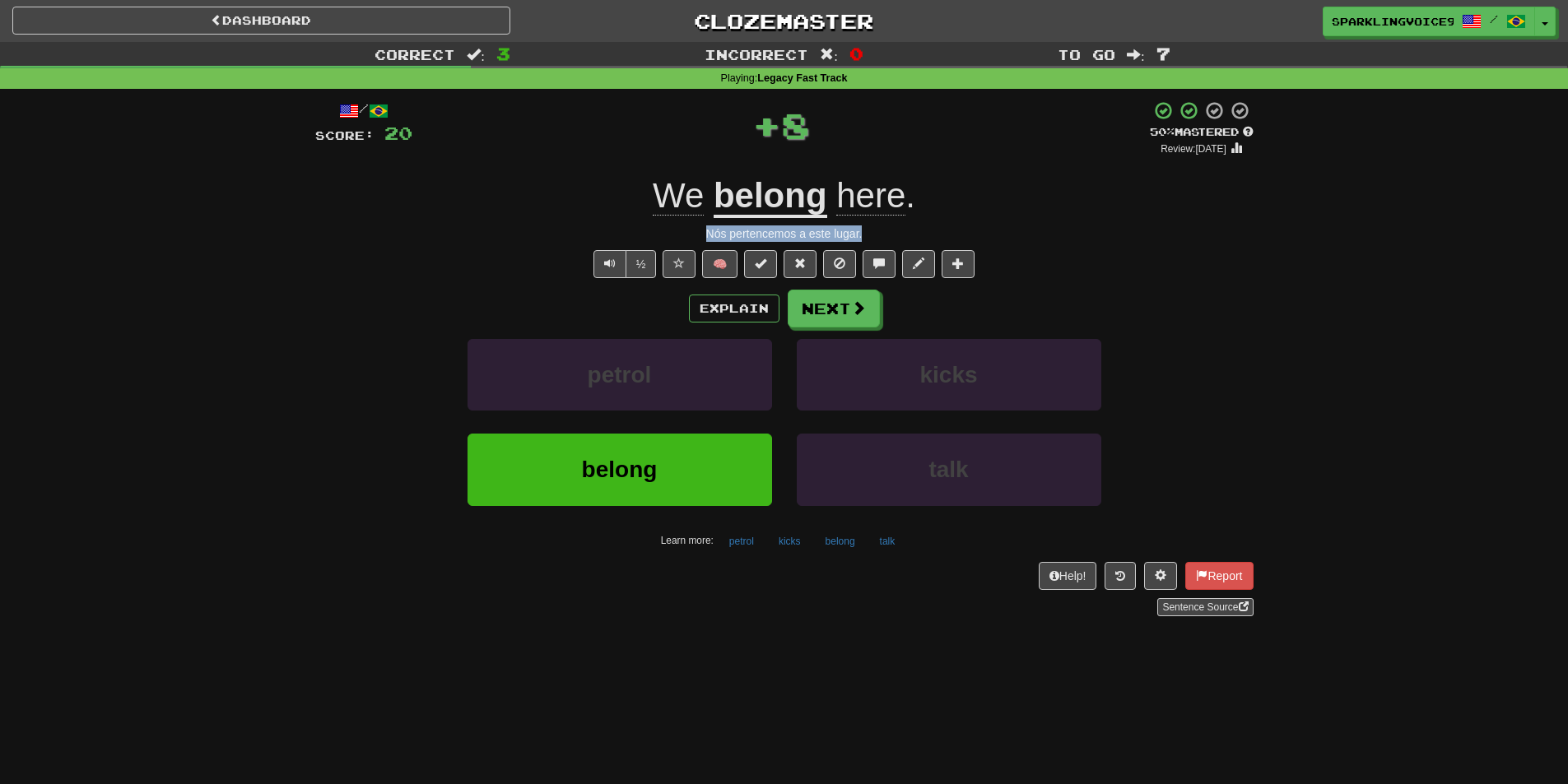
drag, startPoint x: 719, startPoint y: 234, endPoint x: 873, endPoint y: 234, distance: 154.0
click at [873, 234] on div "Nós pertencemos a este lugar." at bounding box center [784, 233] width 938 height 16
click at [837, 312] on button "Next" at bounding box center [835, 309] width 92 height 38
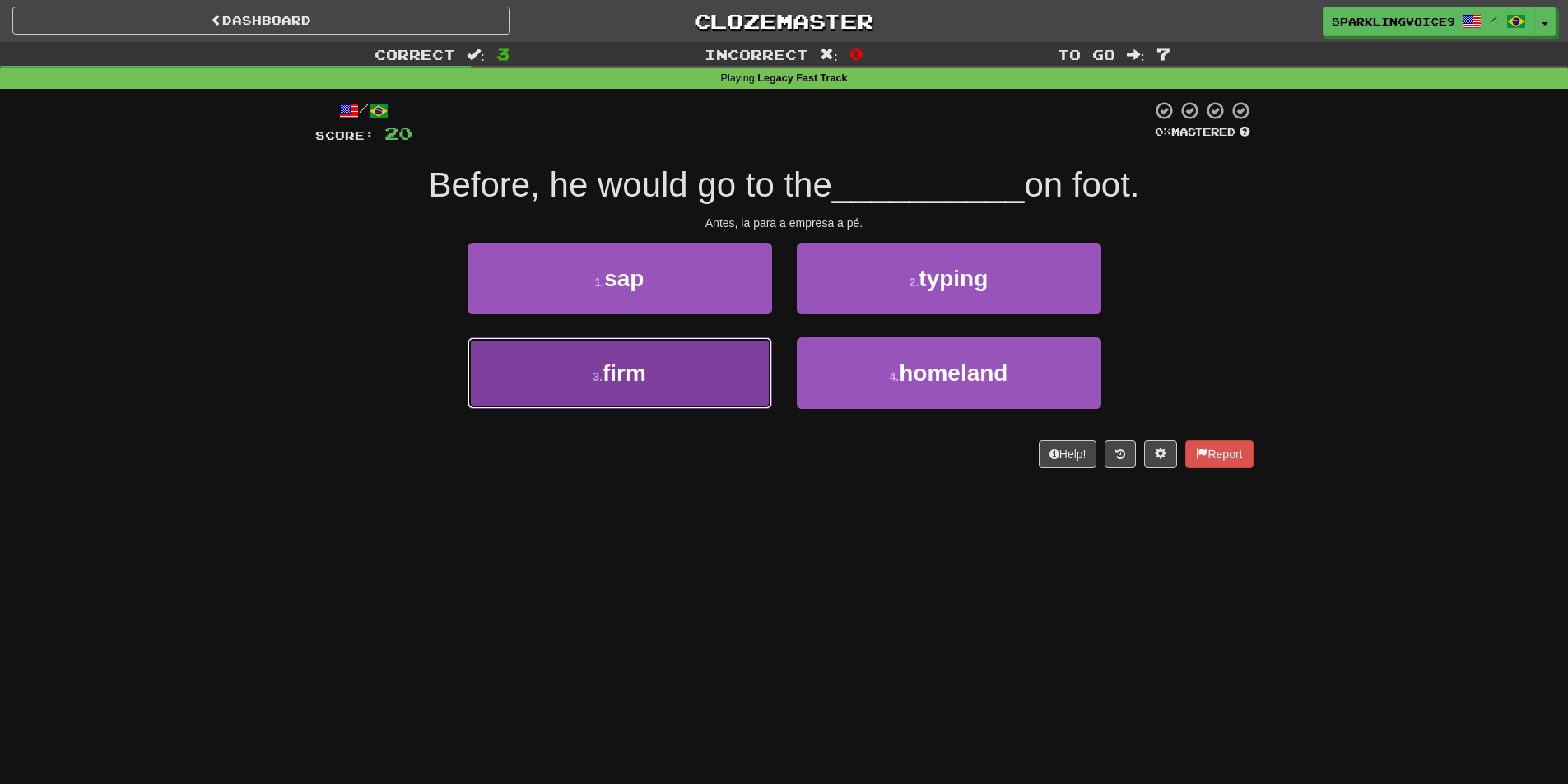
click at [729, 359] on button "3 . firm" at bounding box center [620, 373] width 305 height 72
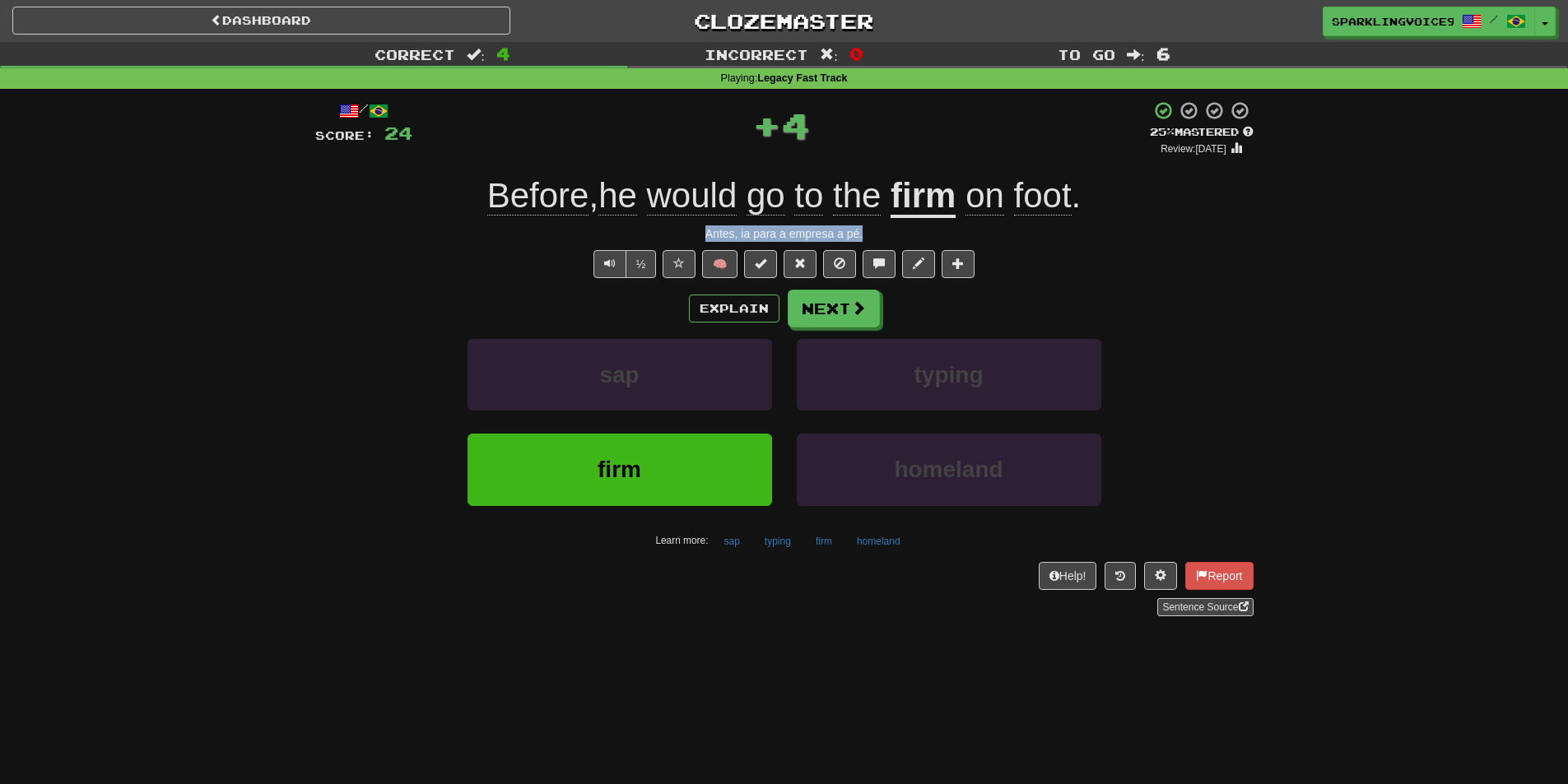
drag, startPoint x: 707, startPoint y: 234, endPoint x: 892, endPoint y: 234, distance: 185.0
click at [892, 234] on div "Antes, ia para a empresa a pé." at bounding box center [784, 233] width 938 height 16
drag, startPoint x: 784, startPoint y: 134, endPoint x: 844, endPoint y: 140, distance: 60.3
click at [844, 140] on div "+ 4" at bounding box center [781, 125] width 737 height 49
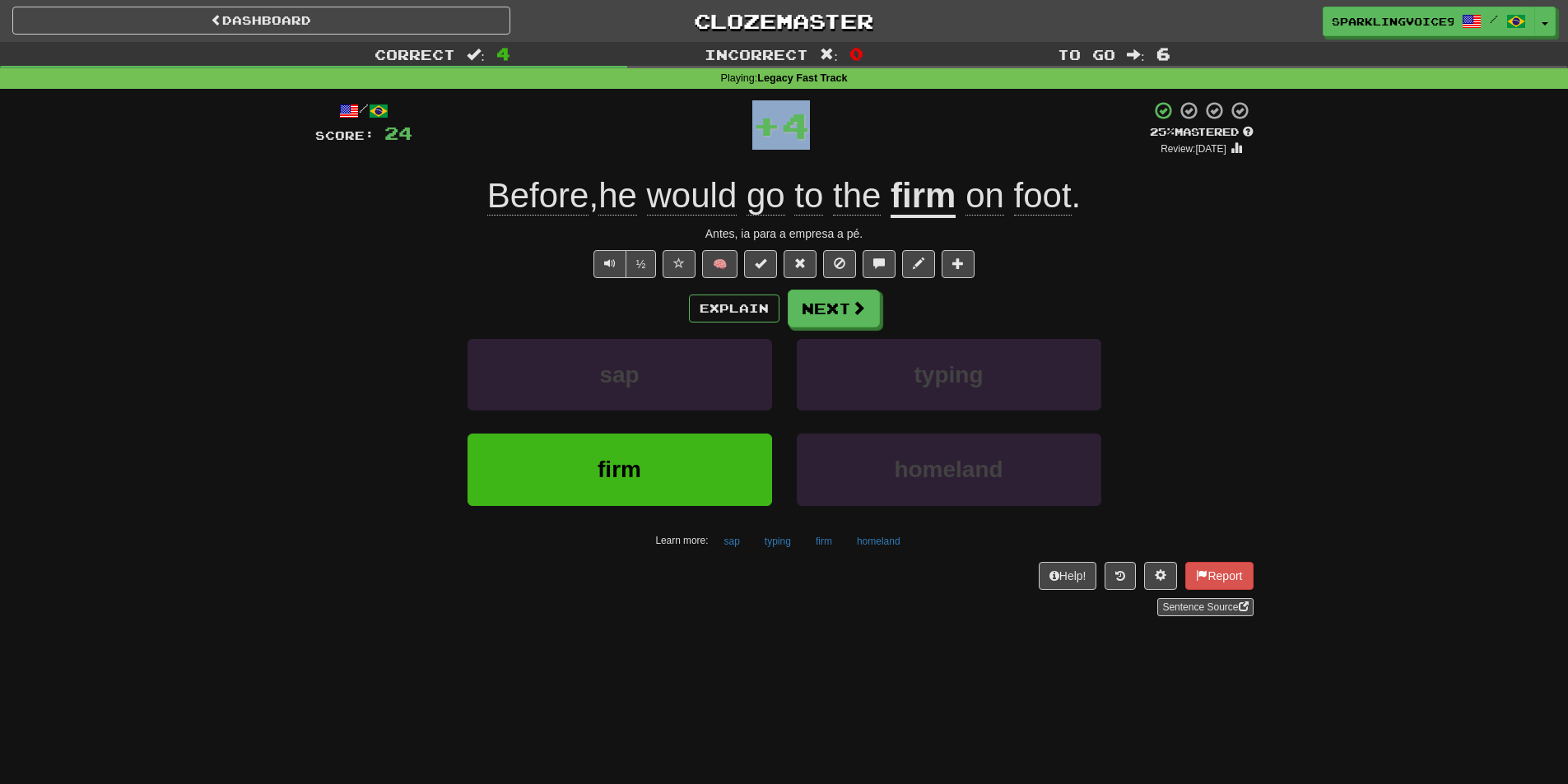
click at [844, 140] on div "+ 4" at bounding box center [781, 125] width 737 height 49
drag, startPoint x: 768, startPoint y: 138, endPoint x: 822, endPoint y: 129, distance: 54.7
click at [822, 129] on div "+ 4" at bounding box center [781, 125] width 737 height 49
click at [831, 318] on button "Next" at bounding box center [835, 309] width 92 height 38
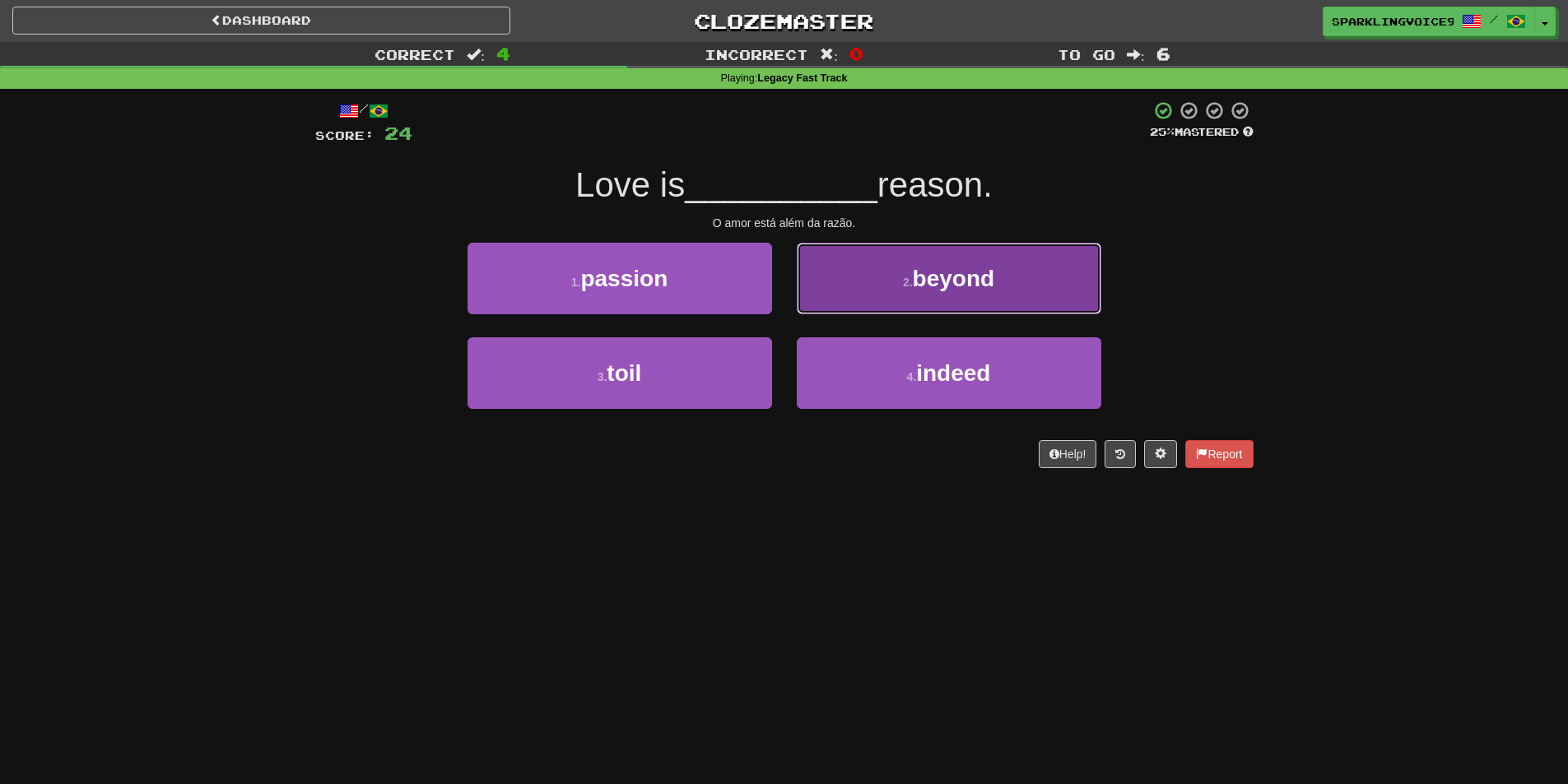
click at [889, 274] on button "2 . beyond" at bounding box center [949, 279] width 305 height 72
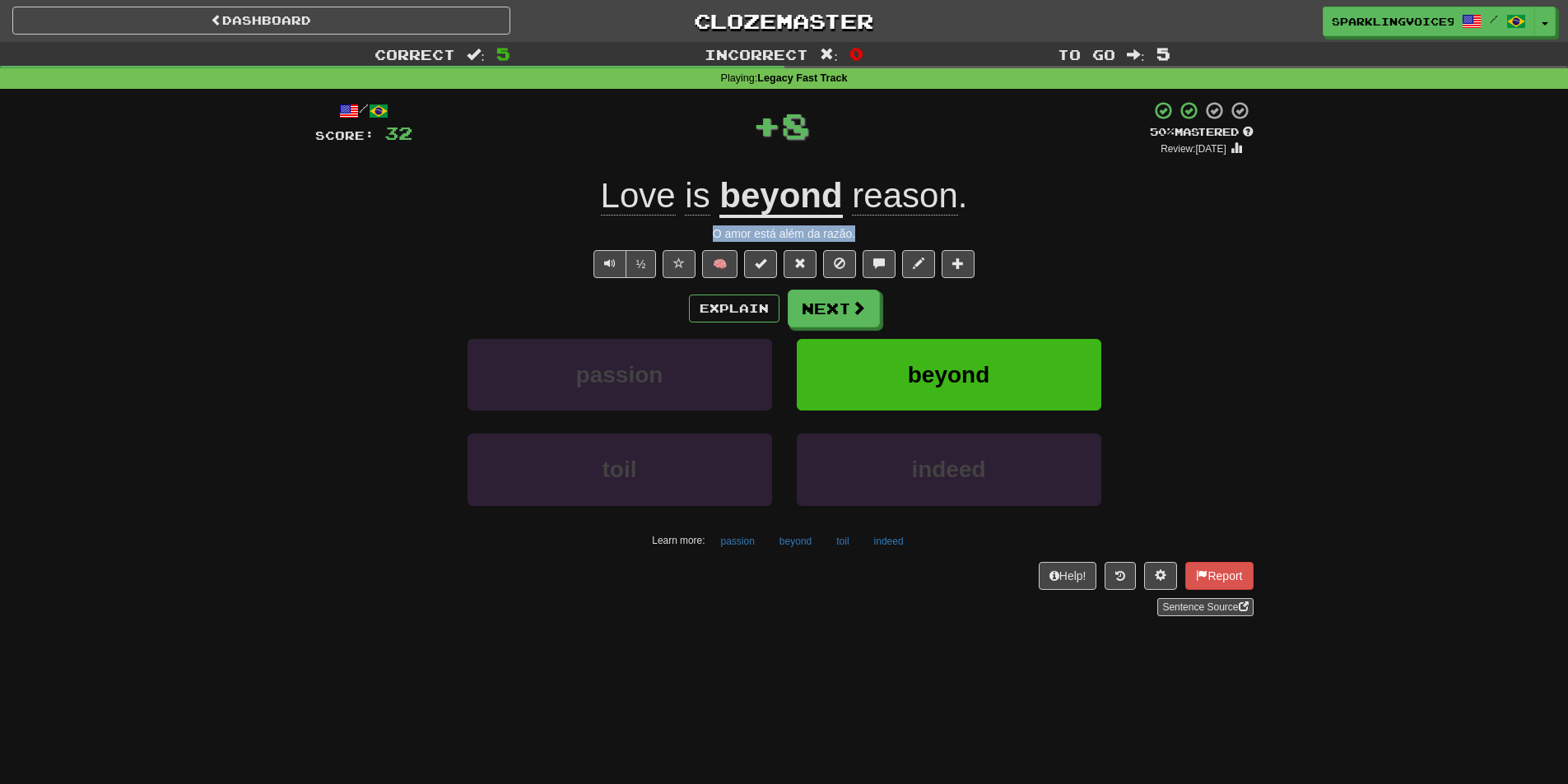
drag, startPoint x: 752, startPoint y: 233, endPoint x: 900, endPoint y: 235, distance: 148.0
click at [900, 235] on div "O amor está além da razão." at bounding box center [784, 233] width 938 height 16
drag, startPoint x: 770, startPoint y: 123, endPoint x: 883, endPoint y: 123, distance: 113.0
click at [882, 123] on div "+ 8" at bounding box center [781, 125] width 737 height 49
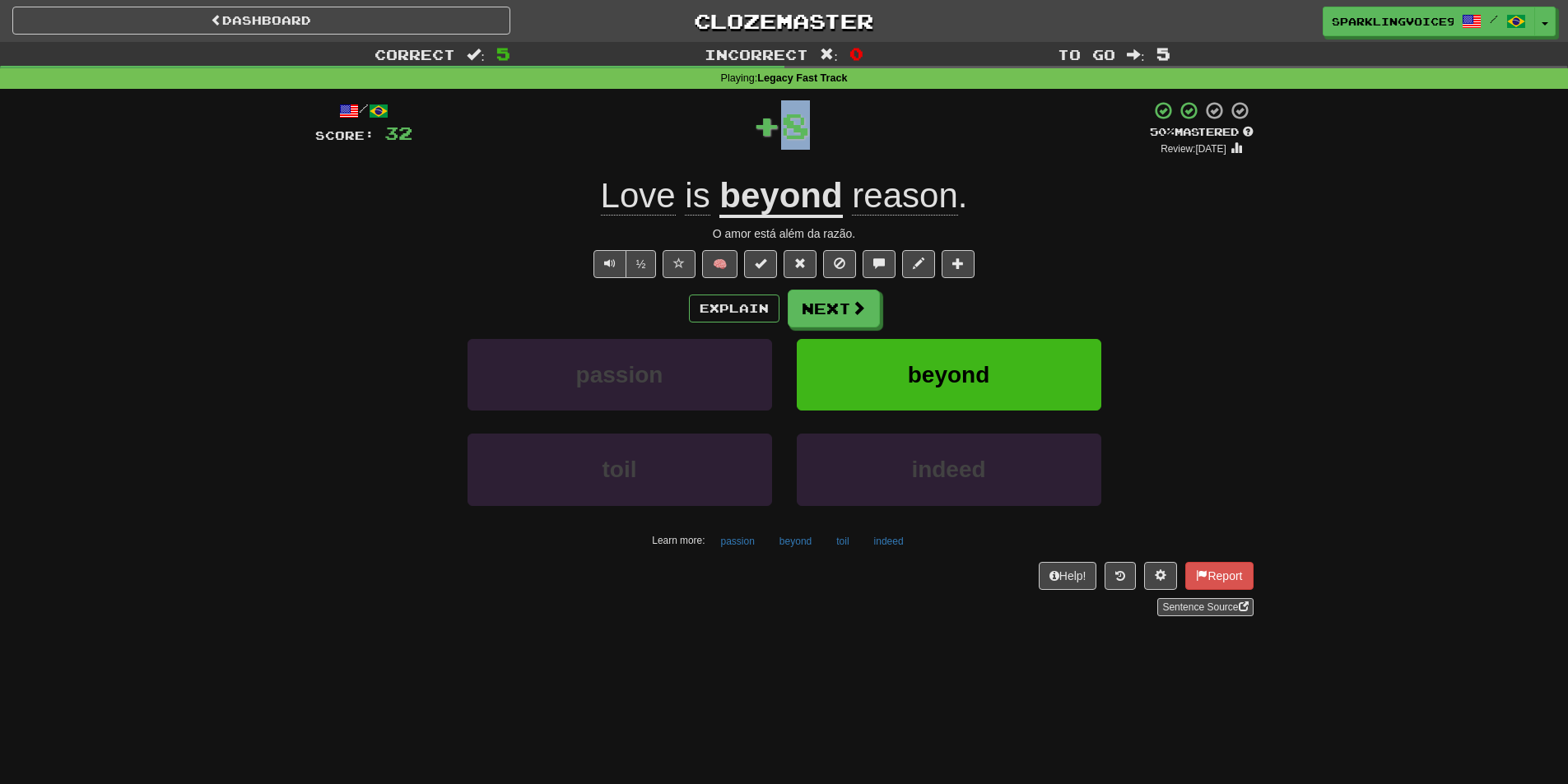
click at [883, 123] on div "+ 8" at bounding box center [781, 125] width 737 height 49
click at [826, 311] on button "Next" at bounding box center [835, 309] width 92 height 38
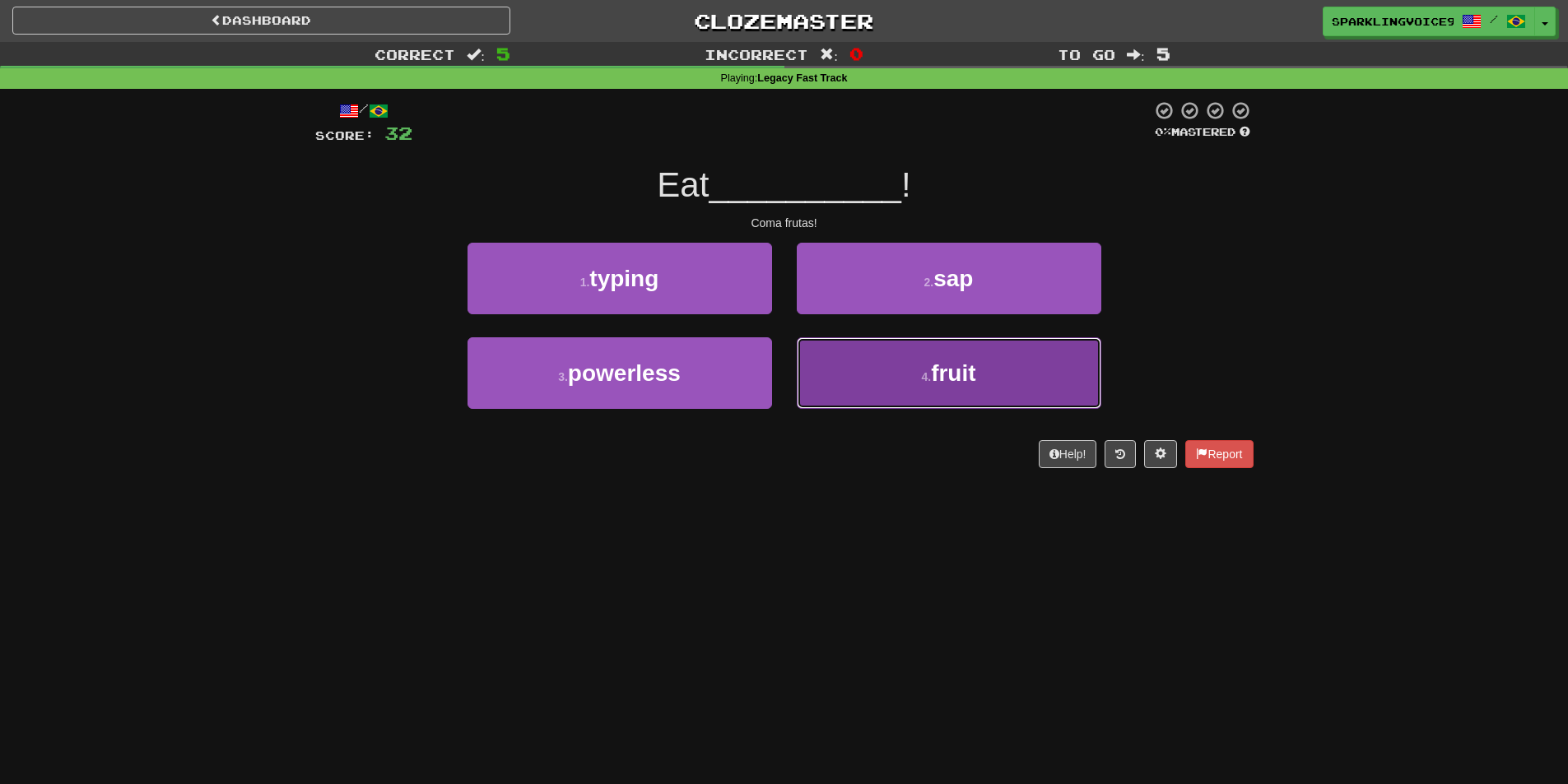
click at [895, 378] on button "4 . fruit" at bounding box center [949, 373] width 305 height 72
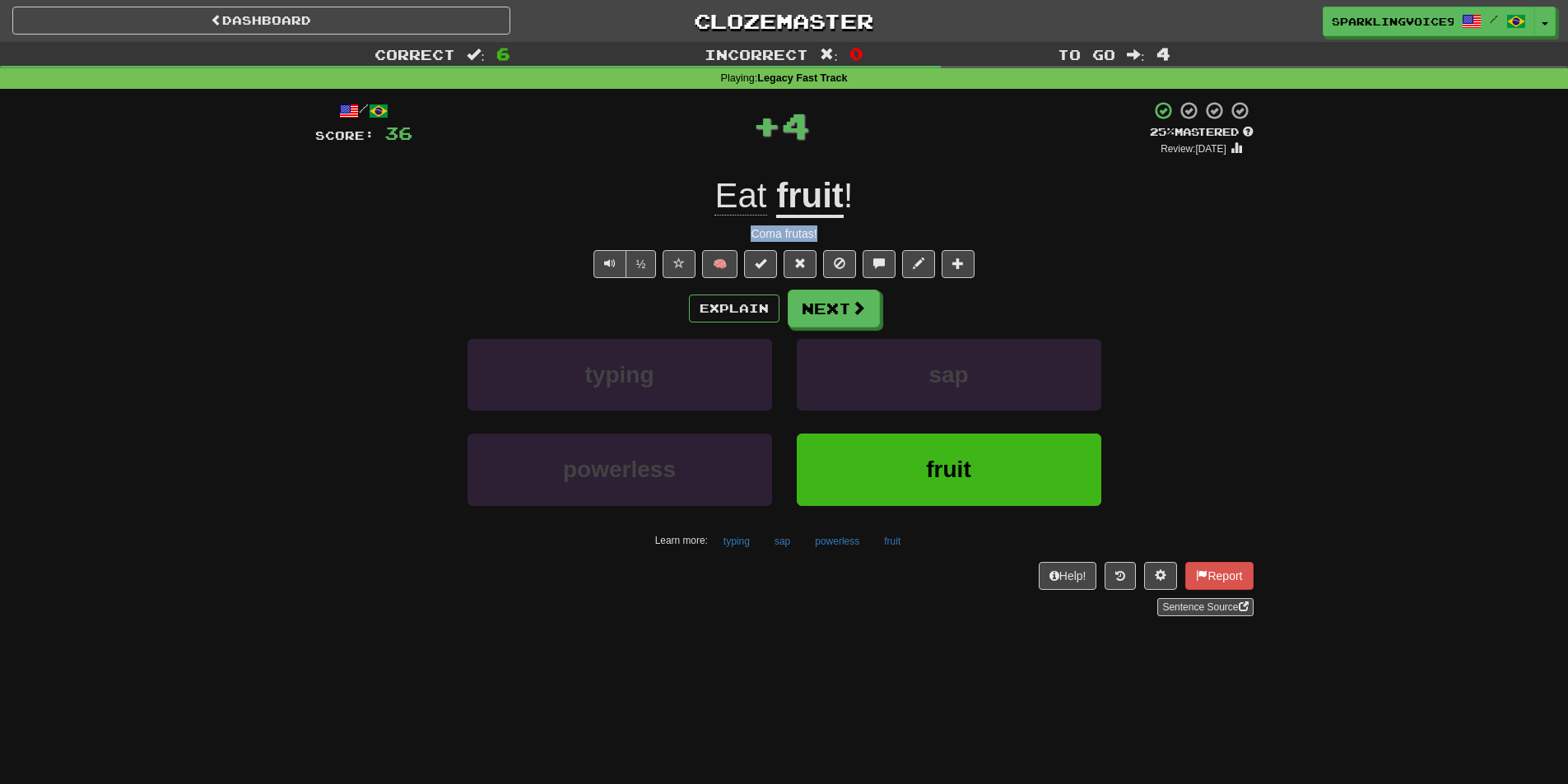
drag, startPoint x: 752, startPoint y: 234, endPoint x: 865, endPoint y: 234, distance: 113.0
click at [865, 234] on div "Coma frutas!" at bounding box center [784, 233] width 938 height 16
click at [848, 308] on button "Next" at bounding box center [835, 309] width 92 height 38
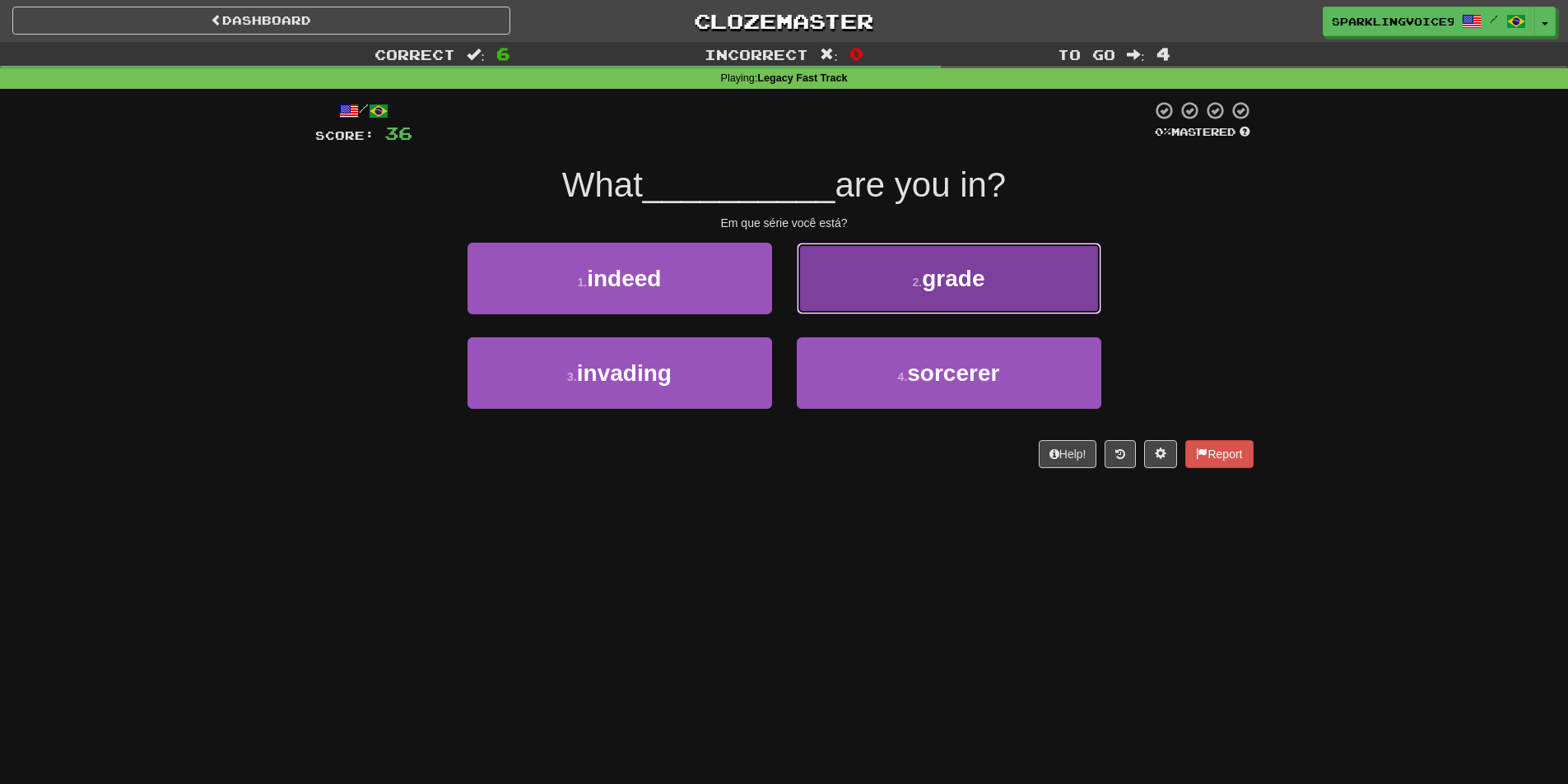
click at [913, 288] on small "2 ." at bounding box center [918, 282] width 10 height 13
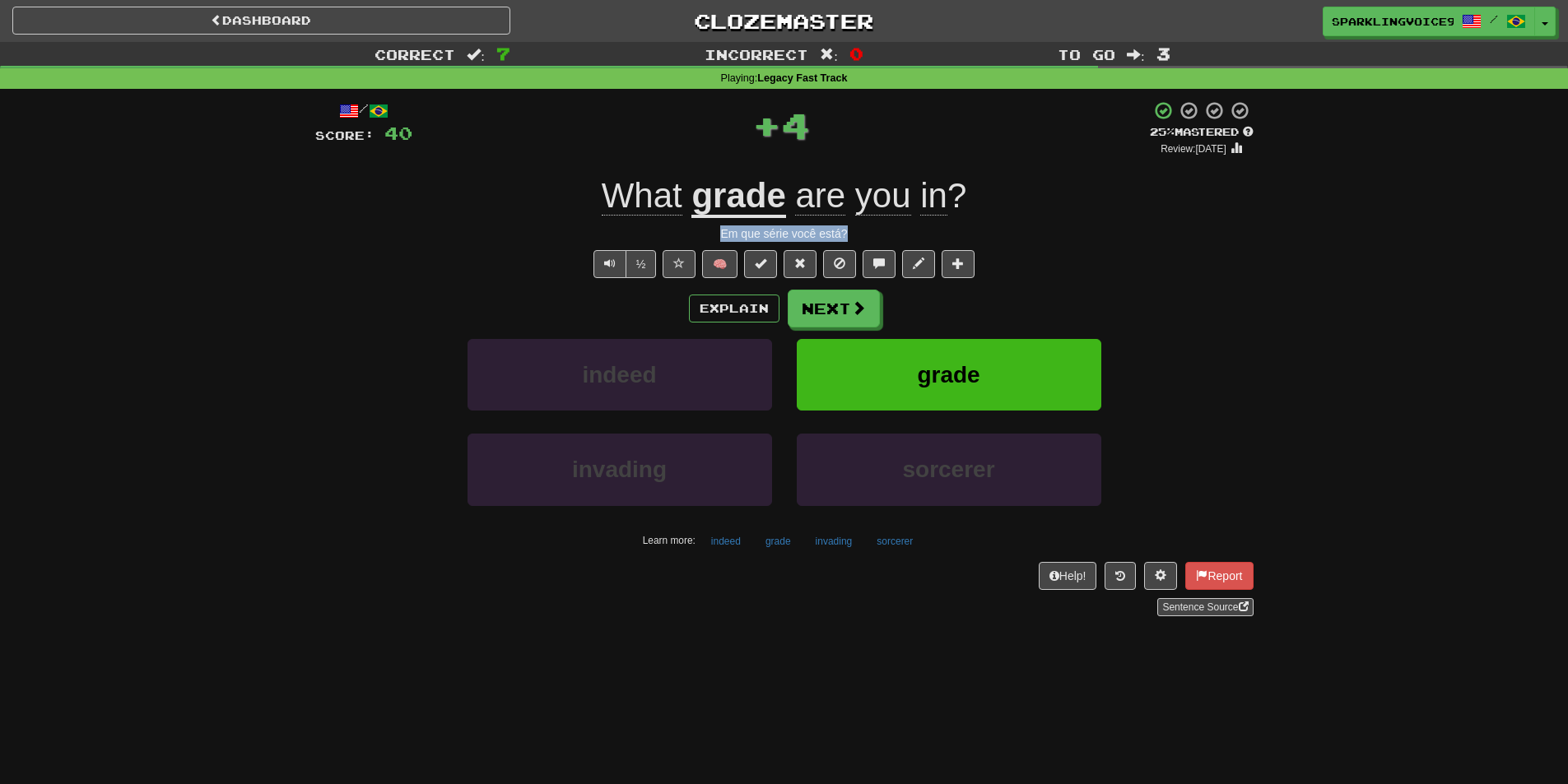
drag, startPoint x: 710, startPoint y: 234, endPoint x: 880, endPoint y: 235, distance: 170.0
click at [880, 235] on div "Em que série você está?" at bounding box center [784, 233] width 938 height 16
drag, startPoint x: 744, startPoint y: 136, endPoint x: 859, endPoint y: 136, distance: 115.0
click at [859, 136] on div "+ 4" at bounding box center [781, 125] width 737 height 49
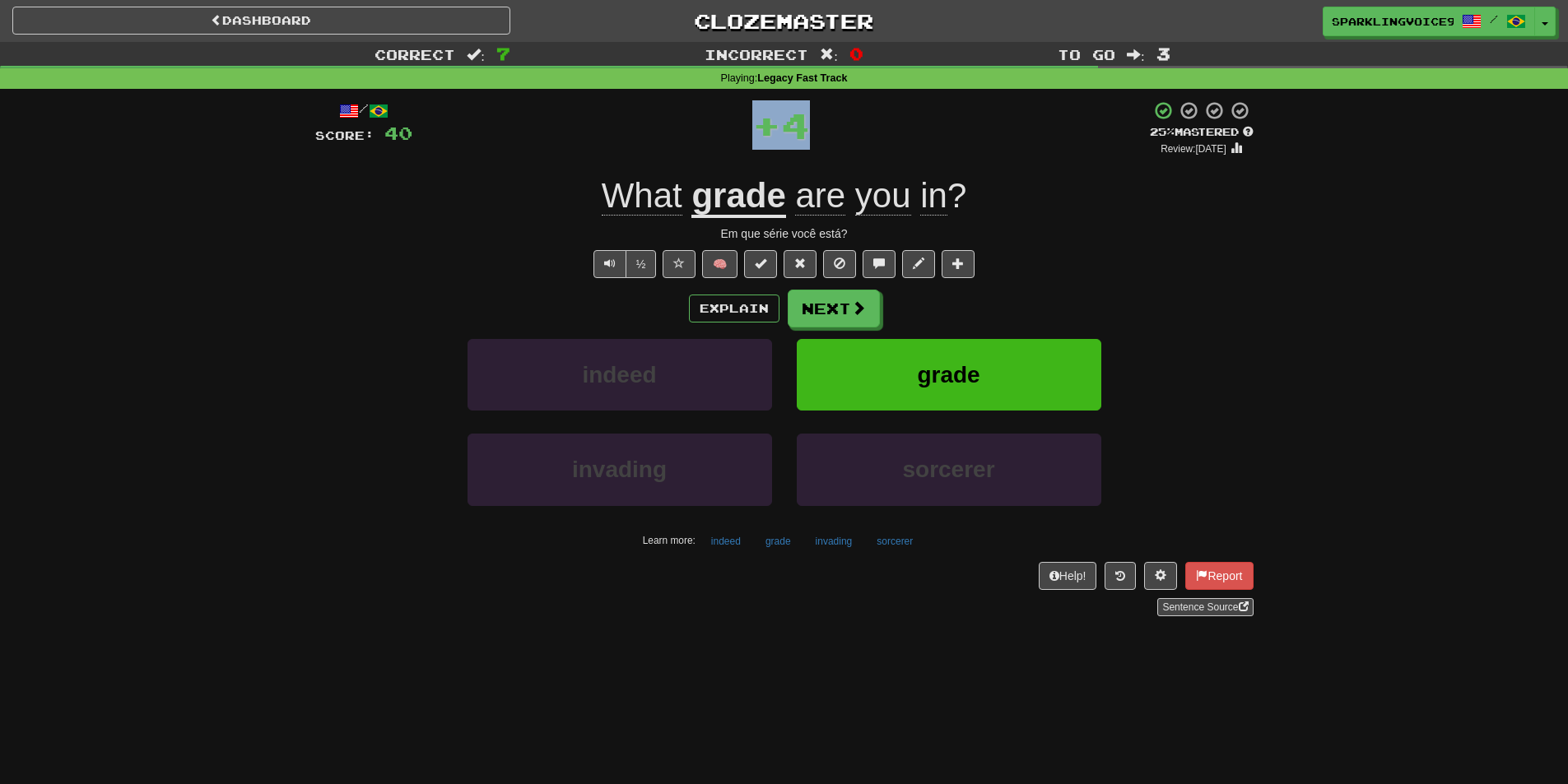
click at [859, 136] on div "+ 4" at bounding box center [781, 125] width 737 height 49
click at [826, 315] on button "Next" at bounding box center [835, 309] width 92 height 38
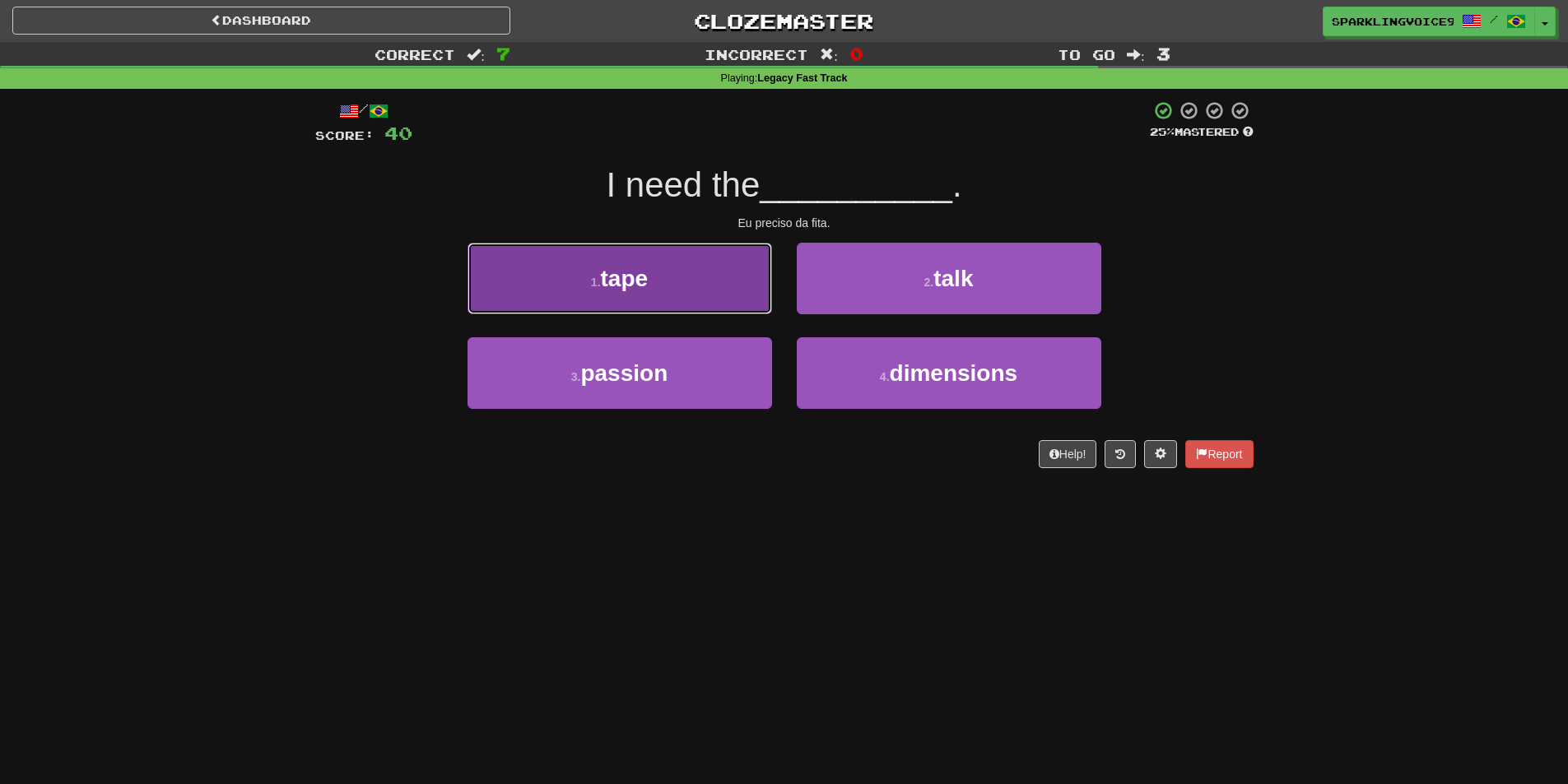
click at [682, 277] on button "1 . tape" at bounding box center [620, 279] width 305 height 72
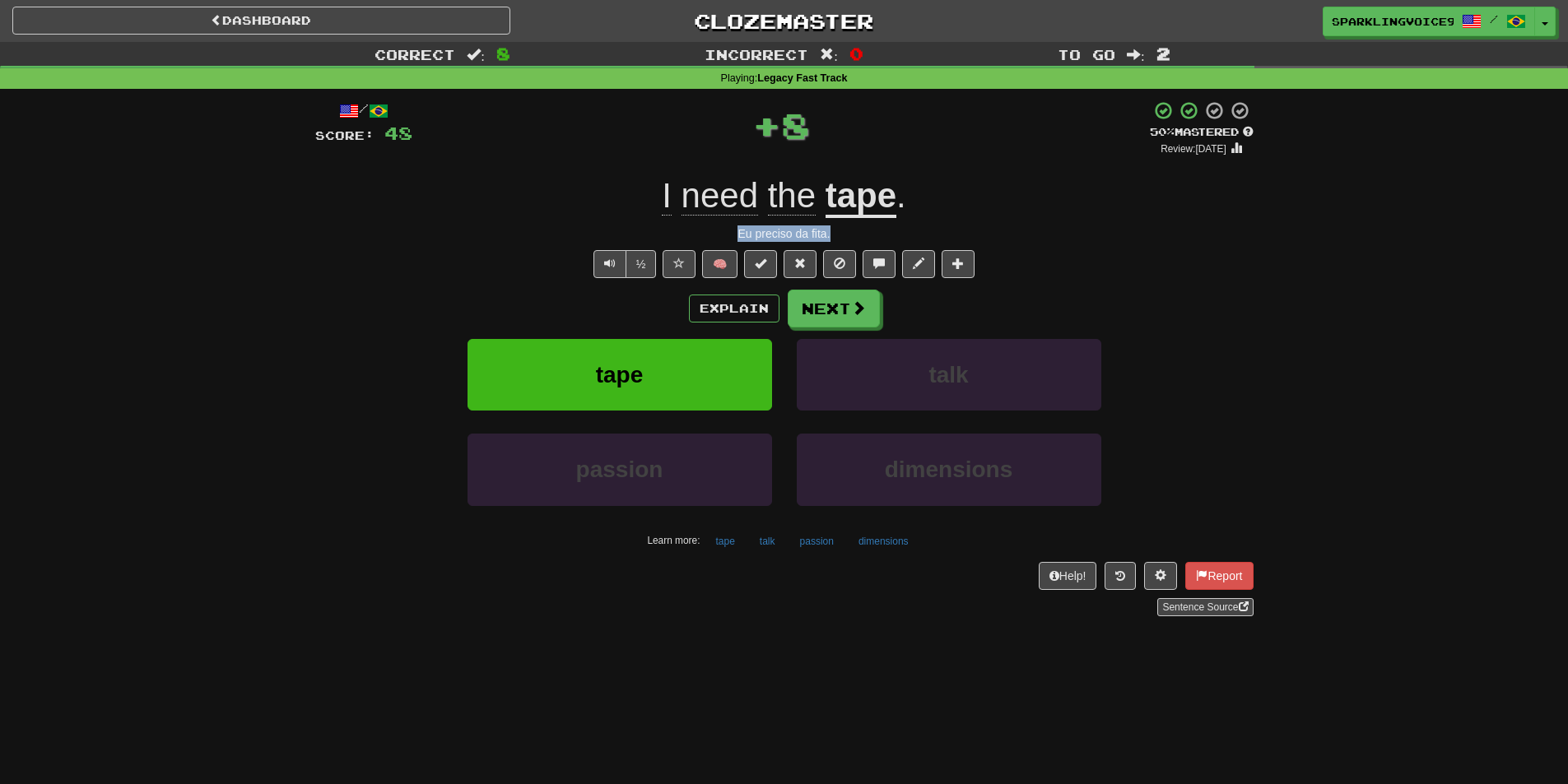
drag, startPoint x: 733, startPoint y: 228, endPoint x: 923, endPoint y: 233, distance: 190.1
click at [923, 233] on div "Eu preciso da fita." at bounding box center [784, 233] width 938 height 16
click at [833, 301] on button "Next" at bounding box center [835, 309] width 92 height 38
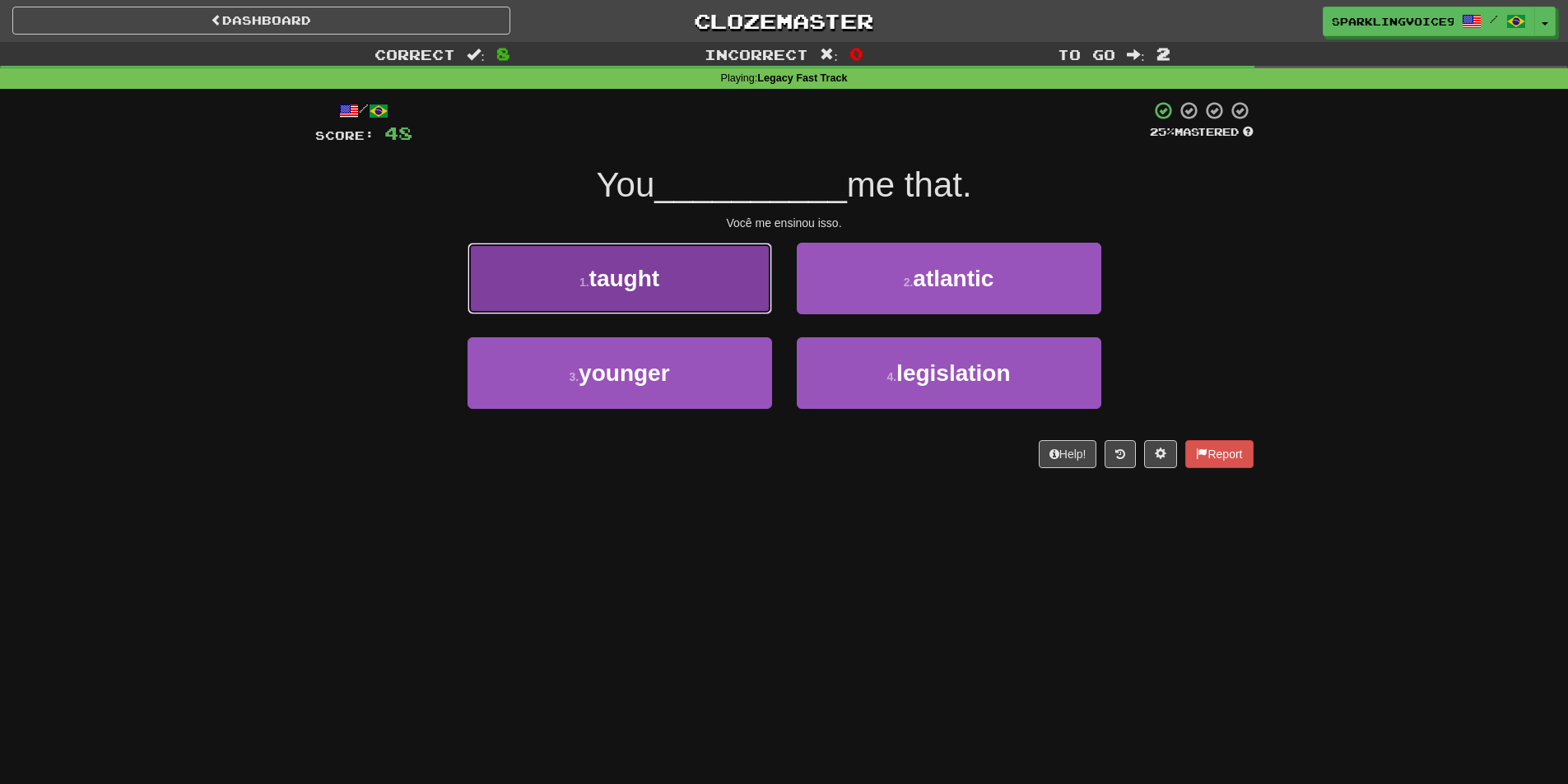
click at [713, 287] on button "1 . taught" at bounding box center [620, 279] width 305 height 72
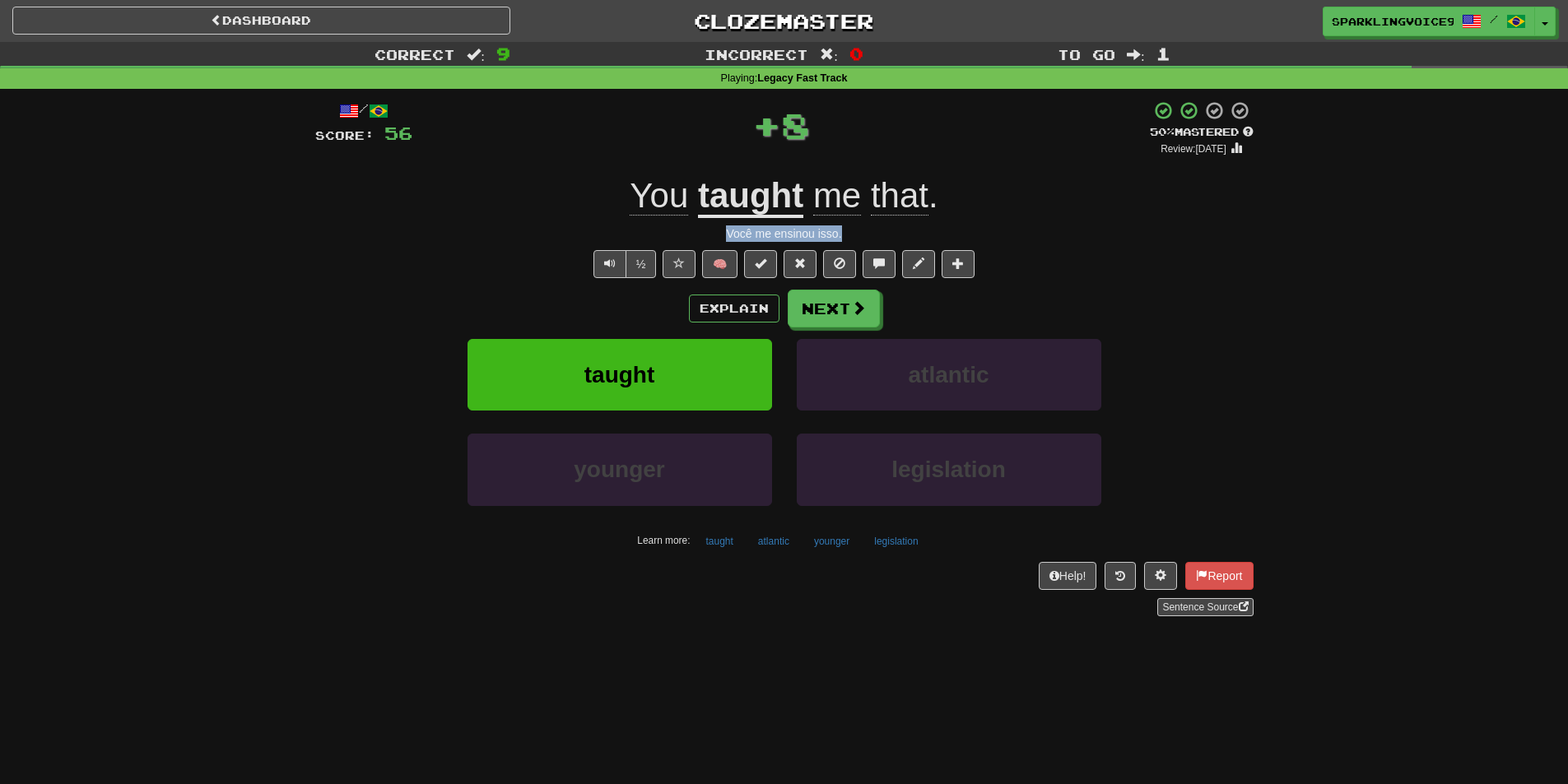
drag, startPoint x: 711, startPoint y: 235, endPoint x: 864, endPoint y: 241, distance: 153.1
click at [864, 241] on div "Você me ensinou isso." at bounding box center [784, 233] width 938 height 16
click at [845, 325] on button "Next" at bounding box center [835, 309] width 92 height 38
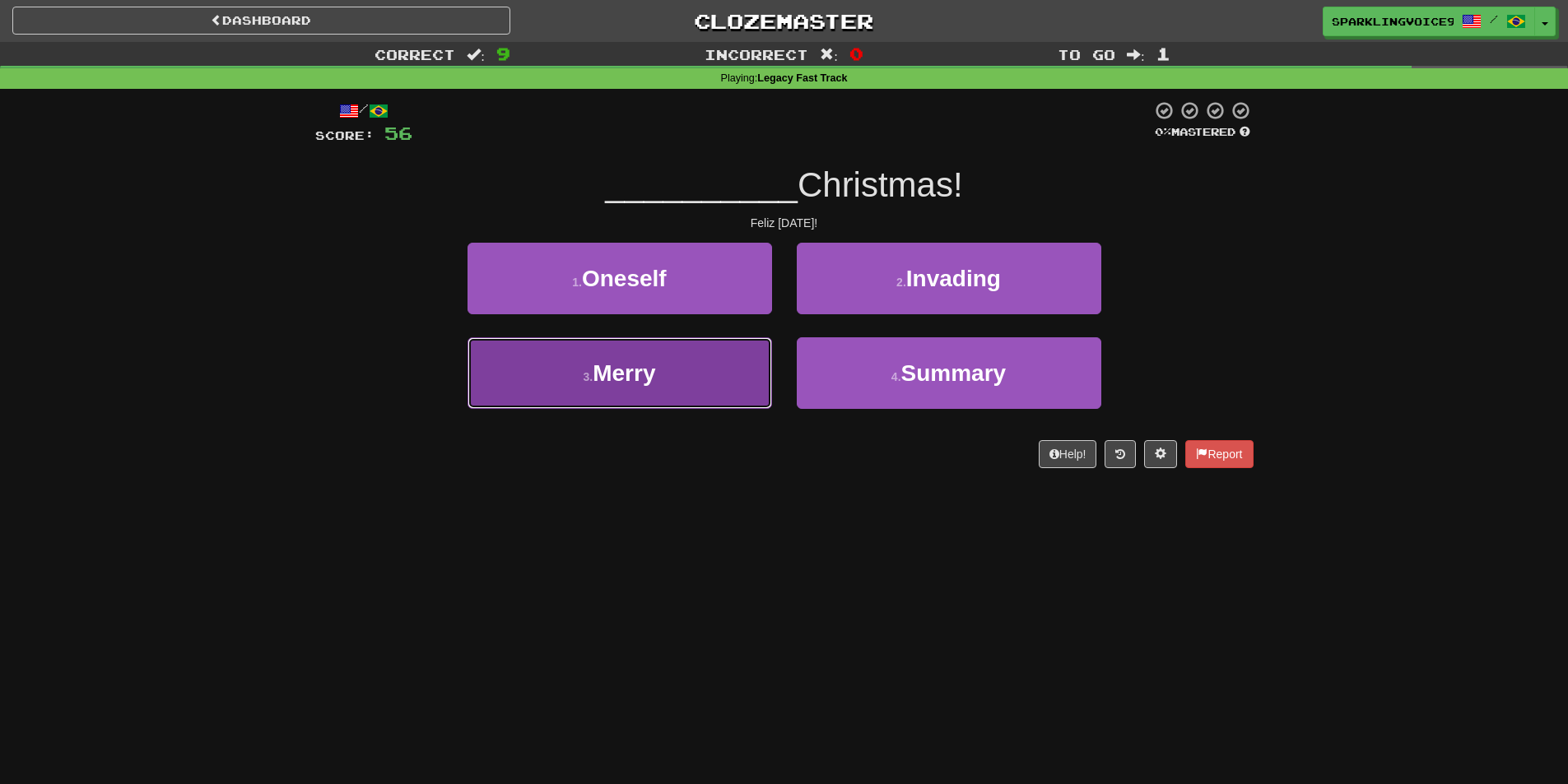
click at [725, 362] on button "3 . Merry" at bounding box center [620, 373] width 305 height 72
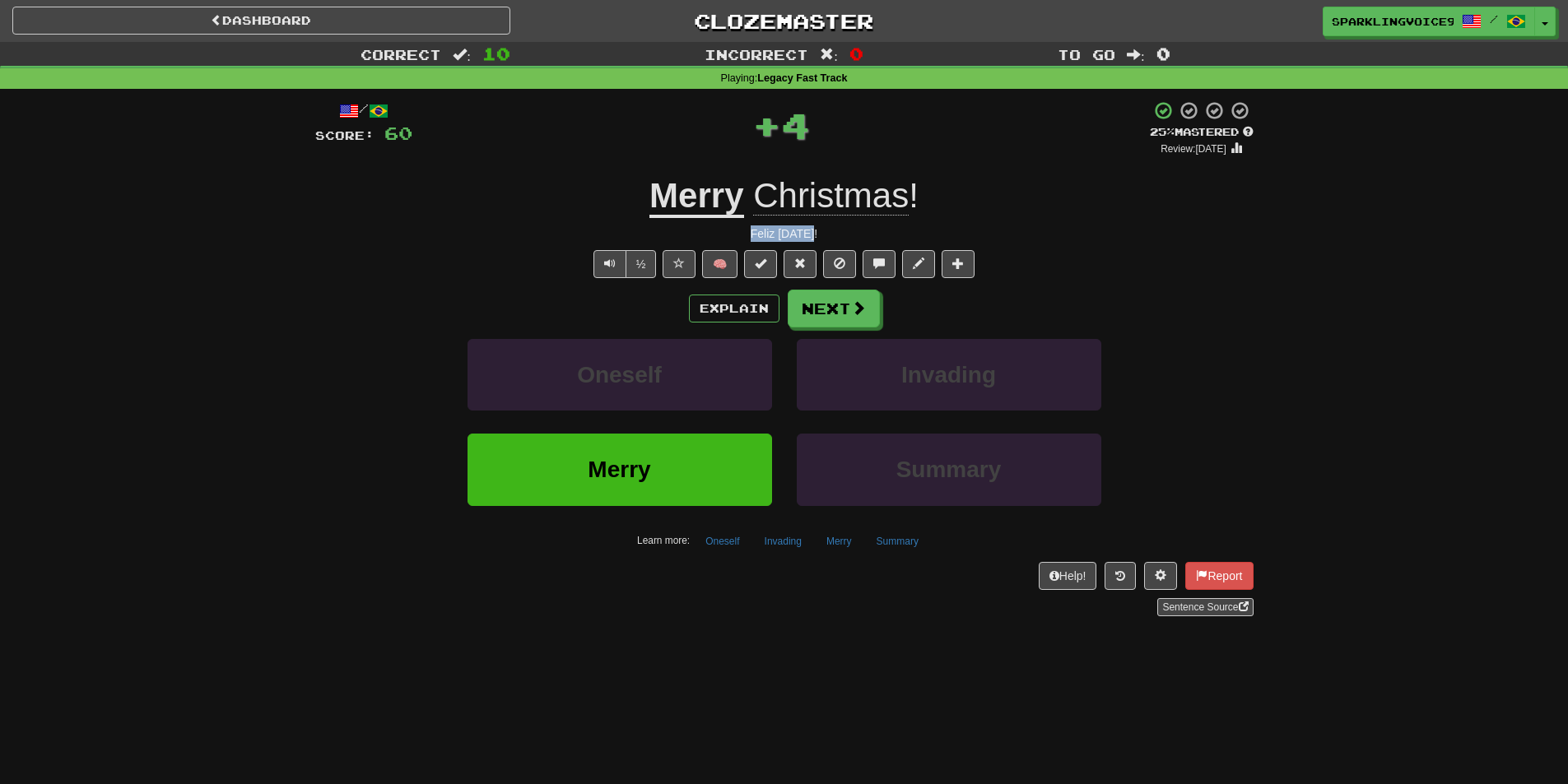
drag, startPoint x: 755, startPoint y: 227, endPoint x: 850, endPoint y: 233, distance: 95.2
click at [850, 233] on div "Feliz Natal!" at bounding box center [784, 233] width 938 height 16
click at [837, 305] on button "Next" at bounding box center [835, 309] width 92 height 38
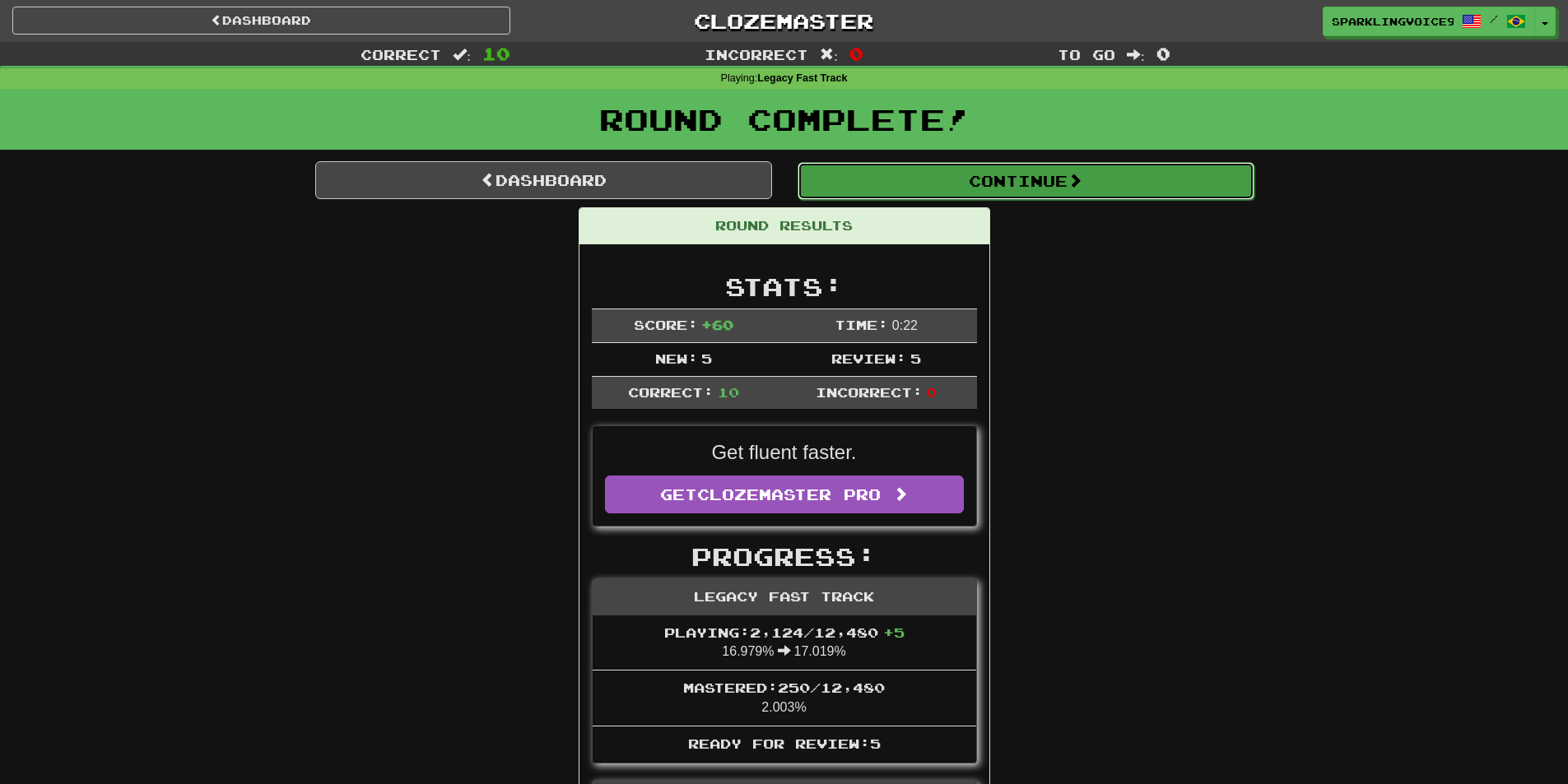
click at [898, 184] on button "Continue" at bounding box center [1026, 181] width 457 height 38
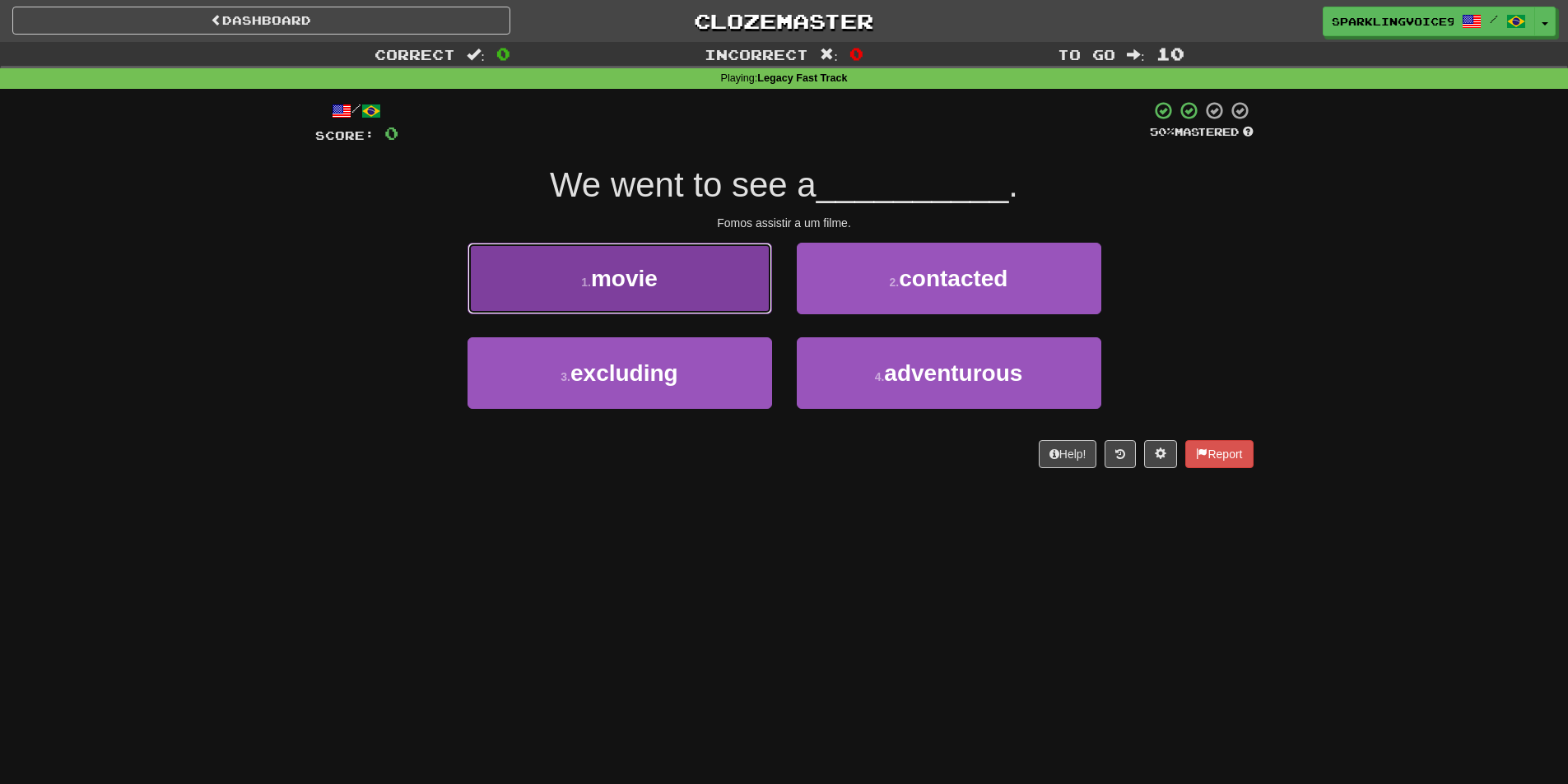
click at [690, 293] on button "1 . movie" at bounding box center [620, 279] width 305 height 72
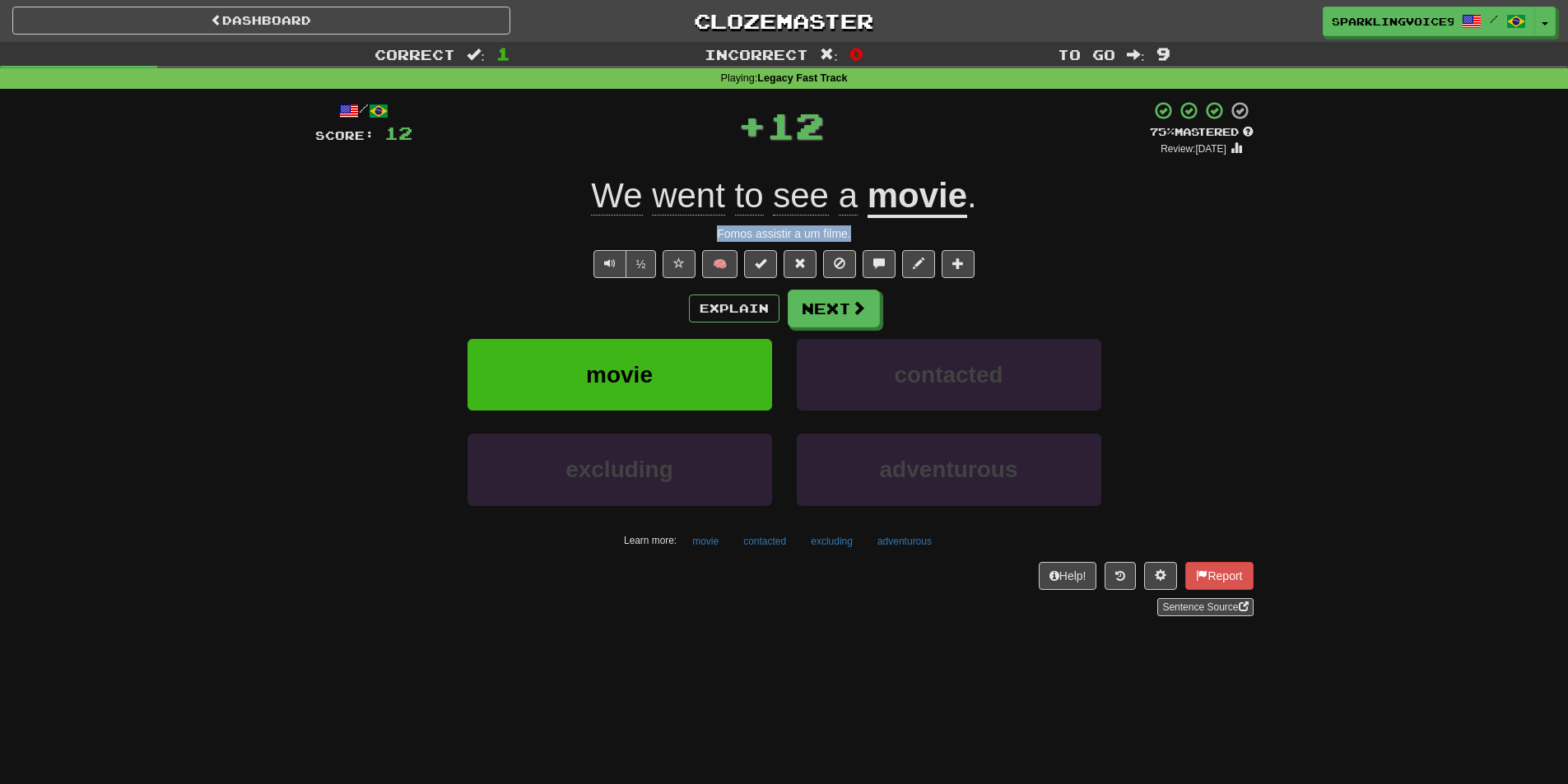
drag, startPoint x: 715, startPoint y: 229, endPoint x: 860, endPoint y: 229, distance: 145.0
click at [860, 229] on div "Fomos assistir a um filme." at bounding box center [784, 233] width 938 height 16
click at [836, 298] on button "Next" at bounding box center [835, 309] width 92 height 38
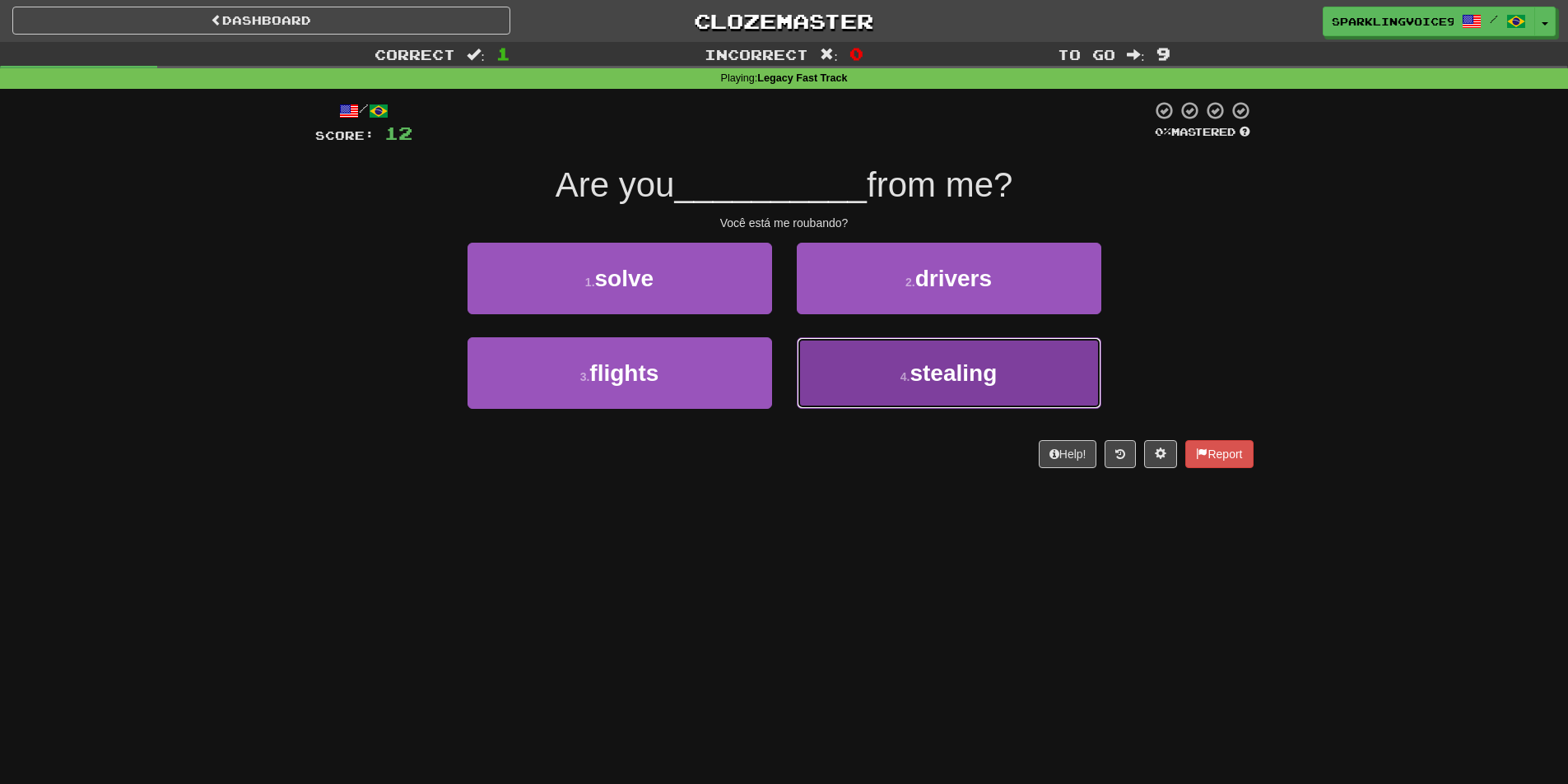
click at [912, 372] on span "stealing" at bounding box center [953, 373] width 87 height 26
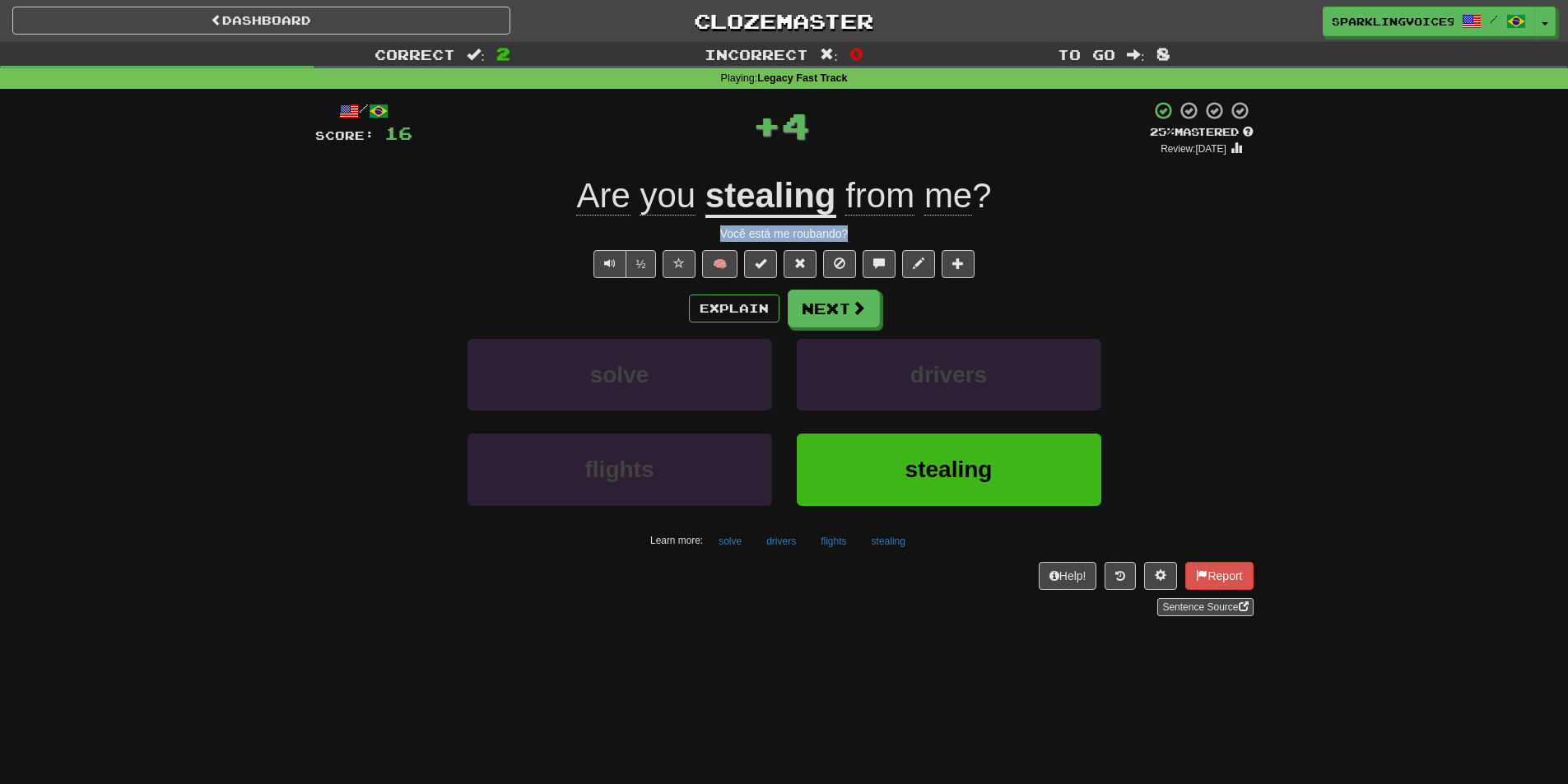
drag, startPoint x: 774, startPoint y: 229, endPoint x: 891, endPoint y: 229, distance: 117.0
click at [890, 229] on div "Você está me roubando?" at bounding box center [784, 233] width 938 height 16
click at [891, 229] on div "Você está me roubando?" at bounding box center [784, 233] width 938 height 16
click at [845, 312] on button "Next" at bounding box center [835, 309] width 92 height 38
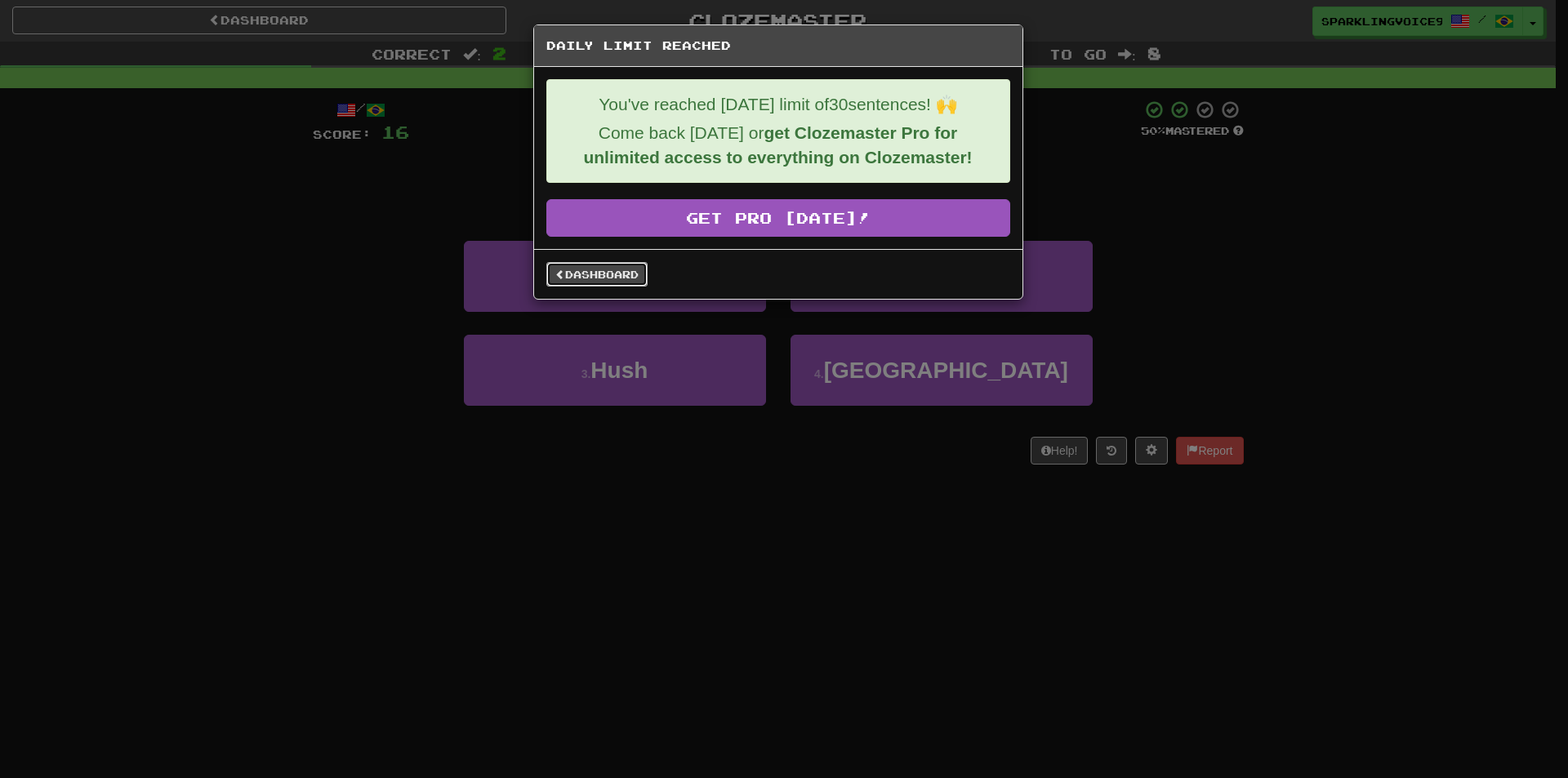
click at [605, 273] on link "Dashboard" at bounding box center [597, 274] width 102 height 25
